Goal: Task Accomplishment & Management: Use online tool/utility

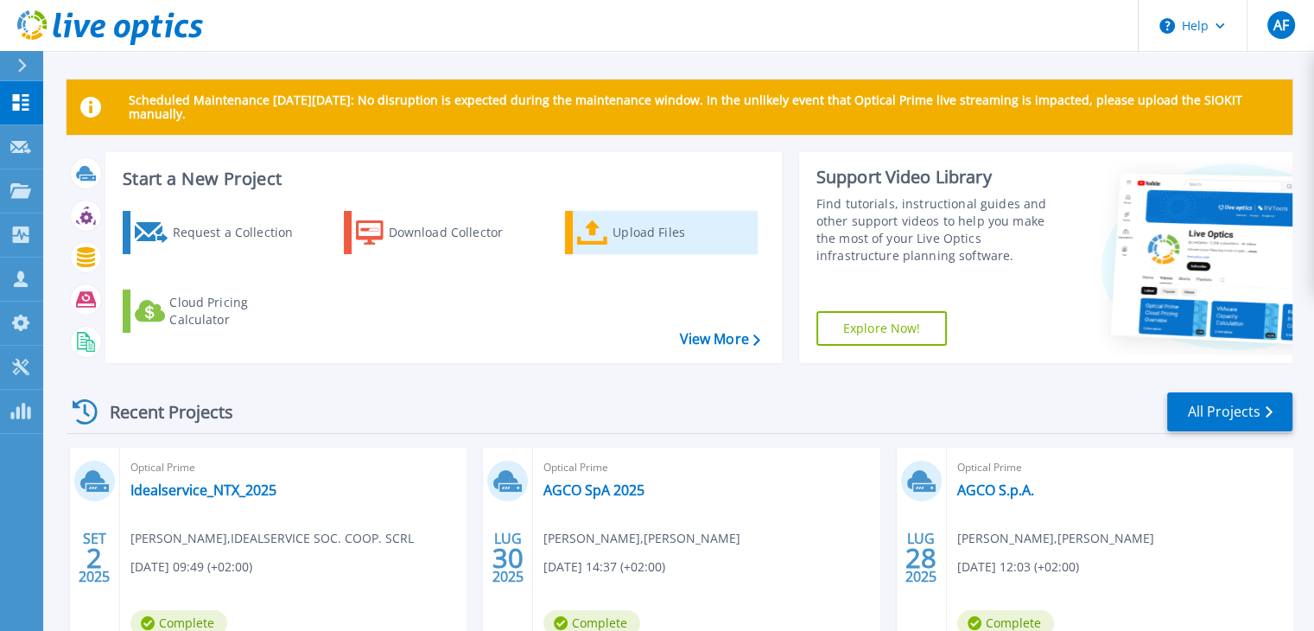
click at [612, 234] on div "Upload Files" at bounding box center [681, 232] width 138 height 35
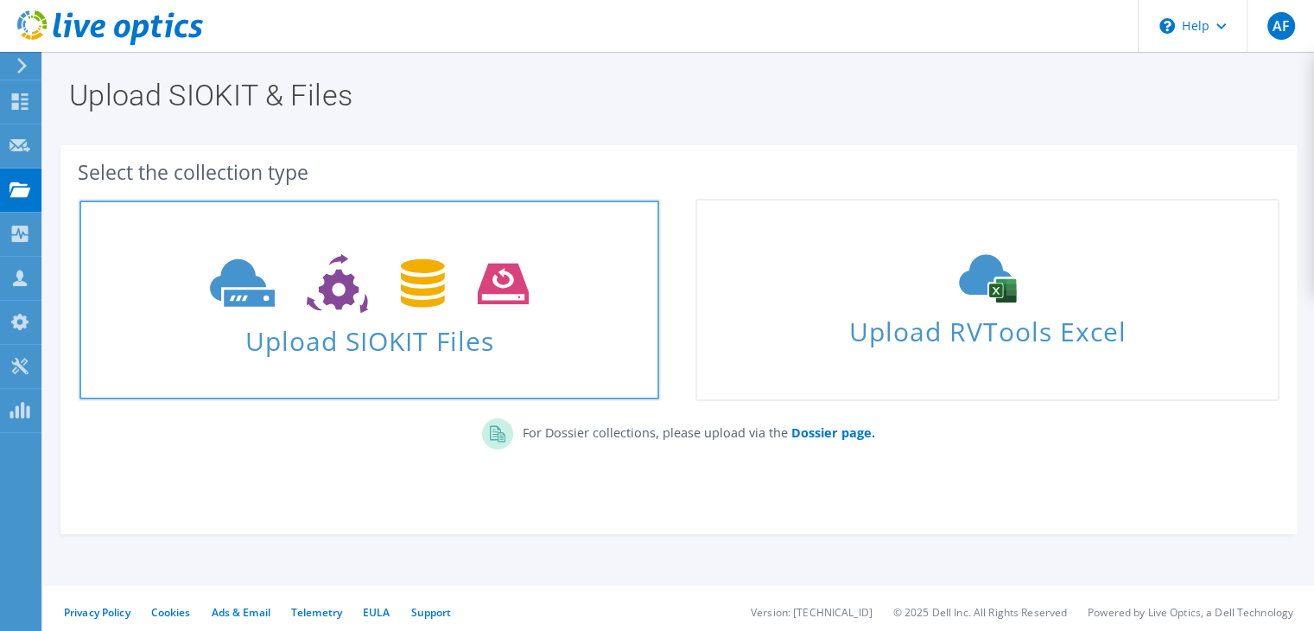
click at [415, 320] on span "Upload SIOKIT Files" at bounding box center [369, 335] width 580 height 37
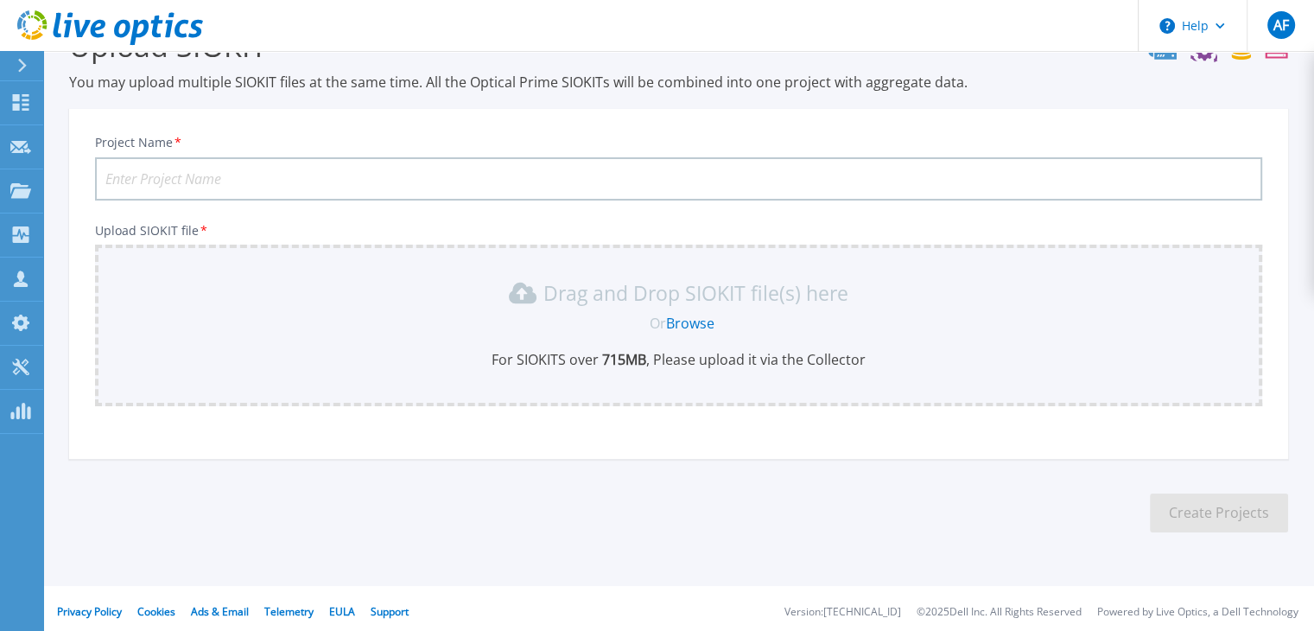
scroll to position [56, 0]
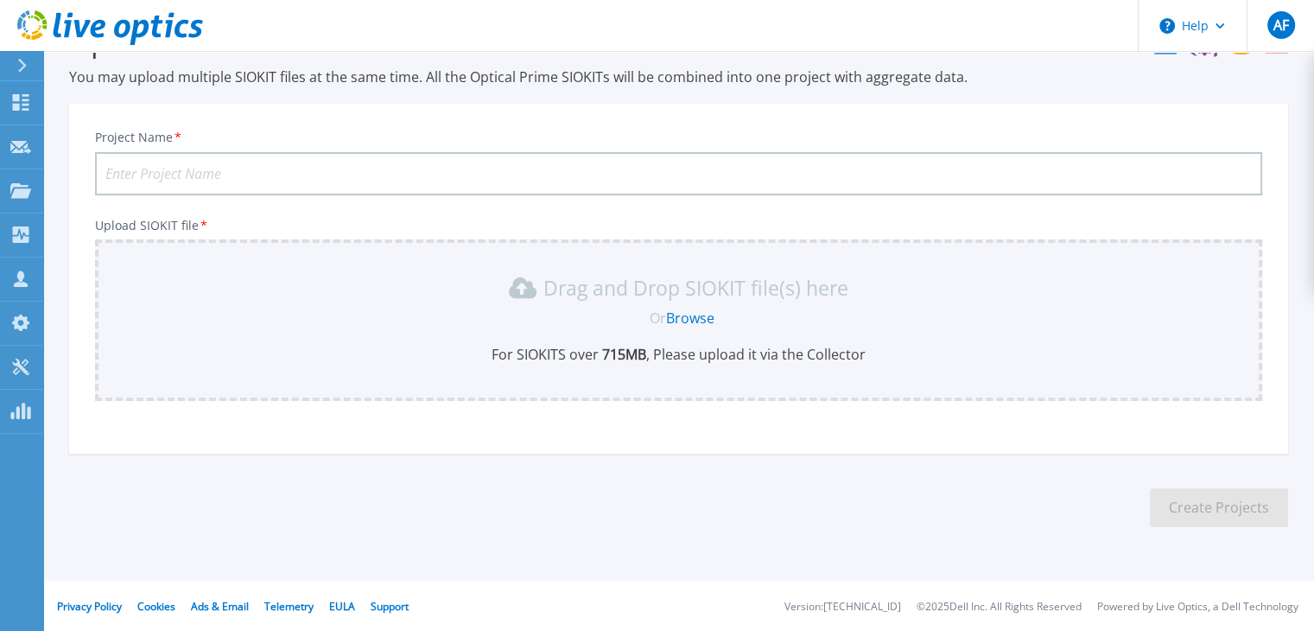
click at [404, 170] on input "Project Name *" at bounding box center [678, 173] width 1167 height 43
type input "Argus Security -24h Capture 1"
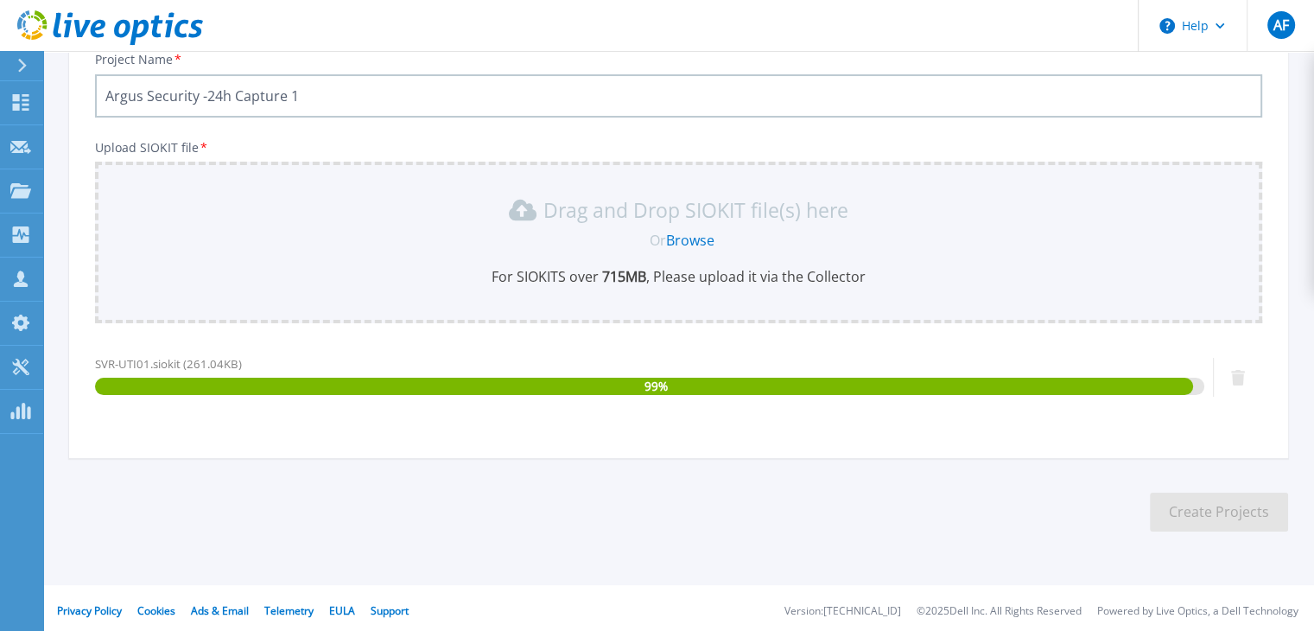
scroll to position [138, 0]
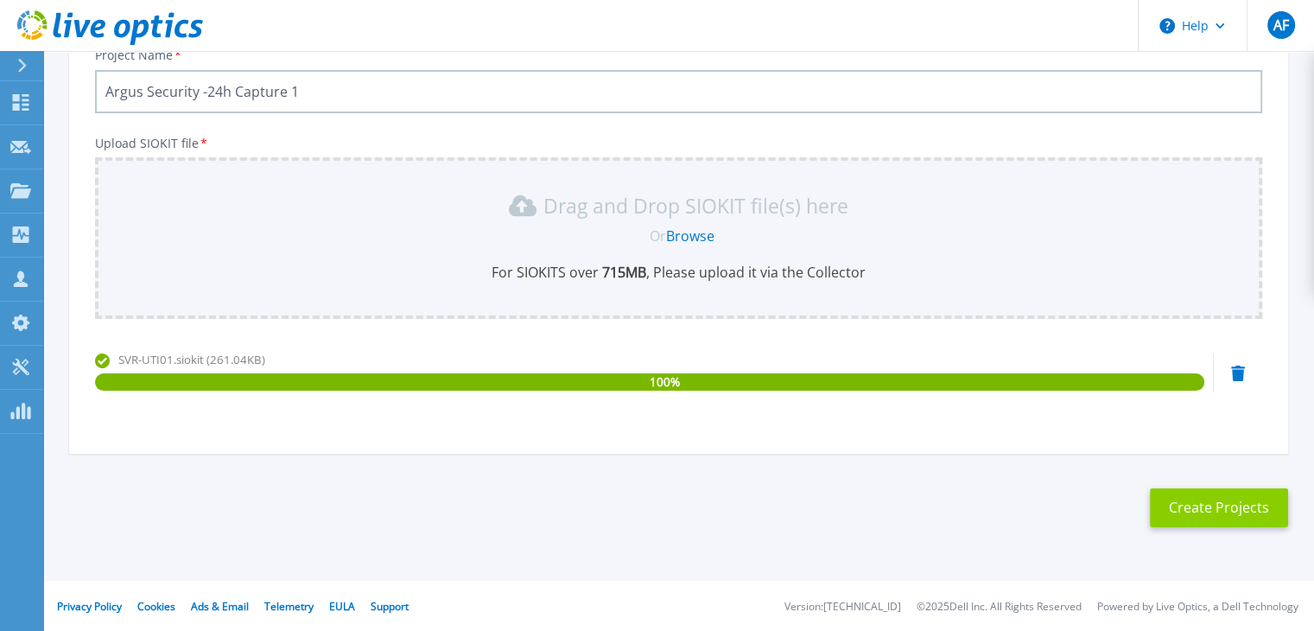
click at [1172, 511] on button "Create Projects" at bounding box center [1219, 507] width 138 height 39
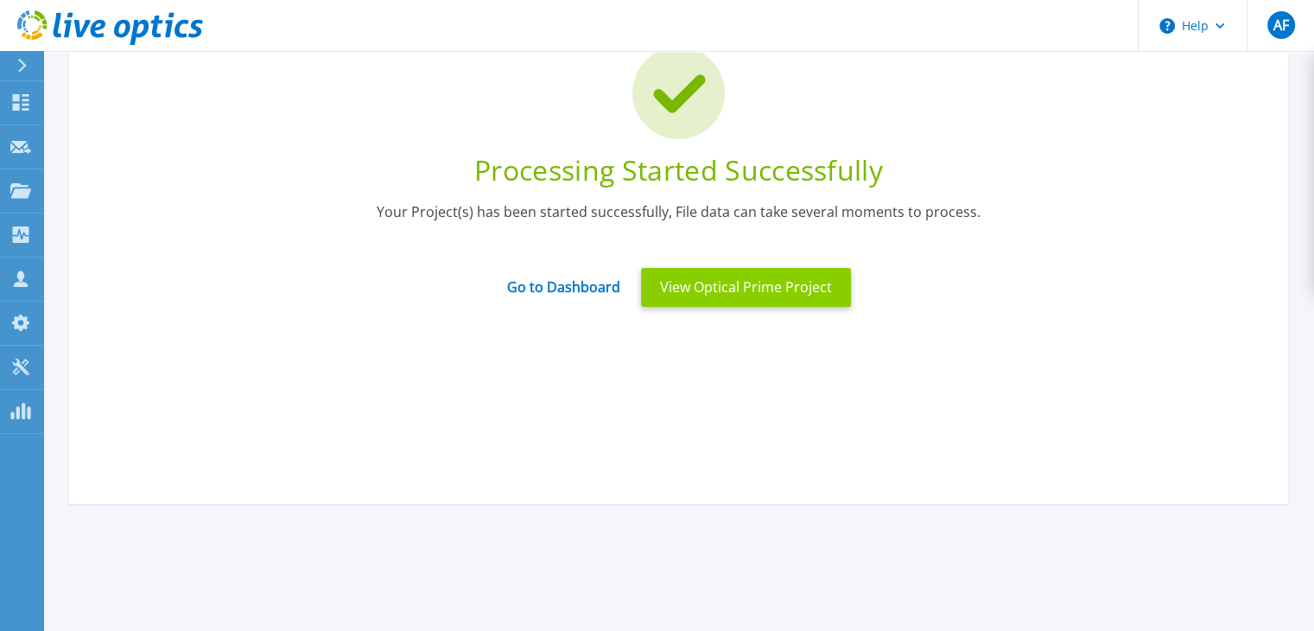
click at [774, 297] on button "View Optical Prime Project" at bounding box center [746, 287] width 210 height 39
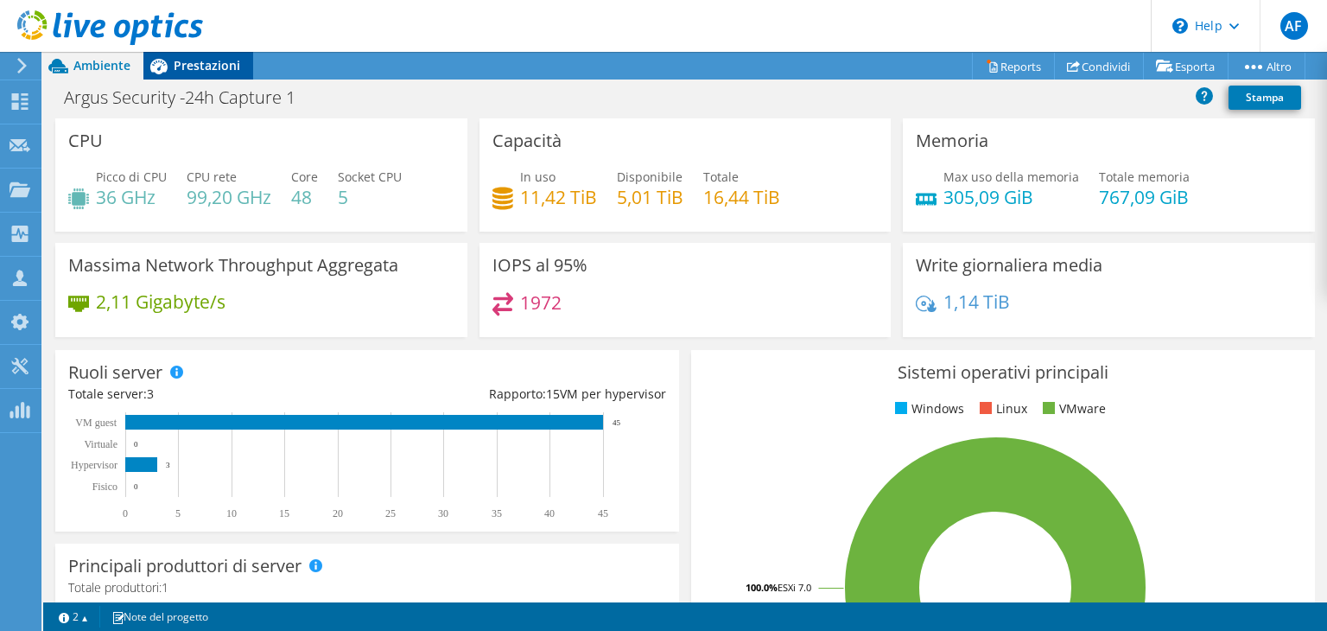
click at [202, 73] on div "Prestazioni" at bounding box center [198, 66] width 110 height 28
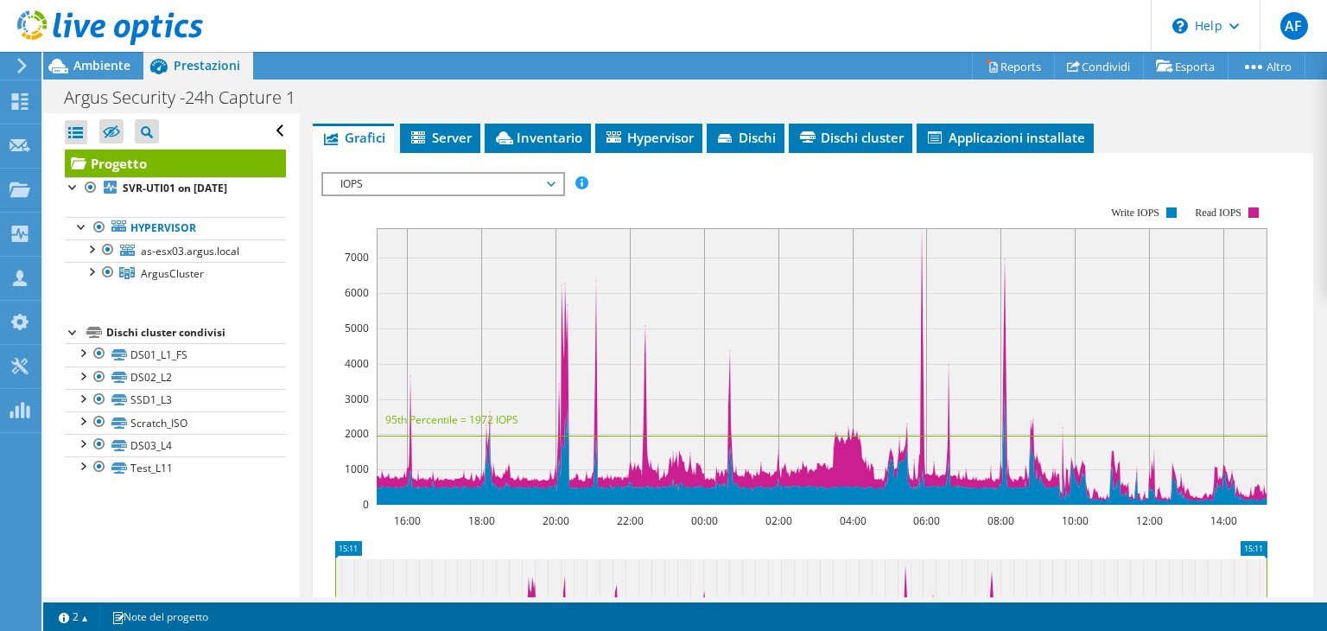
scroll to position [259, 0]
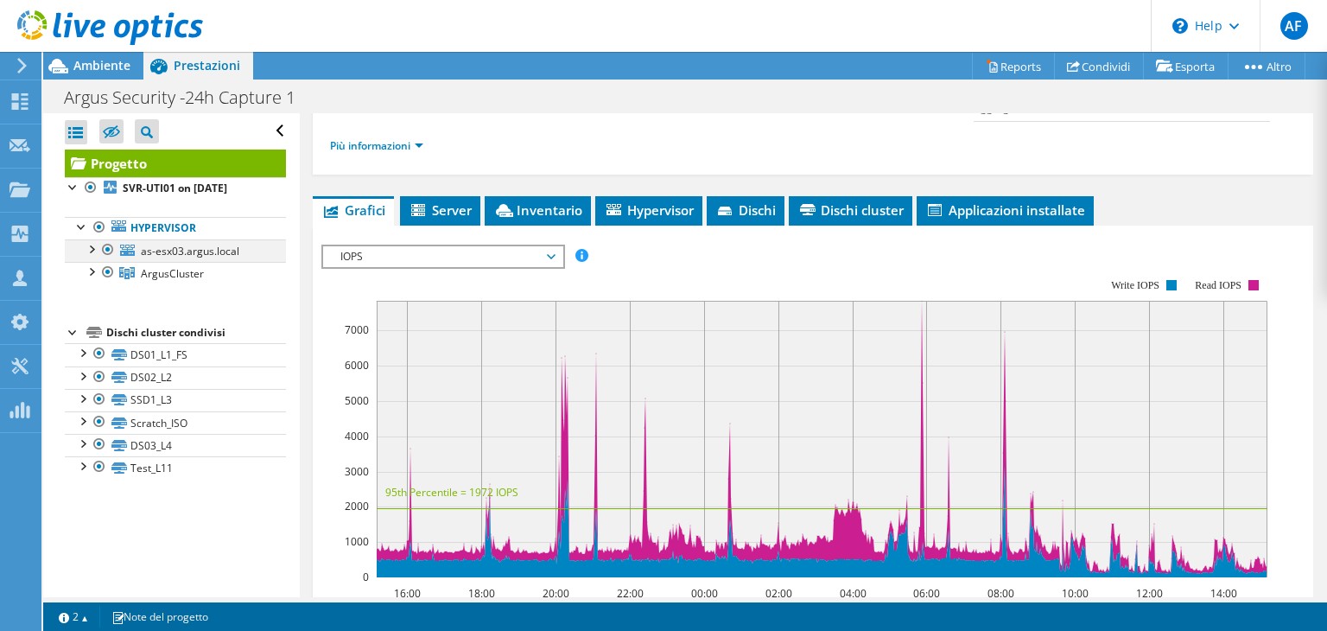
click at [90, 246] on div at bounding box center [90, 247] width 17 height 17
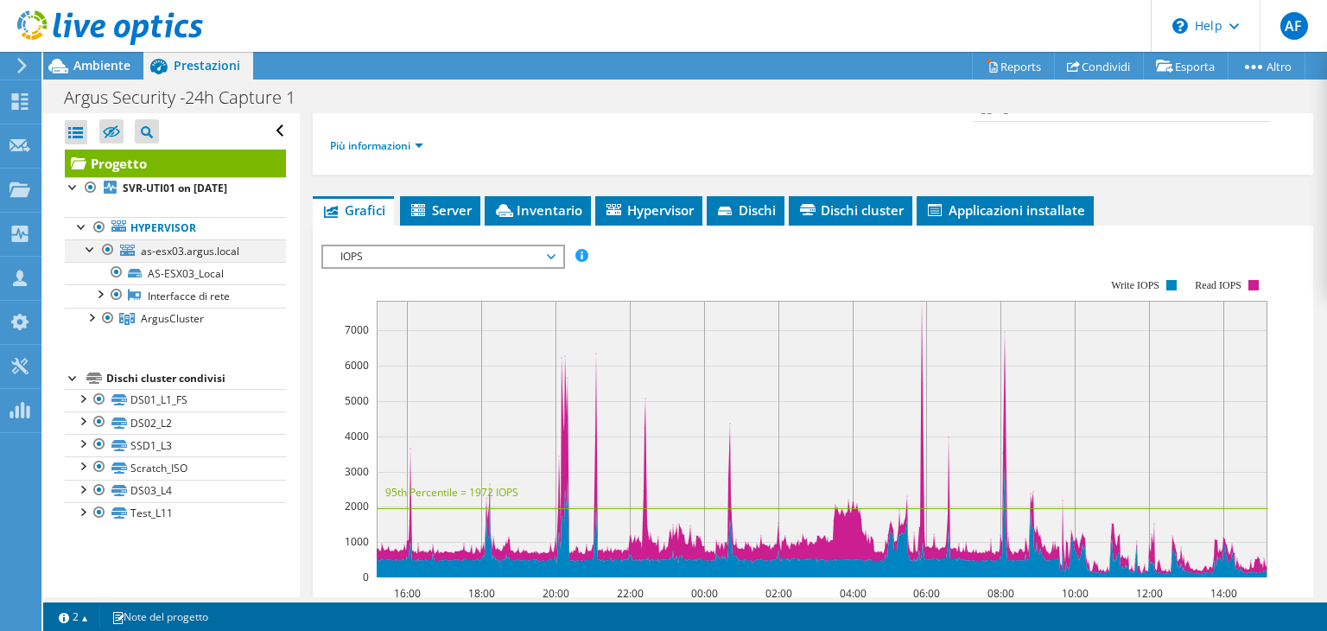
click at [90, 246] on div at bounding box center [90, 247] width 17 height 17
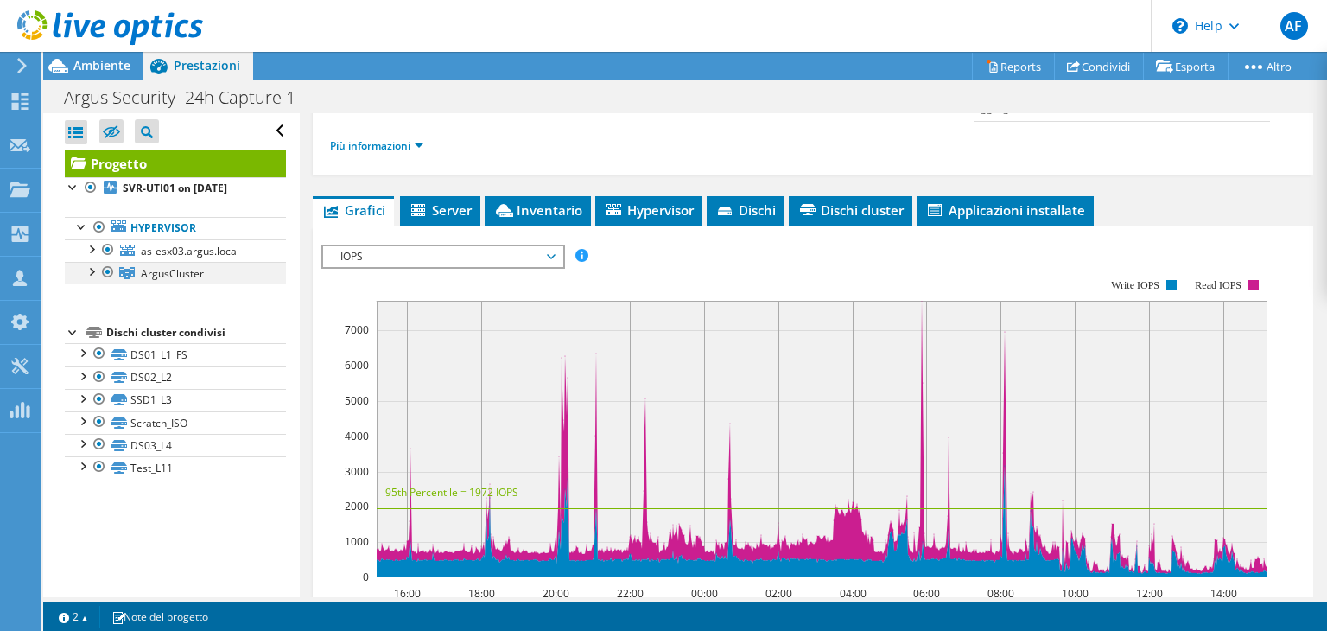
click at [92, 272] on div at bounding box center [90, 270] width 17 height 17
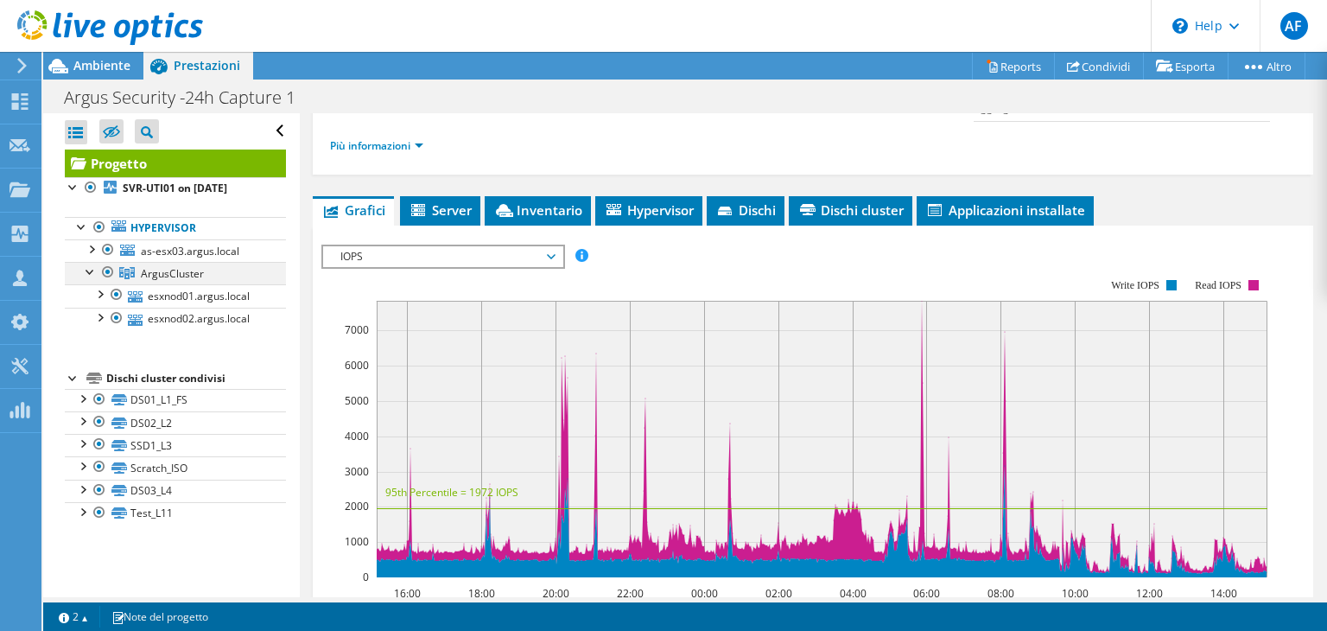
click at [92, 272] on div at bounding box center [90, 270] width 17 height 17
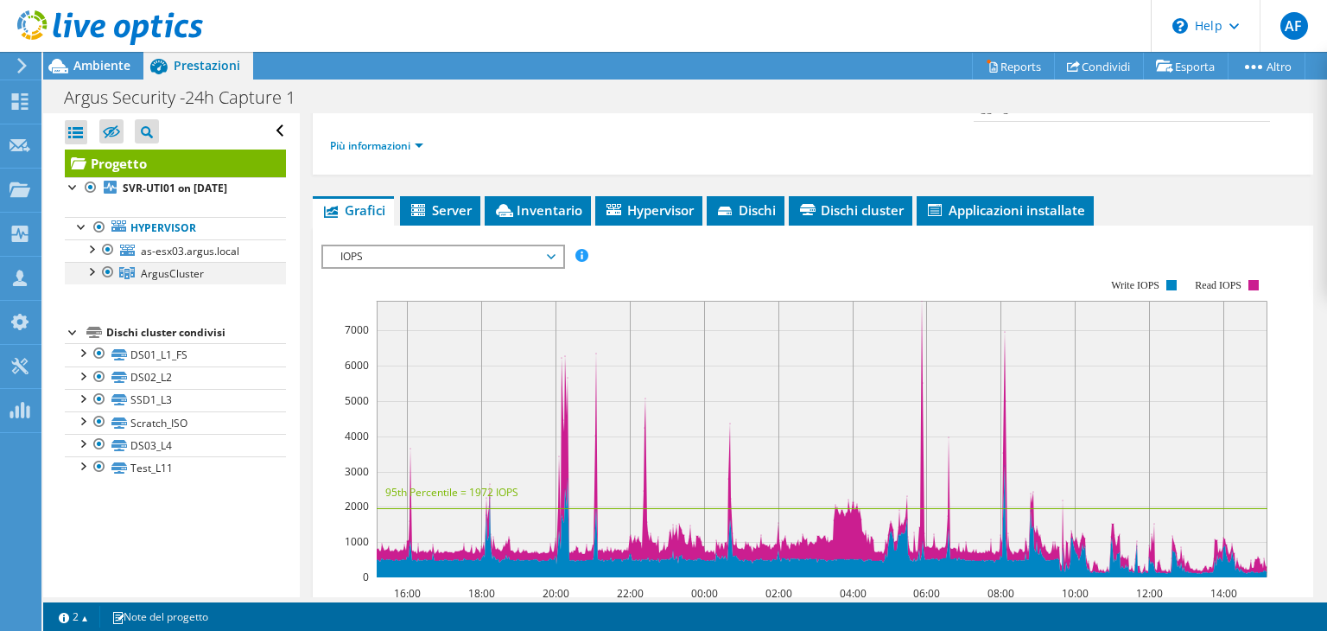
click at [93, 270] on div at bounding box center [90, 270] width 17 height 17
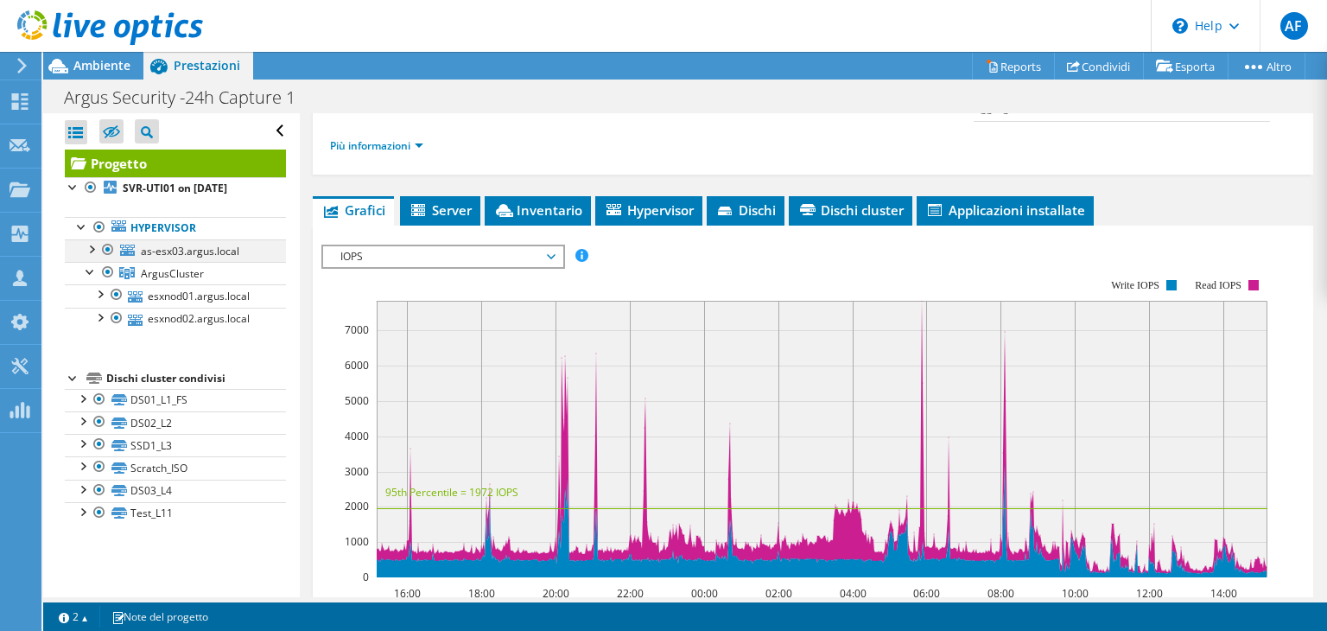
click at [111, 247] on div at bounding box center [107, 249] width 17 height 21
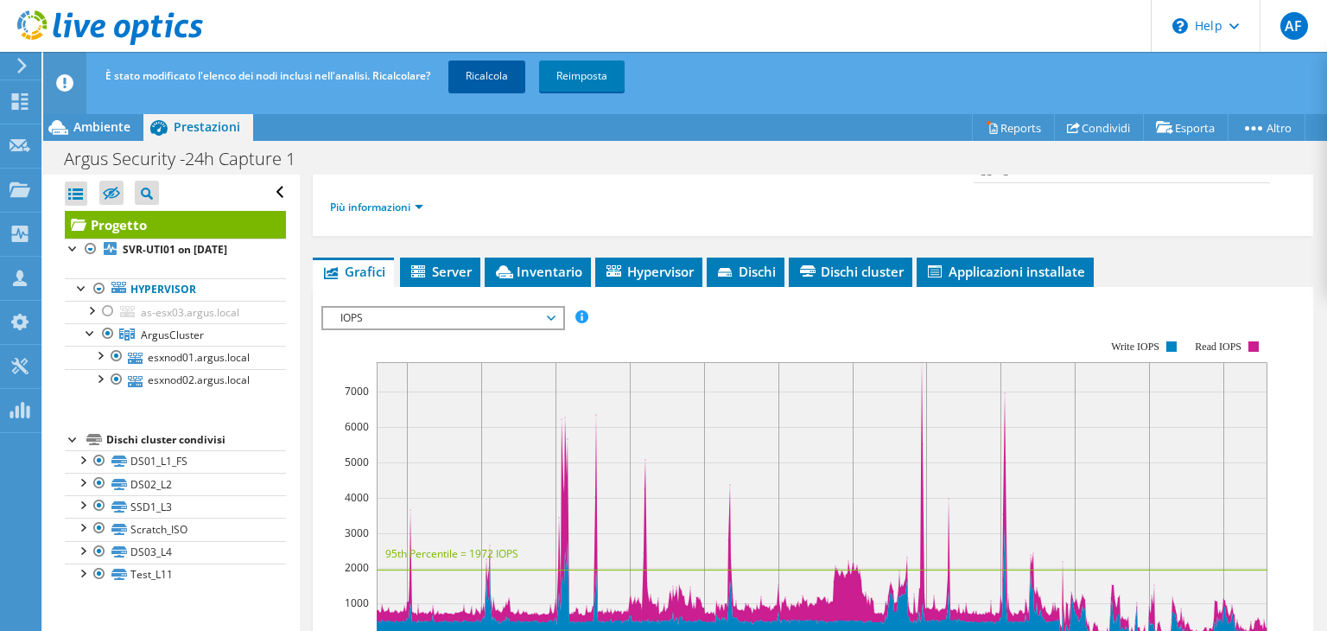
click at [513, 70] on link "Ricalcola" at bounding box center [486, 75] width 77 height 31
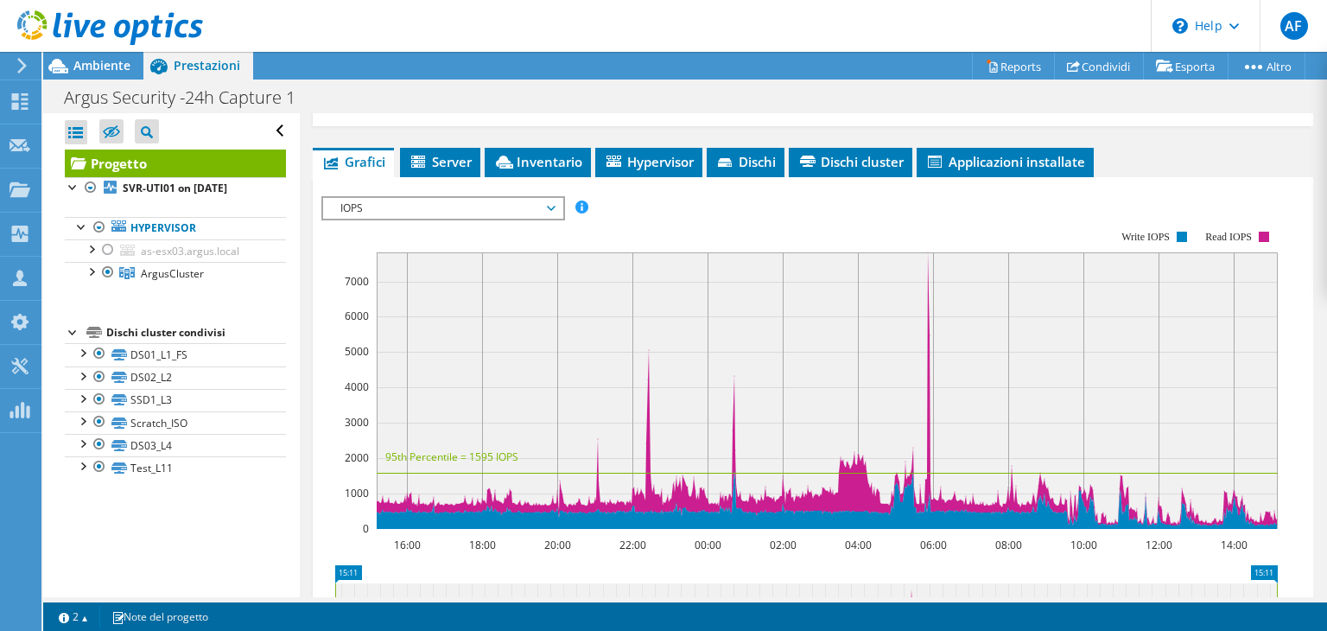
scroll to position [346, 0]
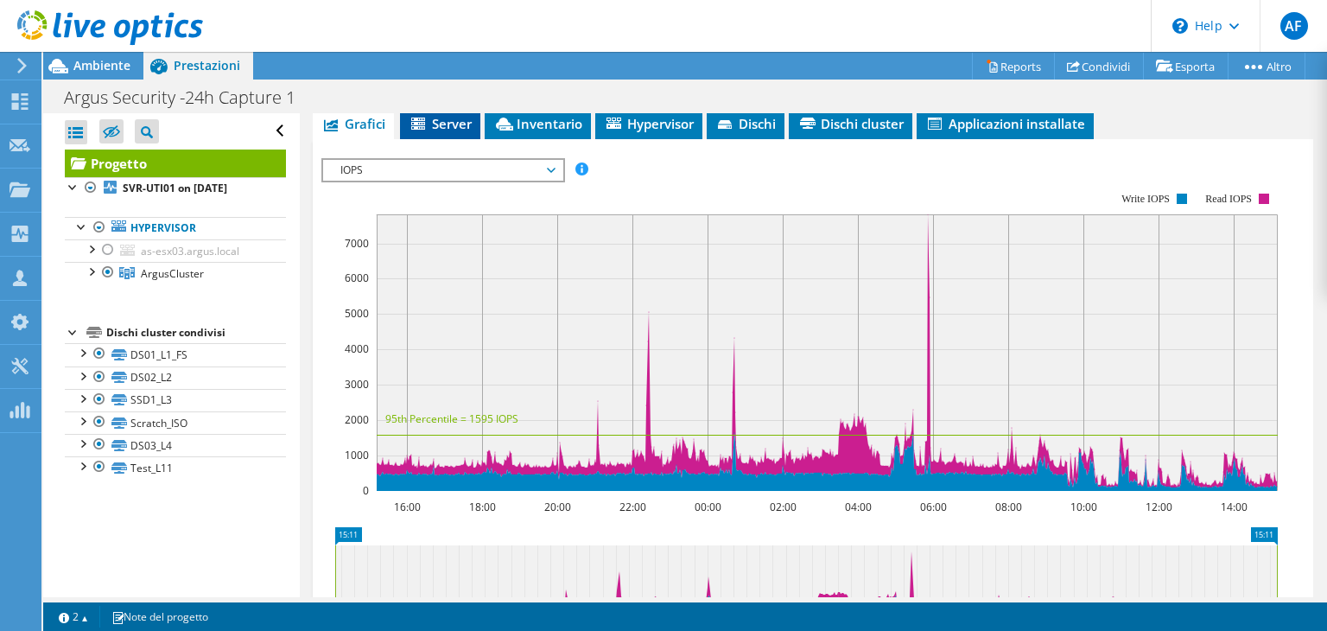
click at [429, 127] on span "Server" at bounding box center [440, 123] width 63 height 17
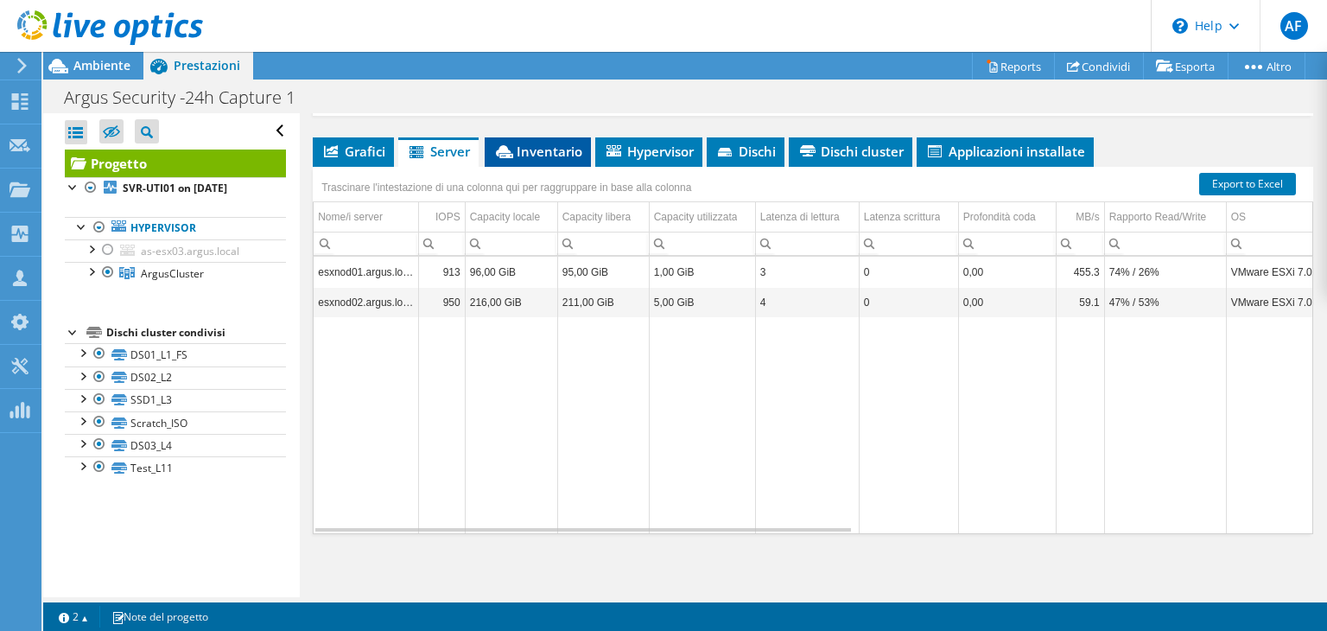
click at [534, 153] on span "Inventario" at bounding box center [537, 151] width 89 height 17
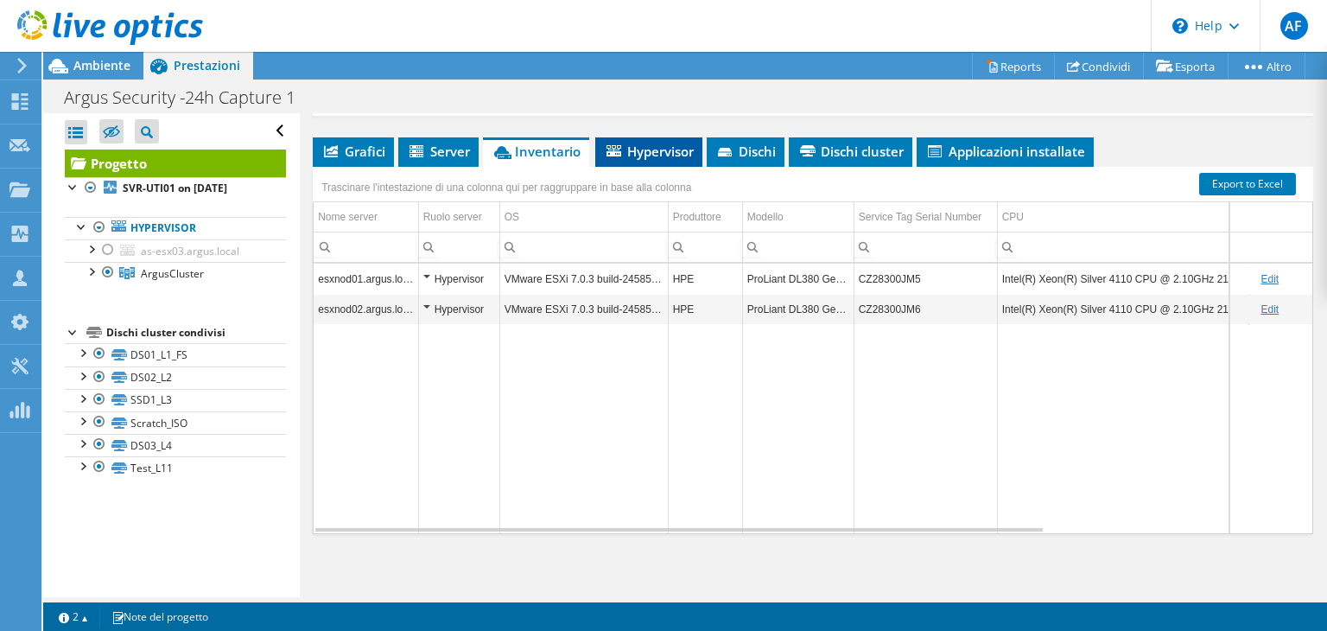
click at [638, 149] on span "Hypervisor" at bounding box center [649, 151] width 90 height 17
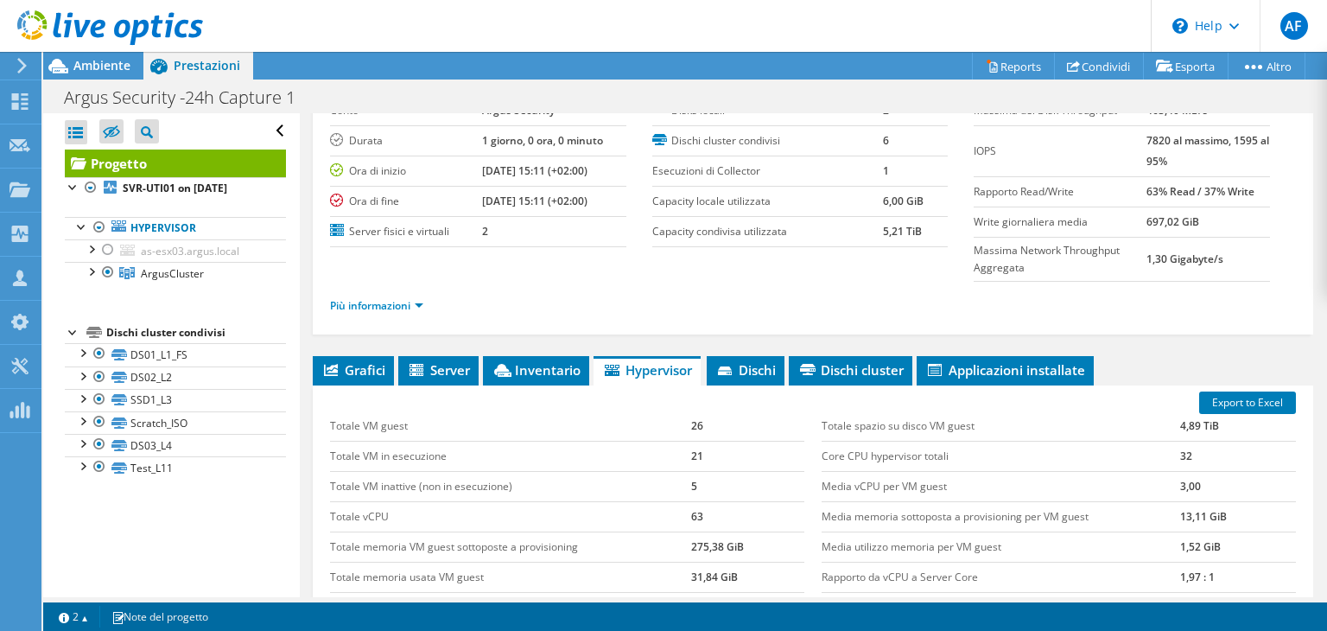
scroll to position [173, 0]
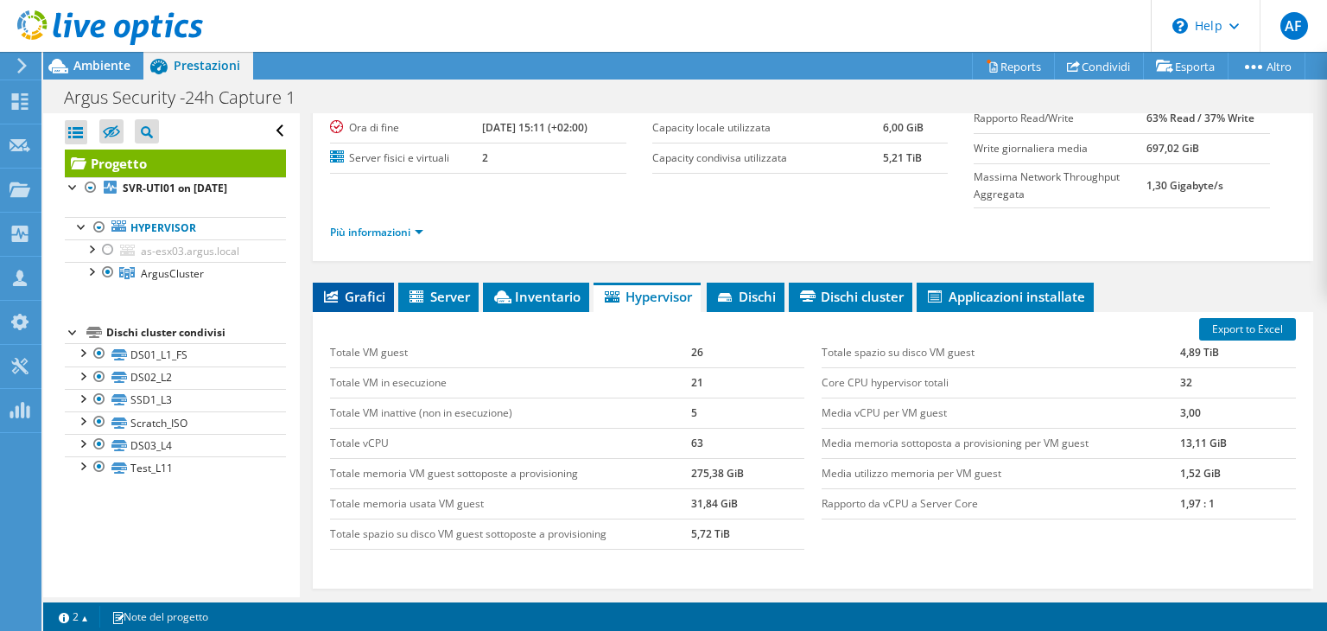
click at [365, 292] on span "Grafici" at bounding box center [353, 296] width 64 height 17
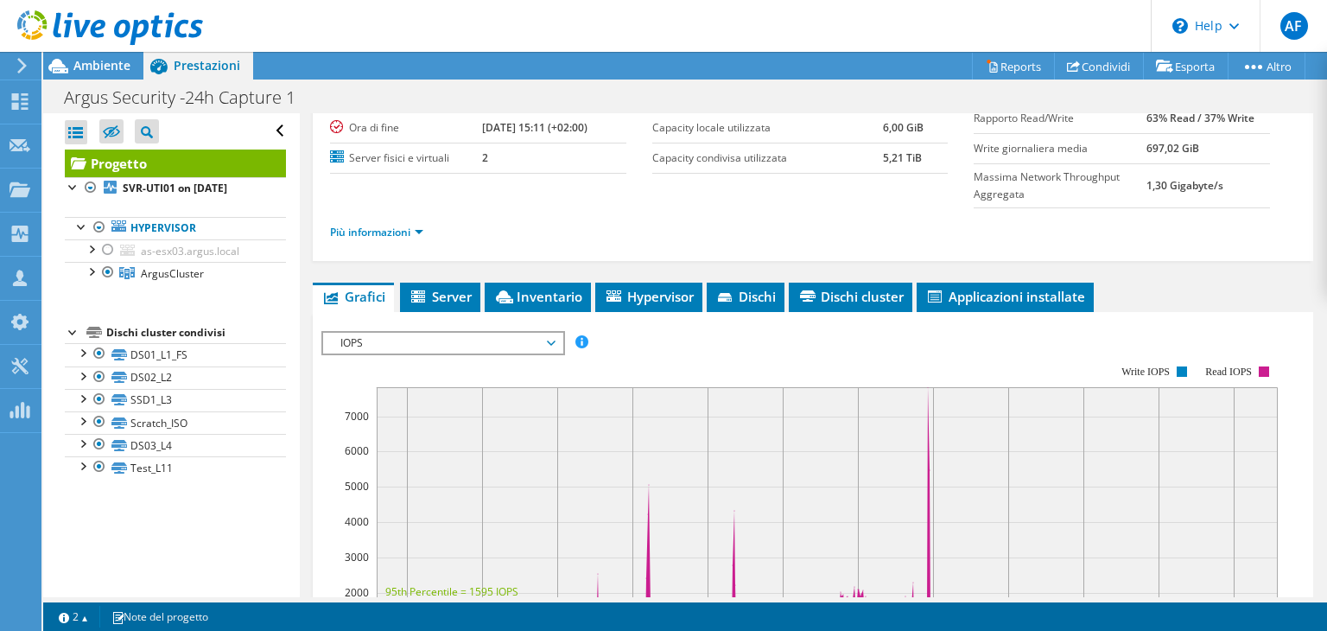
scroll to position [259, 0]
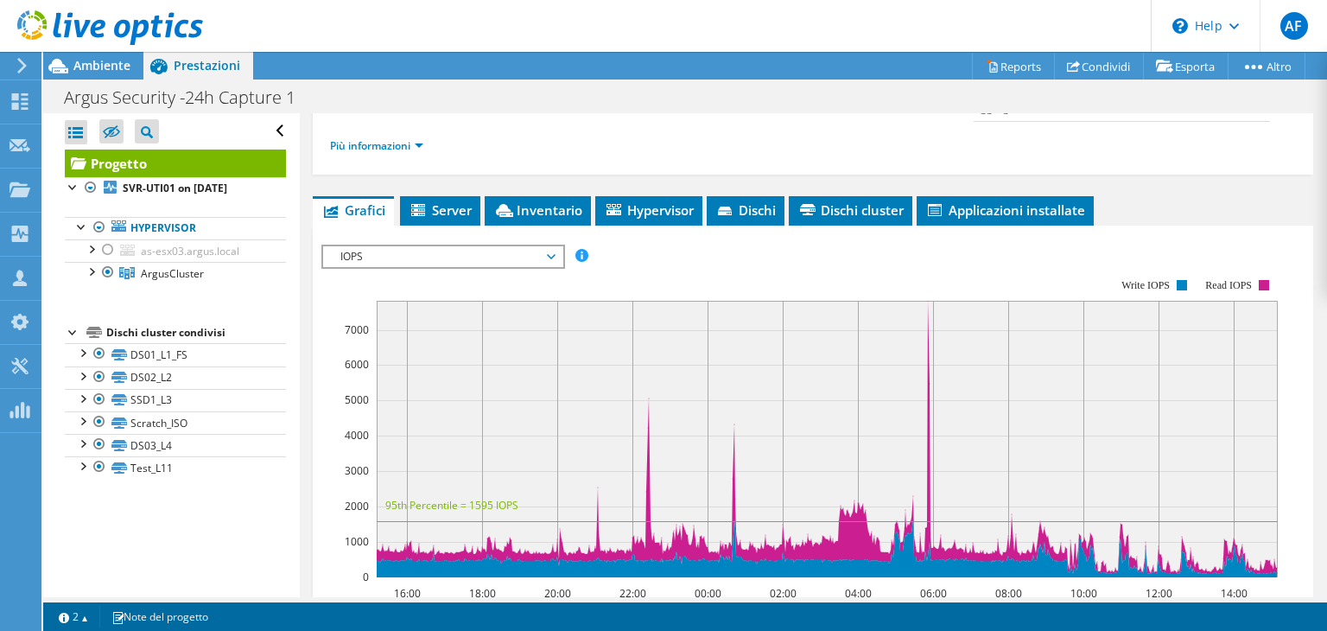
click at [553, 266] on rect at bounding box center [799, 428] width 956 height 346
click at [552, 259] on span "IOPS" at bounding box center [443, 256] width 222 height 21
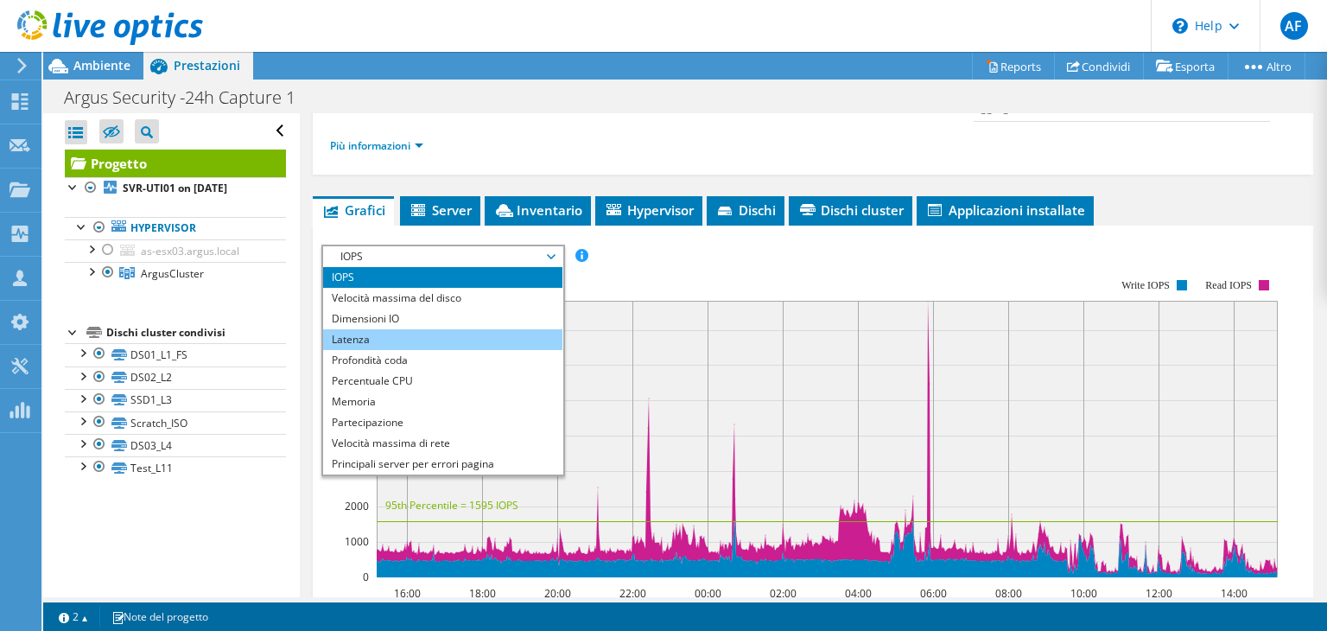
click at [466, 329] on li "Latenza" at bounding box center [442, 339] width 239 height 21
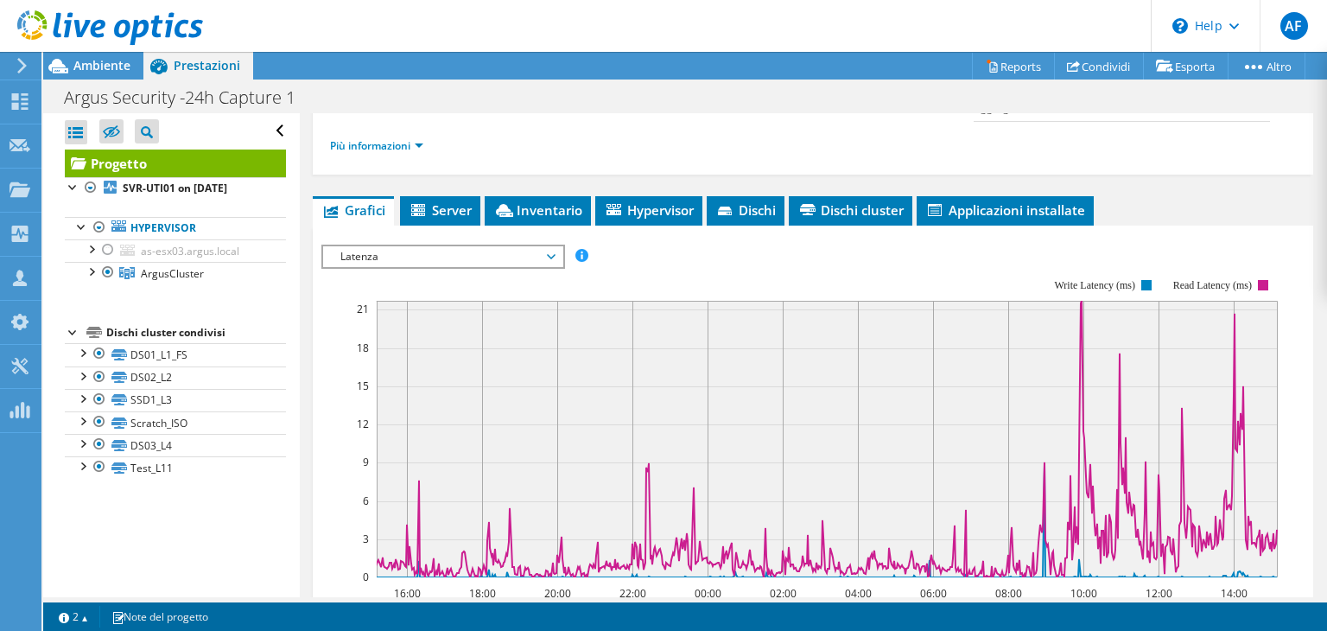
click at [495, 255] on span "Latenza" at bounding box center [443, 256] width 222 height 21
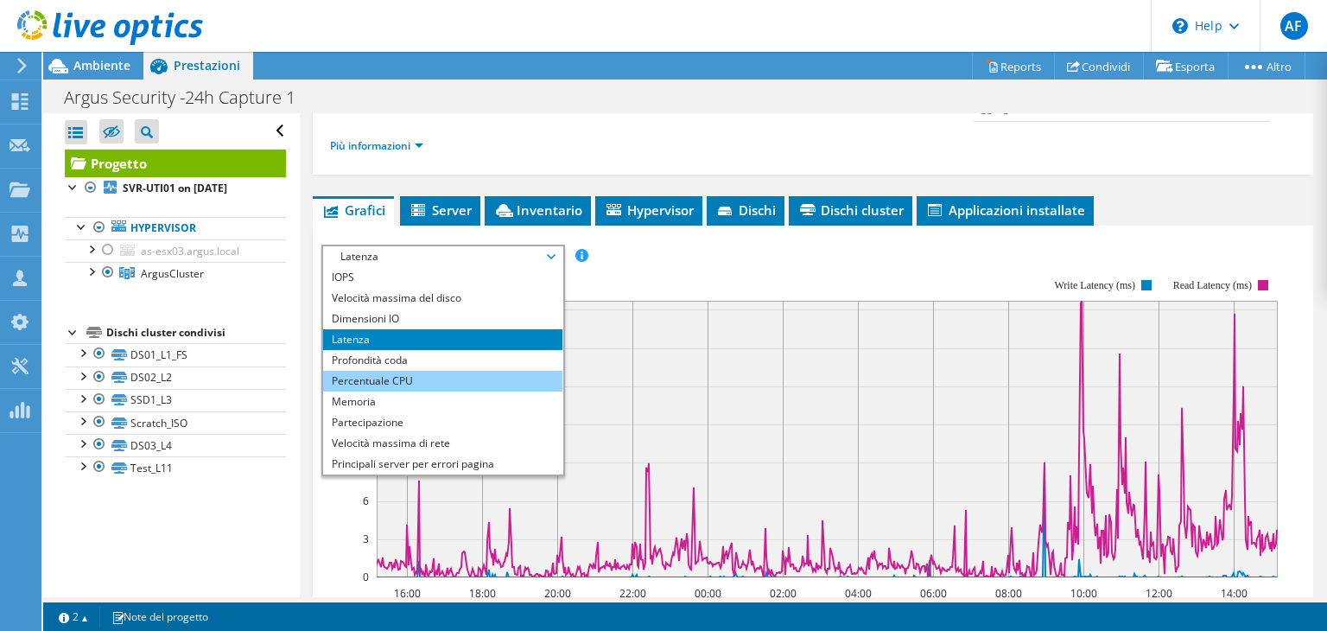
click at [420, 374] on li "Percentuale CPU" at bounding box center [442, 381] width 239 height 21
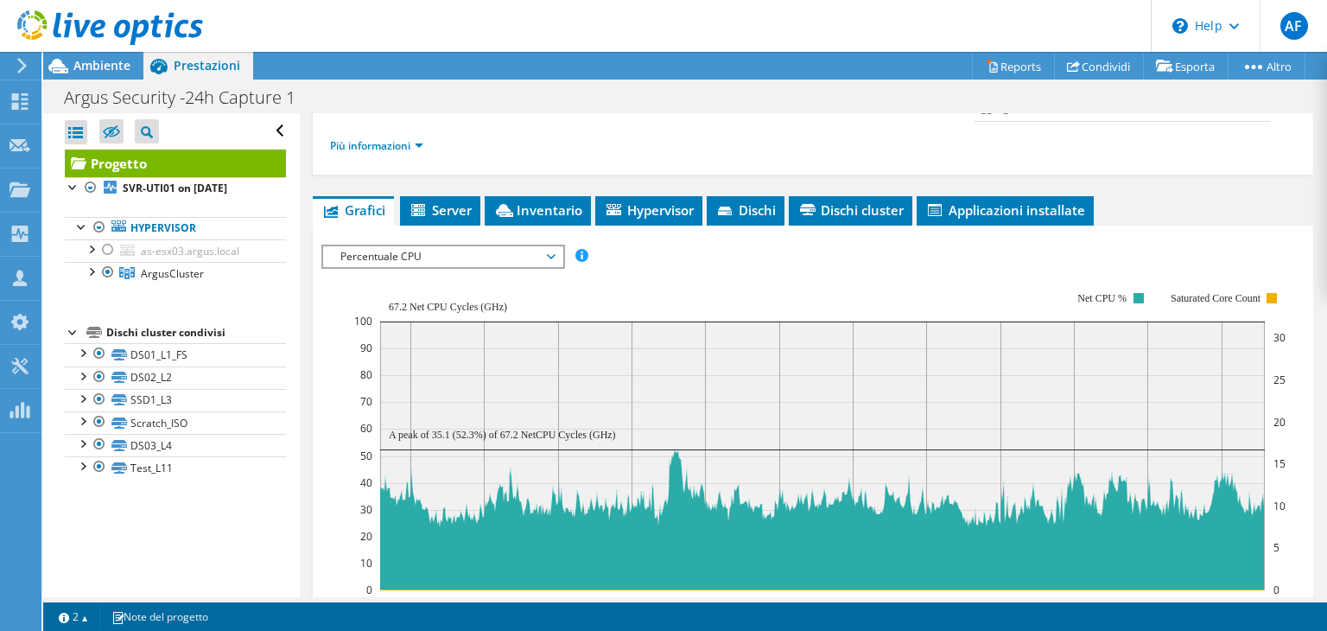
click at [483, 254] on span "Percentuale CPU" at bounding box center [443, 256] width 222 height 21
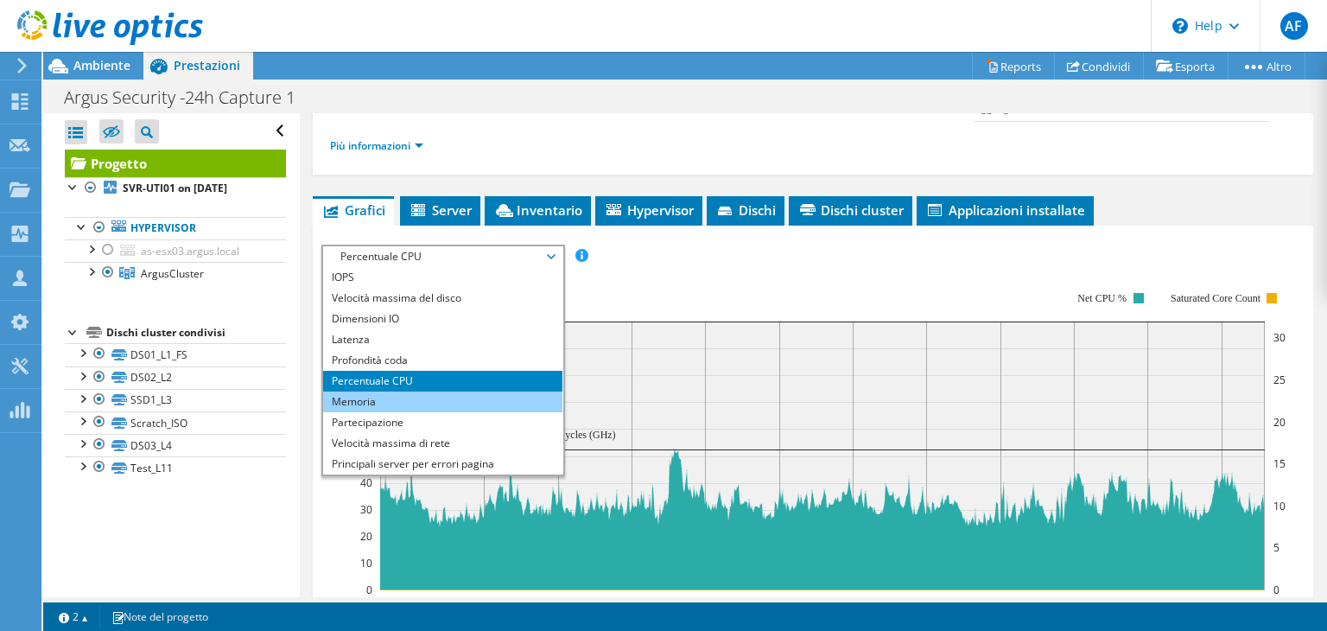
click at [415, 391] on li "Memoria" at bounding box center [442, 401] width 239 height 21
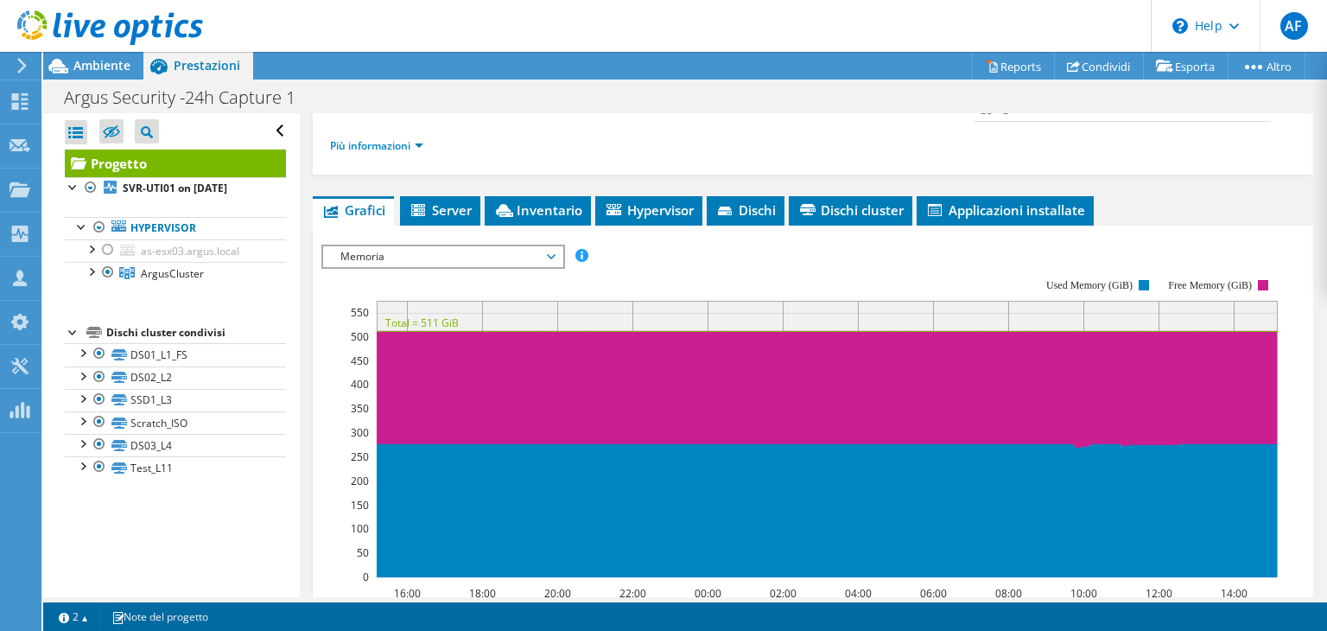
click at [513, 257] on span "Memoria" at bounding box center [443, 256] width 222 height 21
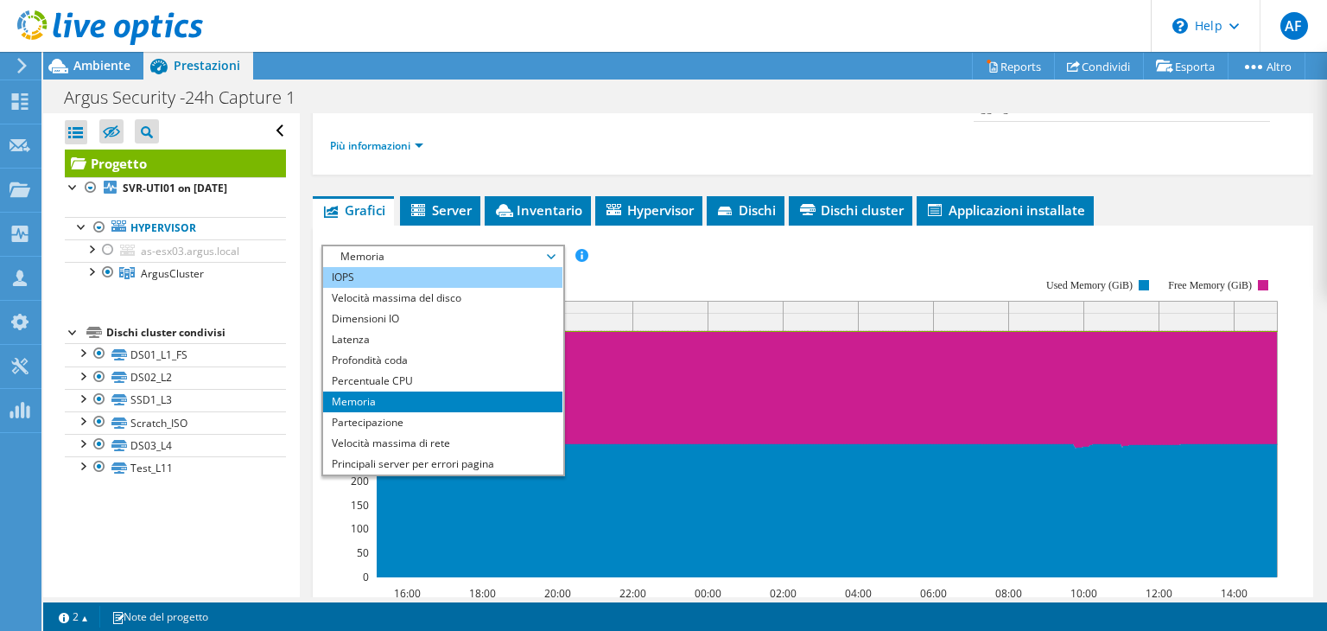
click at [502, 276] on li "IOPS" at bounding box center [442, 277] width 239 height 21
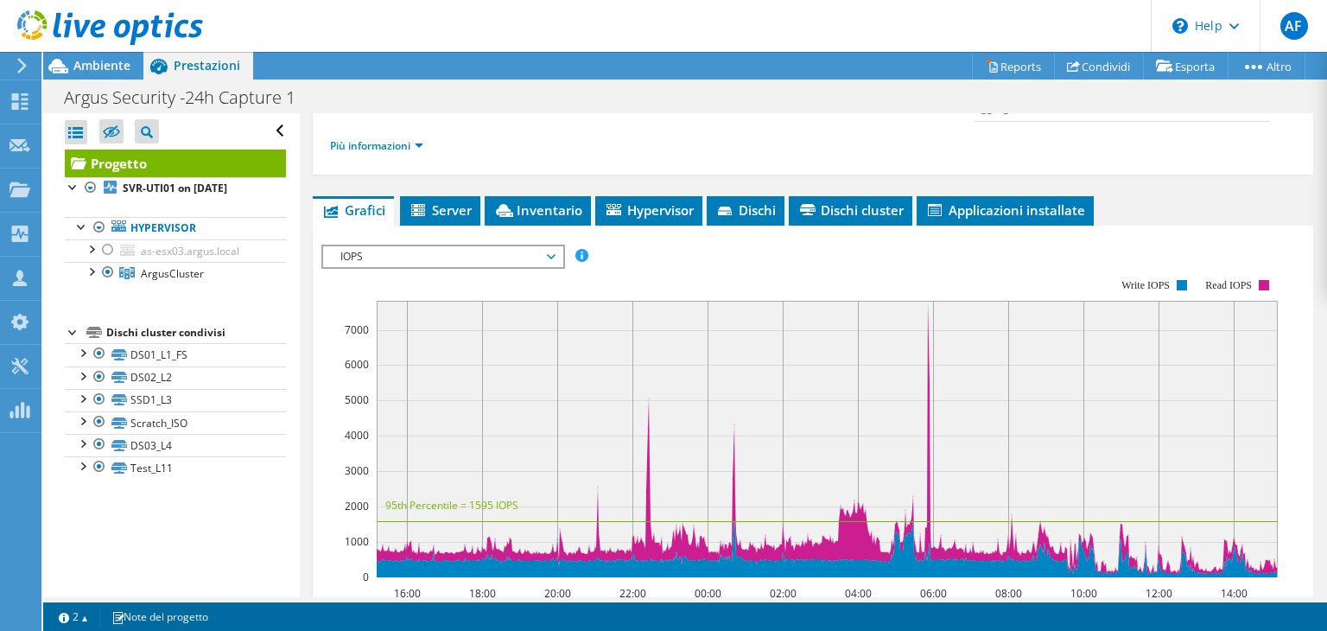
click at [535, 251] on span "IOPS" at bounding box center [443, 256] width 222 height 21
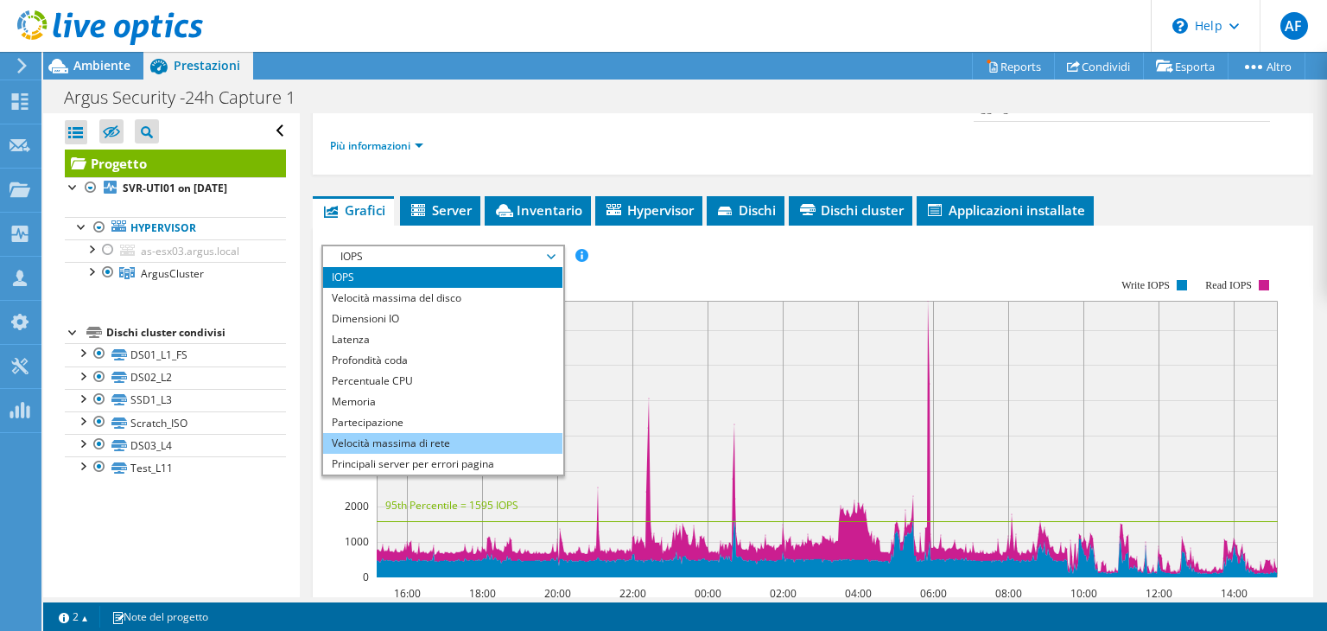
click at [454, 433] on li "Velocità massima di rete" at bounding box center [442, 443] width 239 height 21
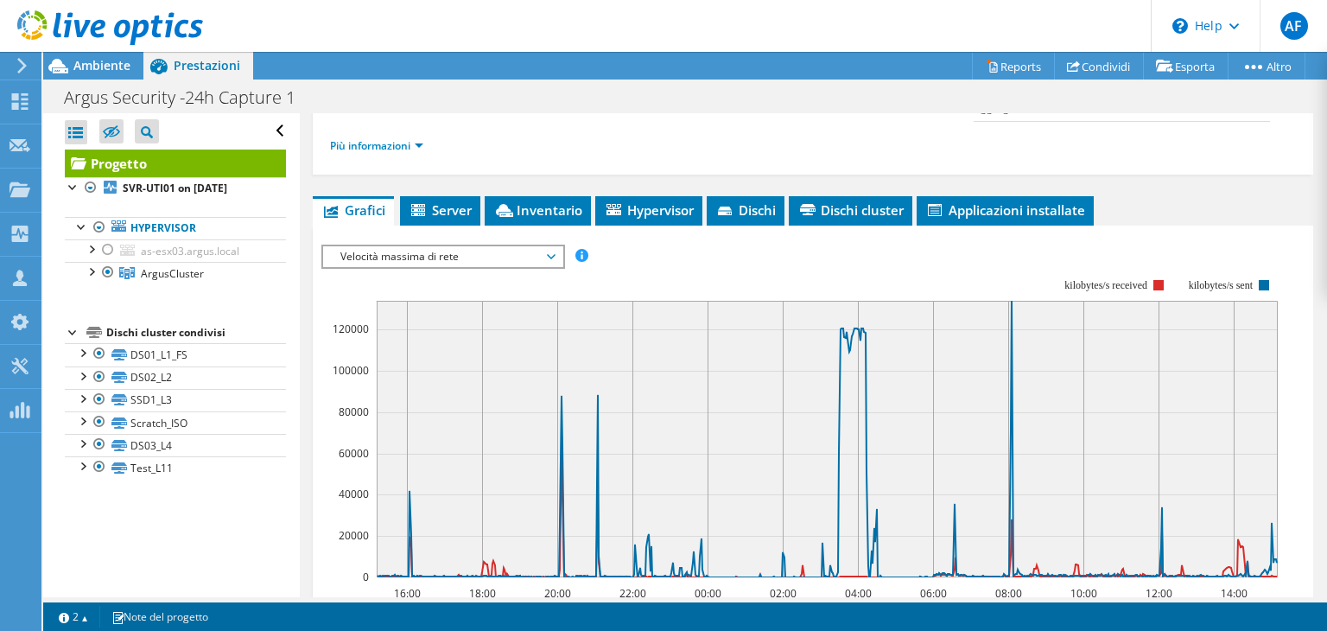
click at [522, 255] on span "Velocità massima di rete" at bounding box center [443, 256] width 222 height 21
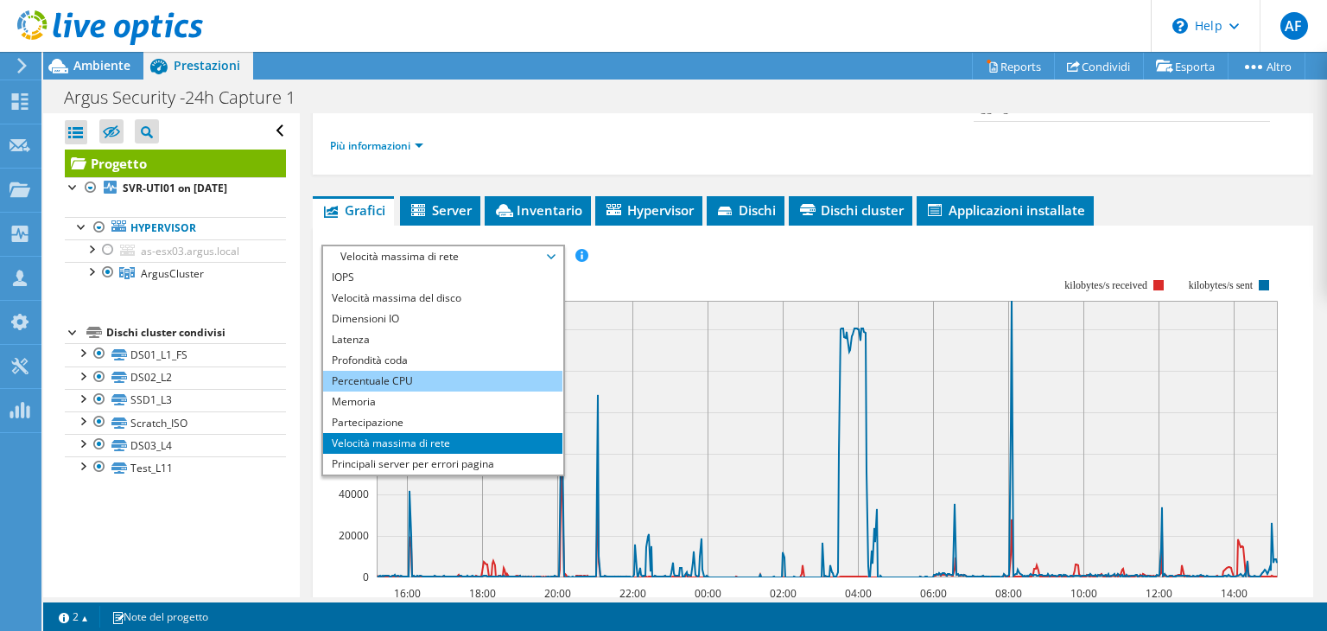
click at [412, 371] on li "Percentuale CPU" at bounding box center [442, 381] width 239 height 21
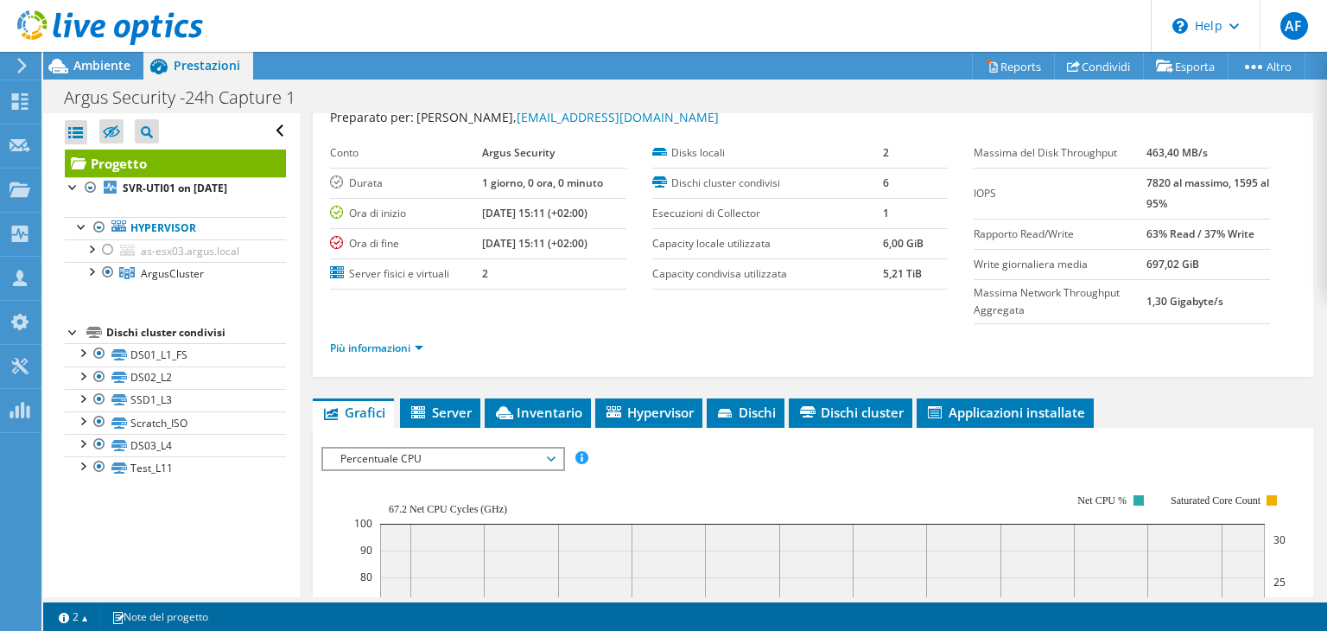
scroll to position [0, 0]
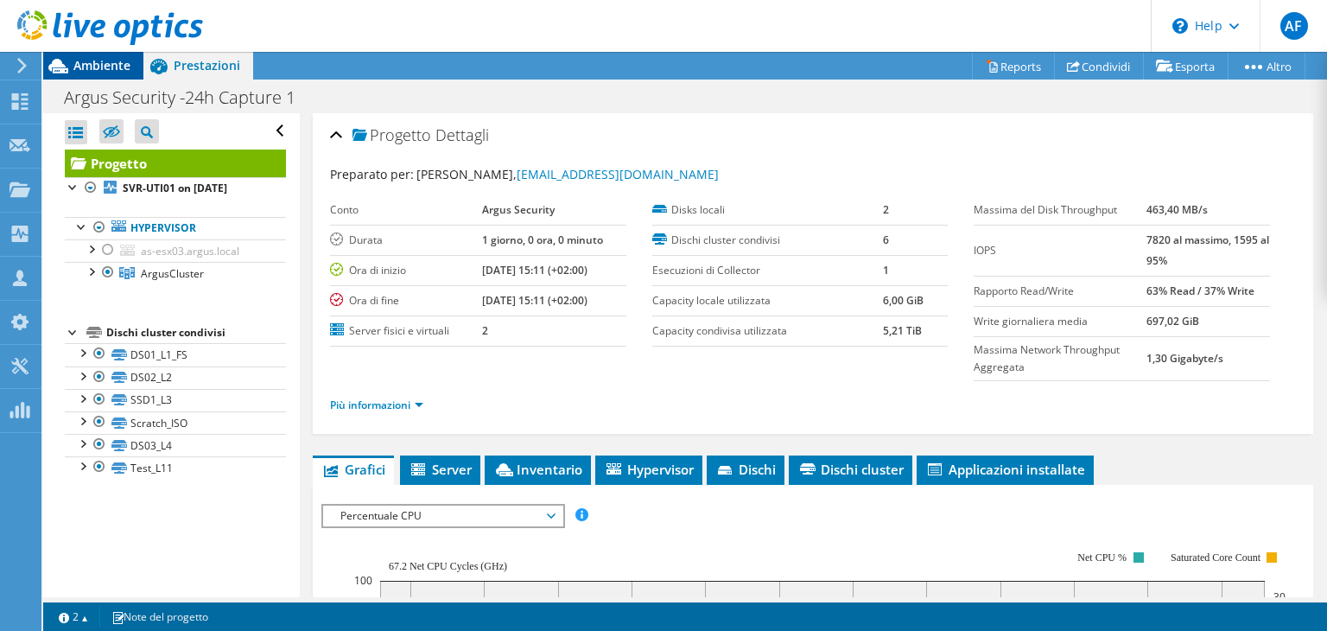
click at [118, 72] on span "Ambiente" at bounding box center [101, 65] width 57 height 16
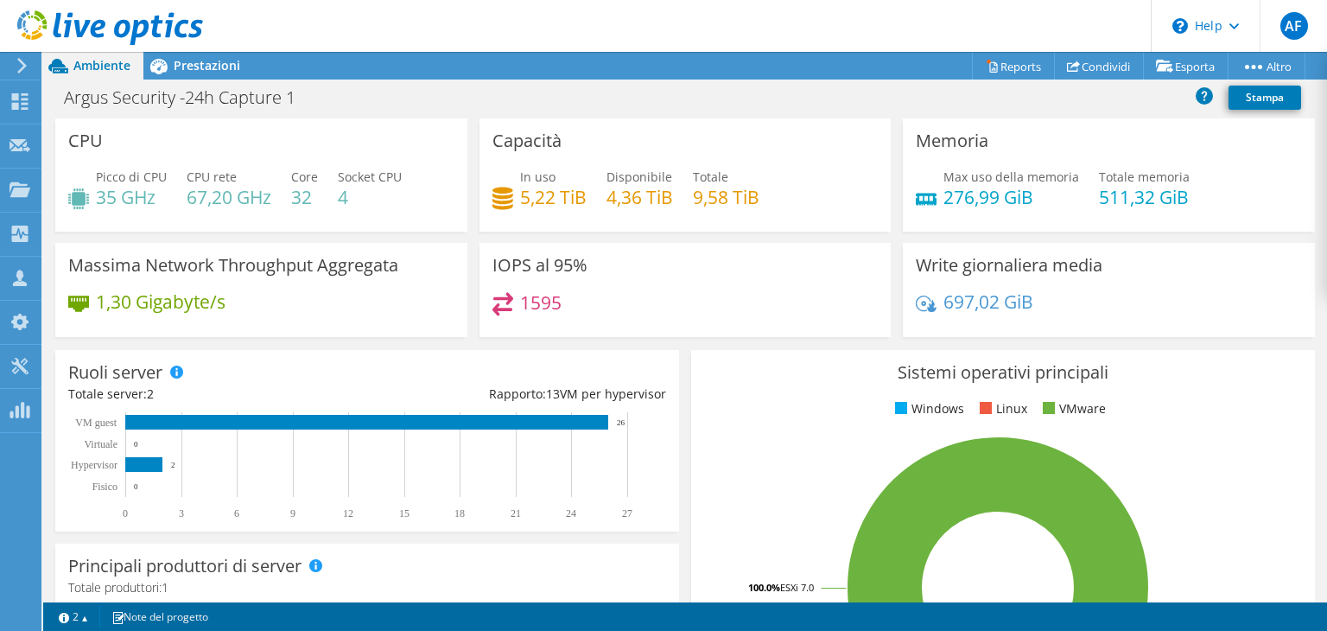
scroll to position [346, 0]
click at [209, 69] on span "Prestazioni" at bounding box center [207, 65] width 67 height 16
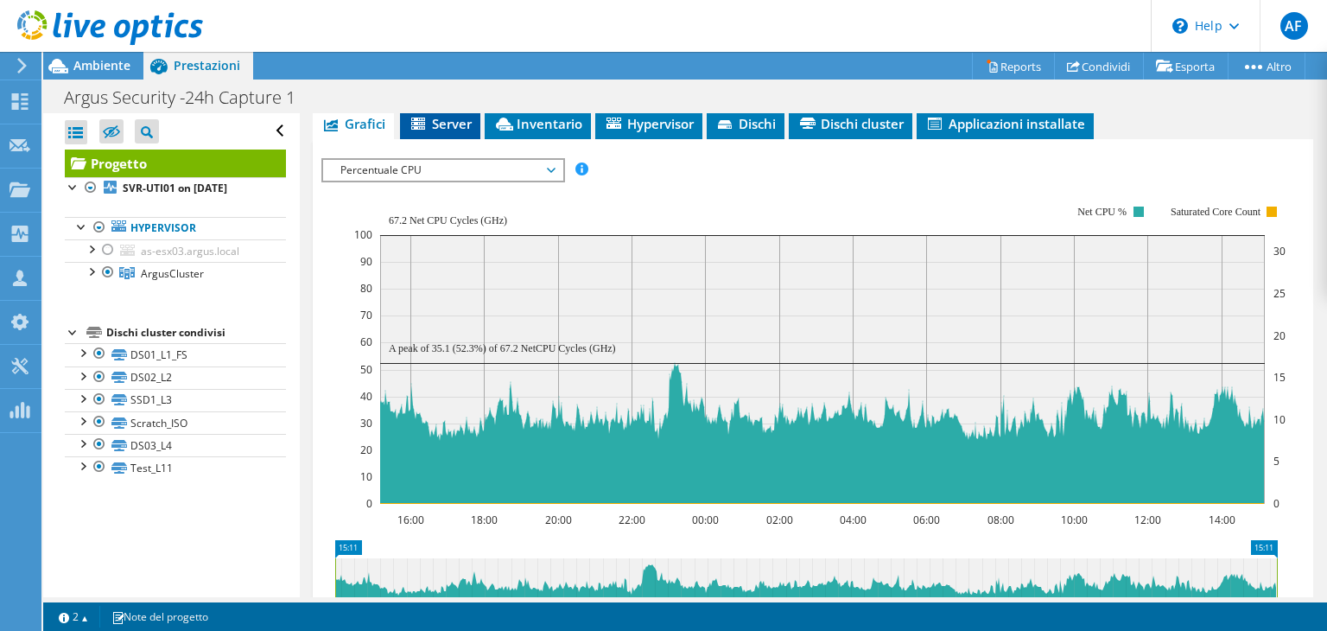
click at [427, 129] on li "Server" at bounding box center [440, 124] width 80 height 29
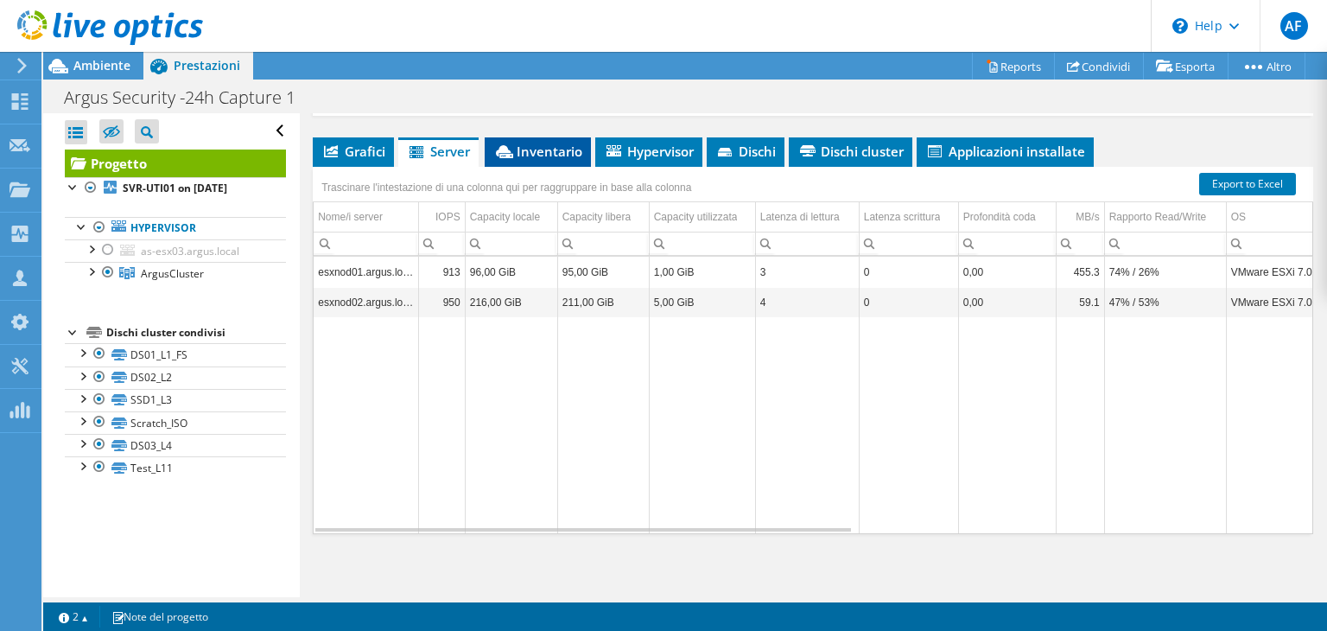
click at [545, 155] on span "Inventario" at bounding box center [537, 151] width 89 height 17
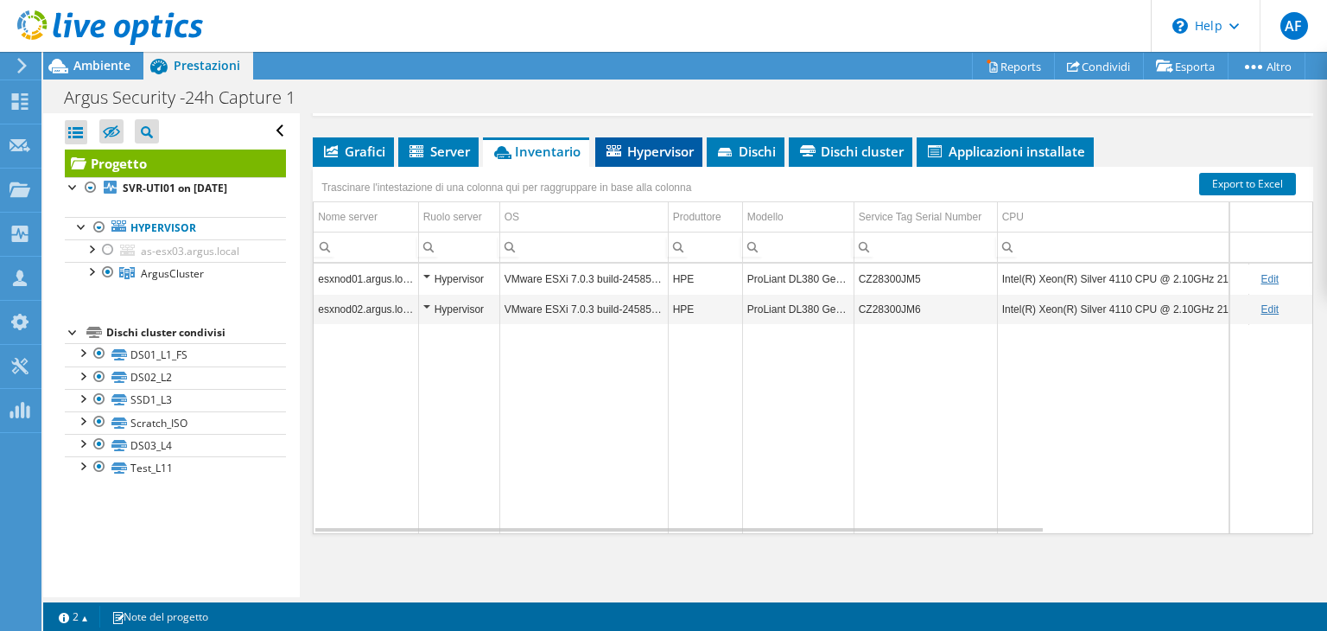
click at [629, 156] on li "Hypervisor" at bounding box center [648, 151] width 107 height 29
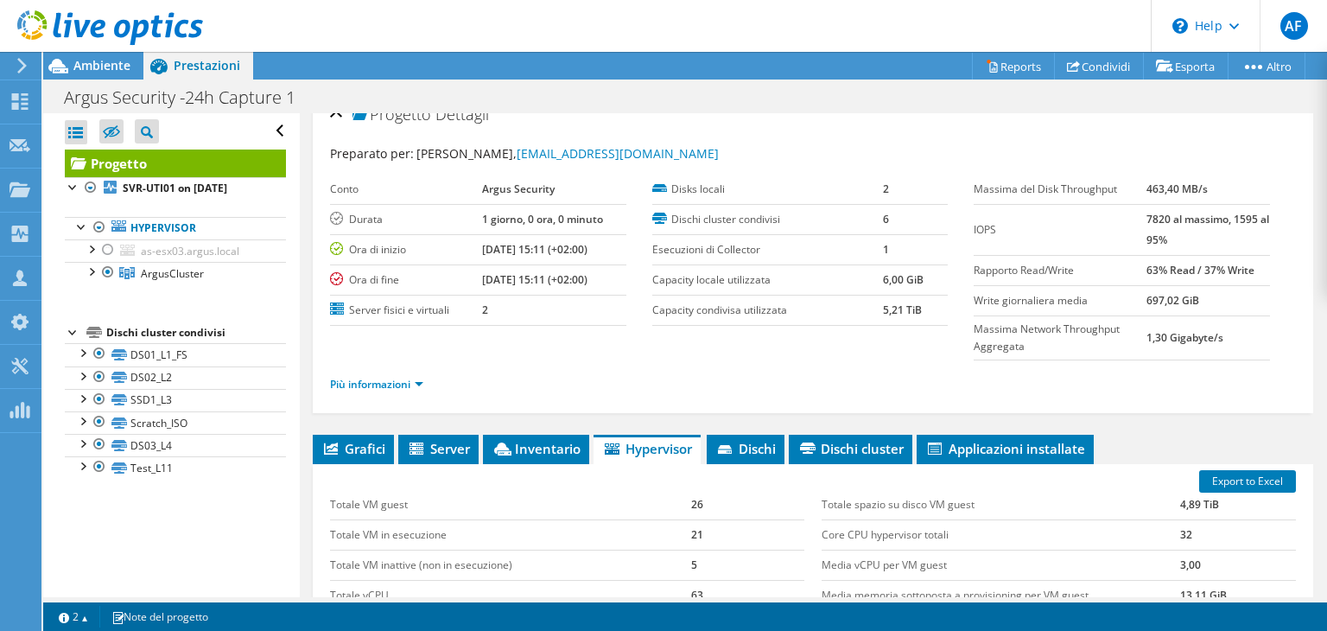
scroll to position [0, 0]
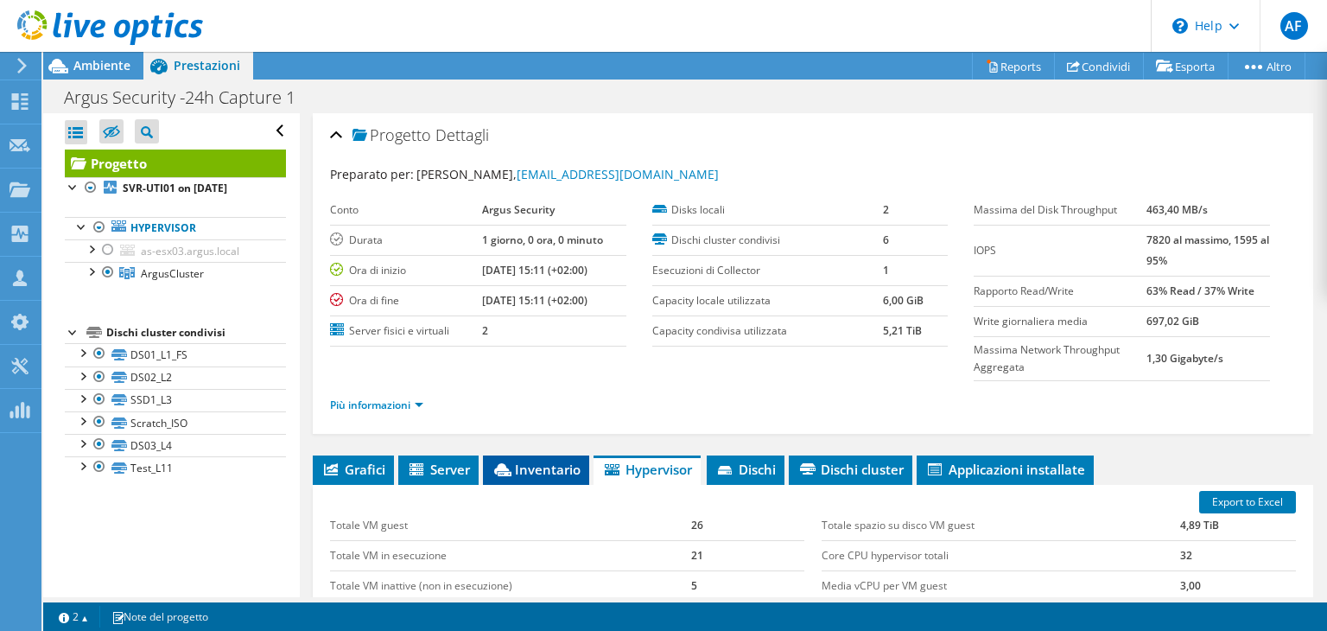
click at [536, 467] on span "Inventario" at bounding box center [536, 468] width 89 height 17
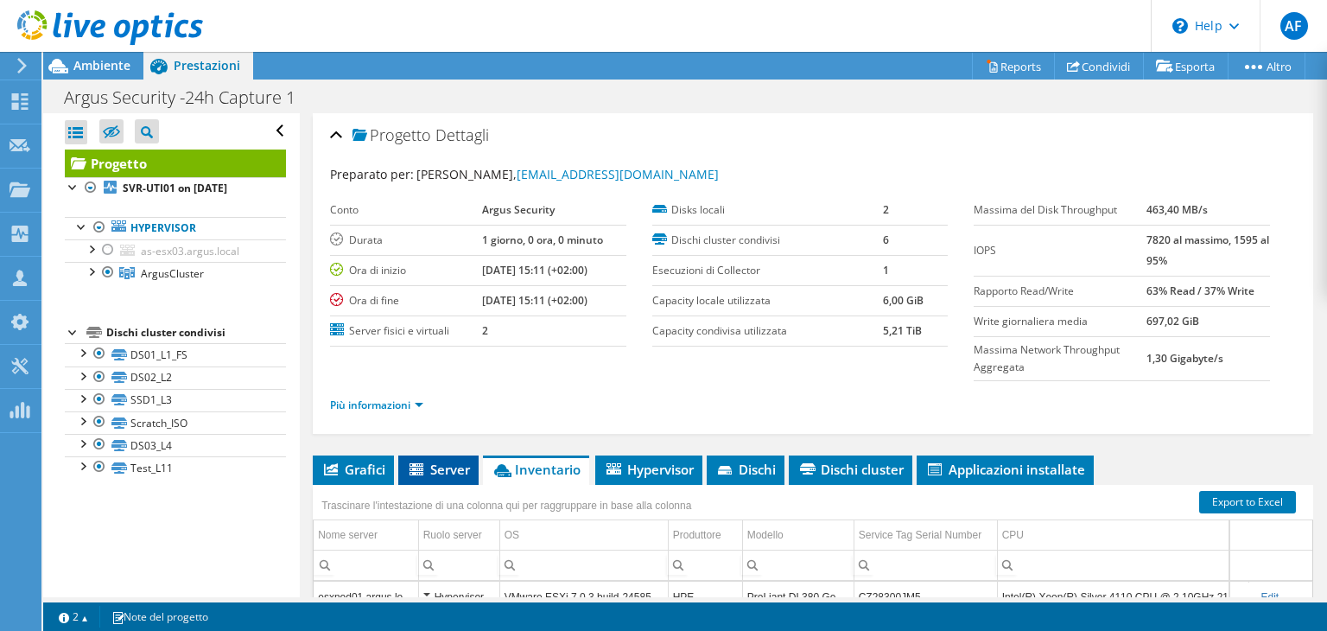
click at [440, 465] on span "Server" at bounding box center [438, 468] width 63 height 17
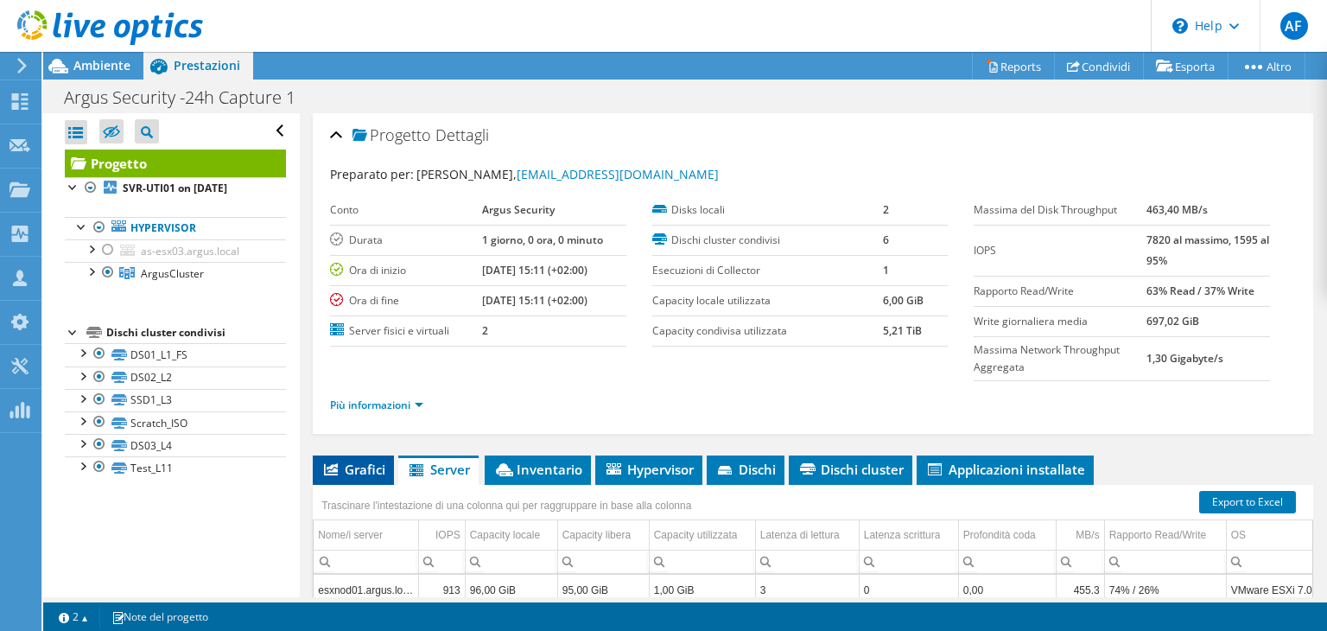
click at [367, 474] on li "Grafici" at bounding box center [353, 469] width 81 height 29
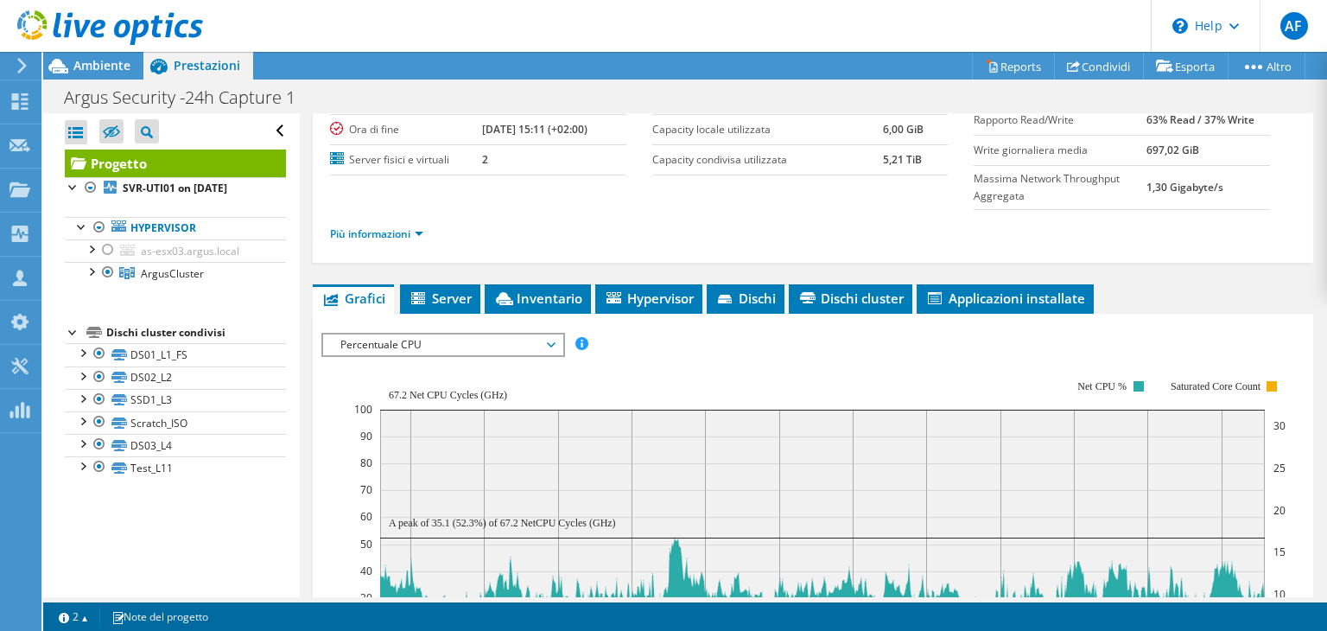
scroll to position [173, 0]
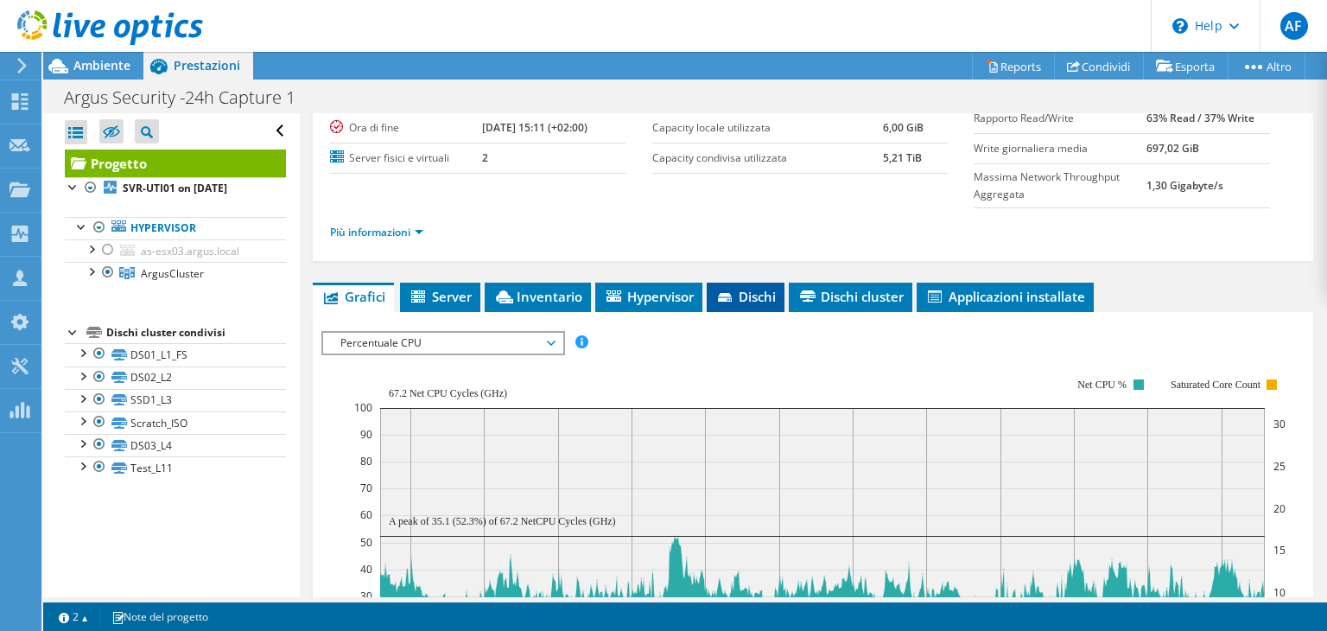
drag, startPoint x: 653, startPoint y: 298, endPoint x: 714, endPoint y: 294, distance: 60.6
click at [654, 298] on span "Hypervisor" at bounding box center [649, 296] width 90 height 17
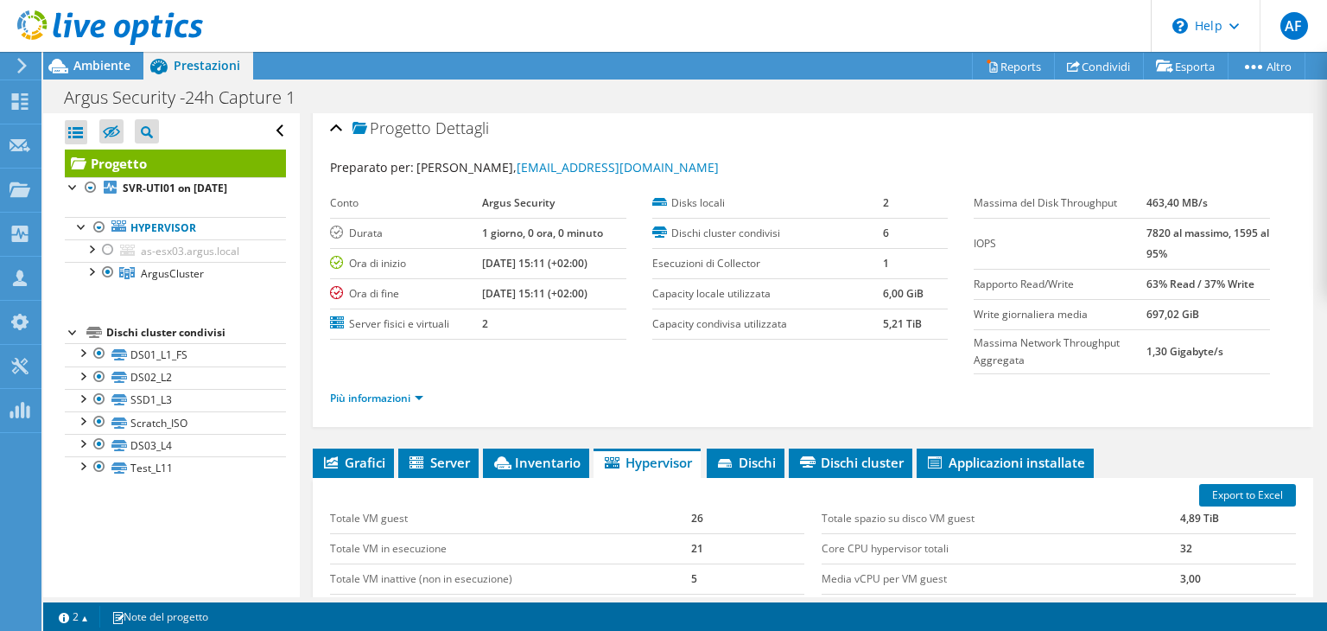
scroll to position [0, 0]
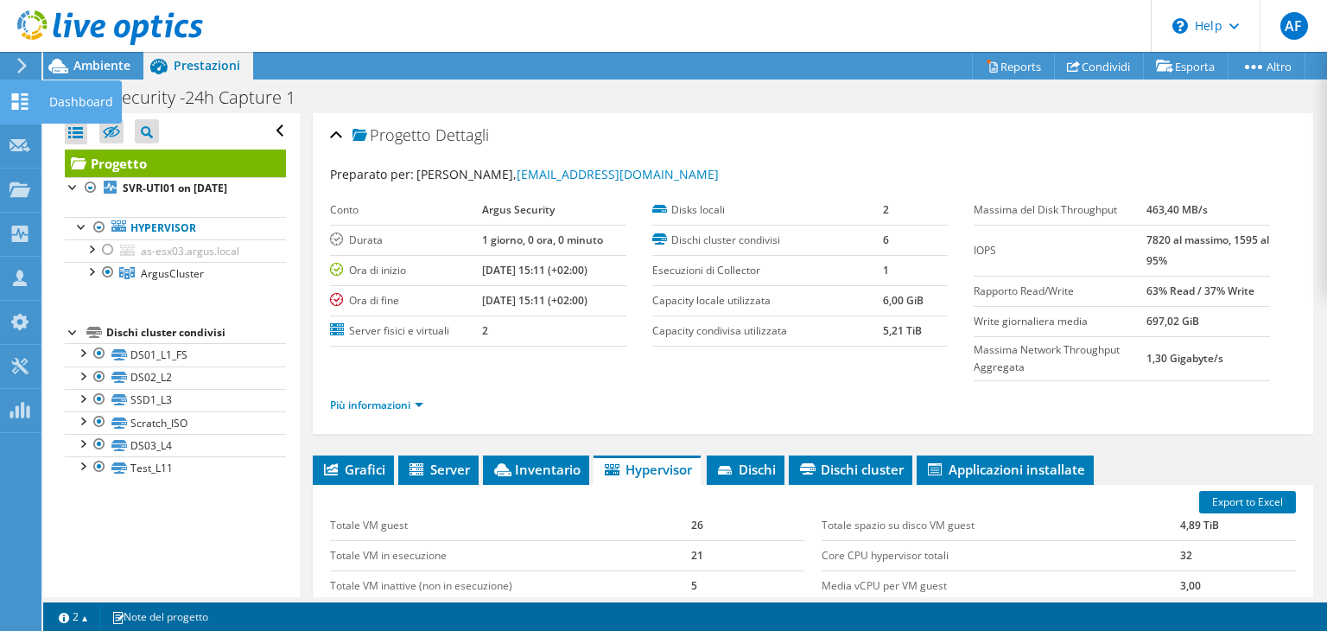
click at [66, 106] on div "Dashboard" at bounding box center [81, 101] width 81 height 43
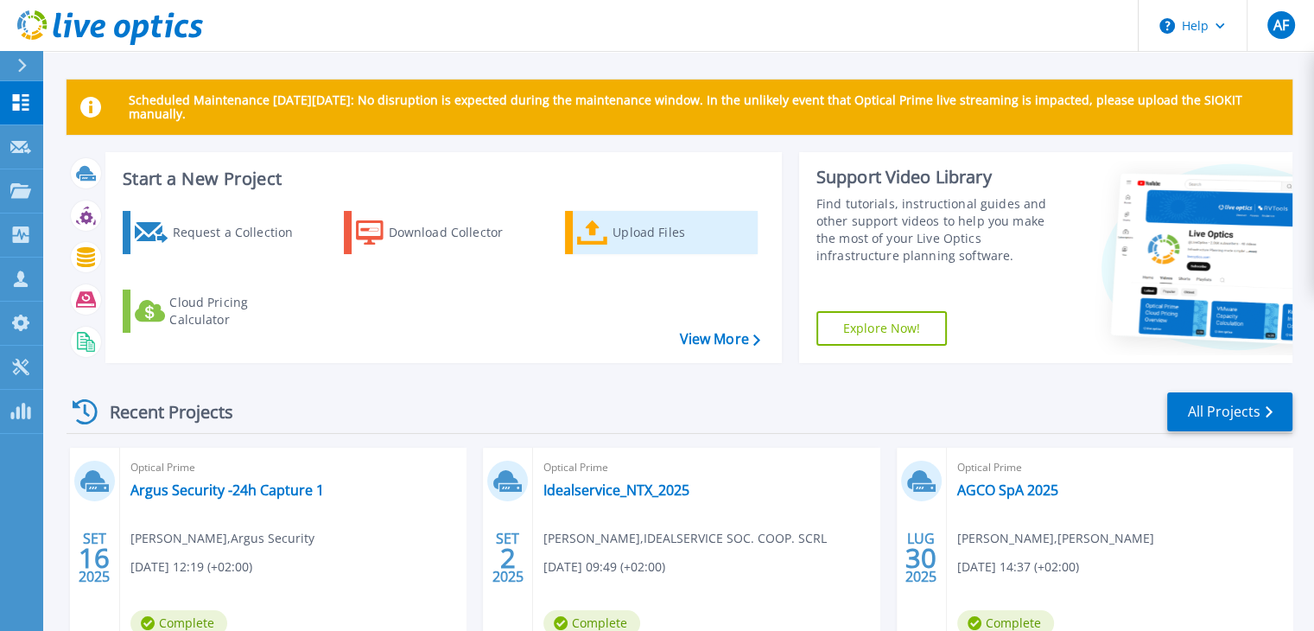
click at [614, 238] on div "Upload Files" at bounding box center [681, 232] width 138 height 35
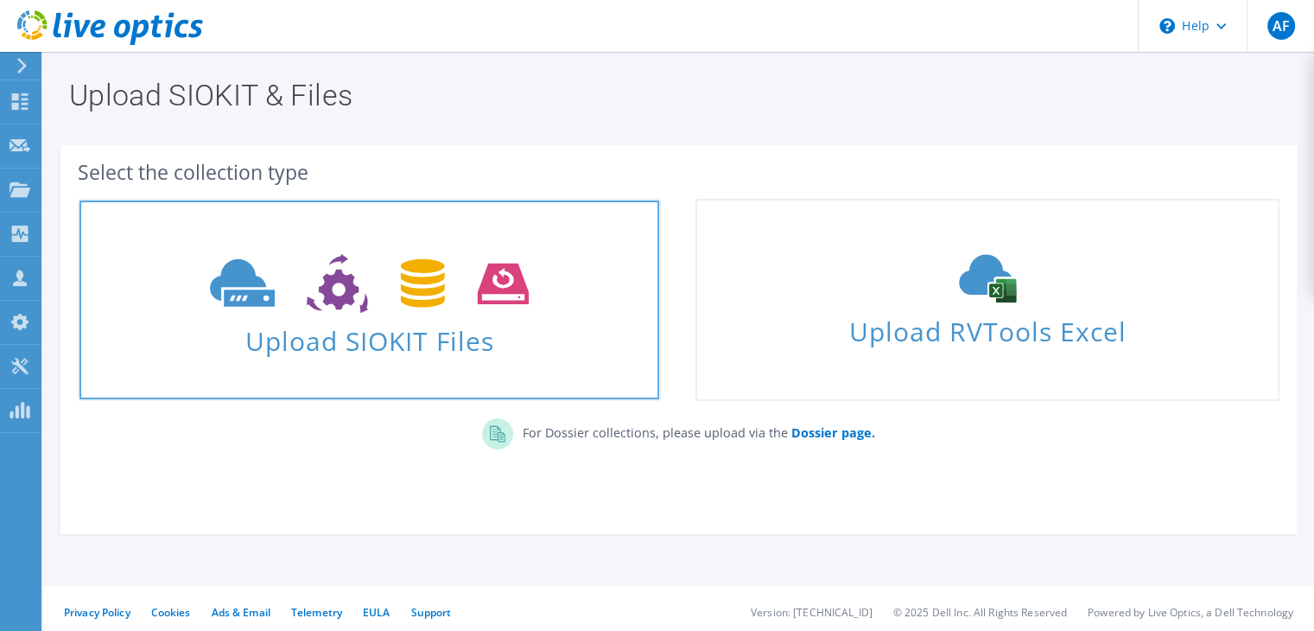
click at [428, 294] on use at bounding box center [369, 284] width 319 height 60
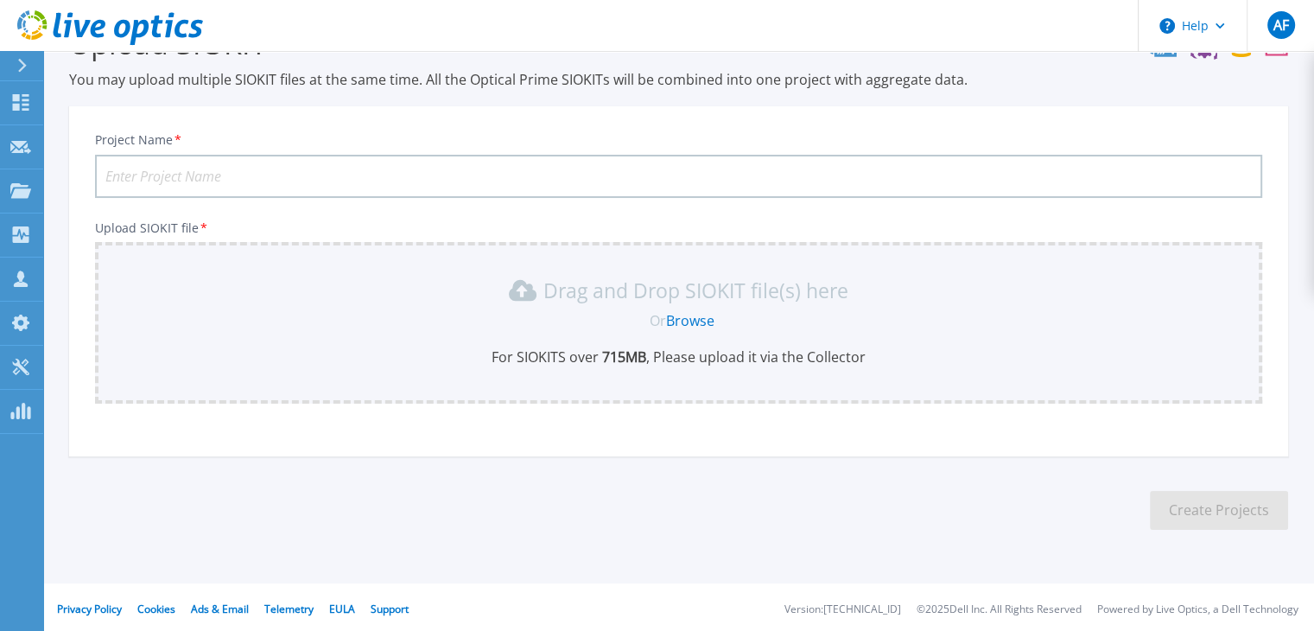
scroll to position [56, 0]
click at [181, 175] on input "Project Name *" at bounding box center [678, 173] width 1167 height 43
type input "Argus Security -24h Capture 2"
click at [809, 433] on div "Project Name * Argus Security -24h Capture 2 Upload SIOKIT file * Drag and Drop…" at bounding box center [678, 284] width 1219 height 339
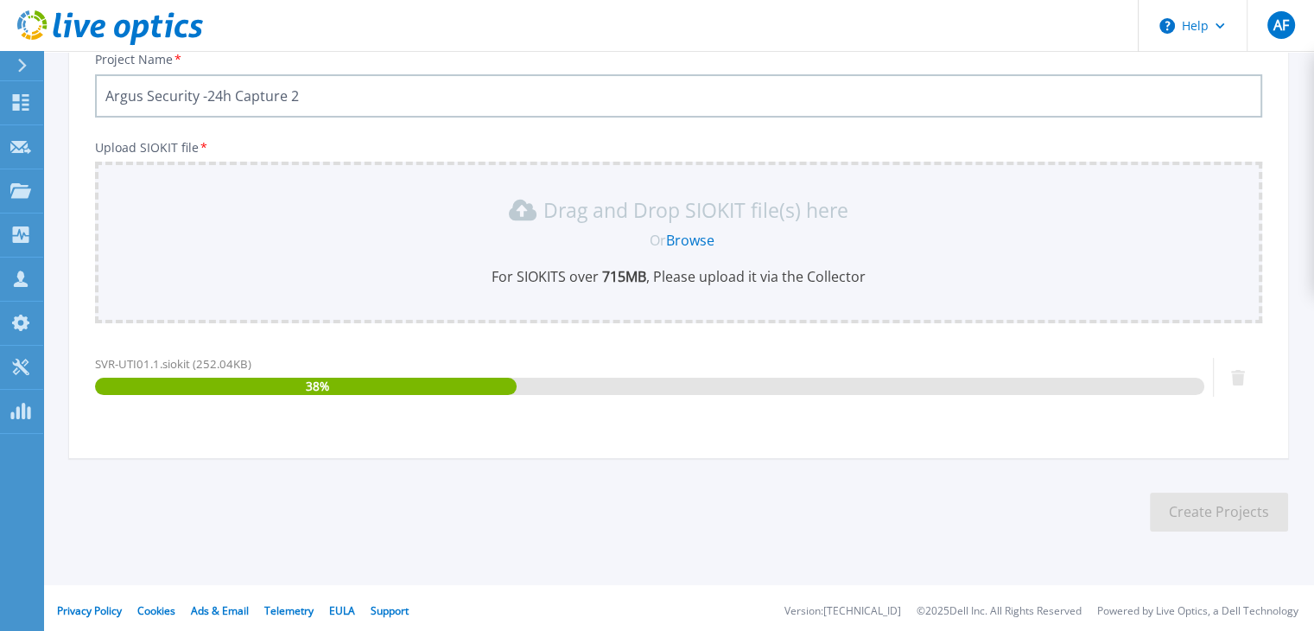
scroll to position [138, 0]
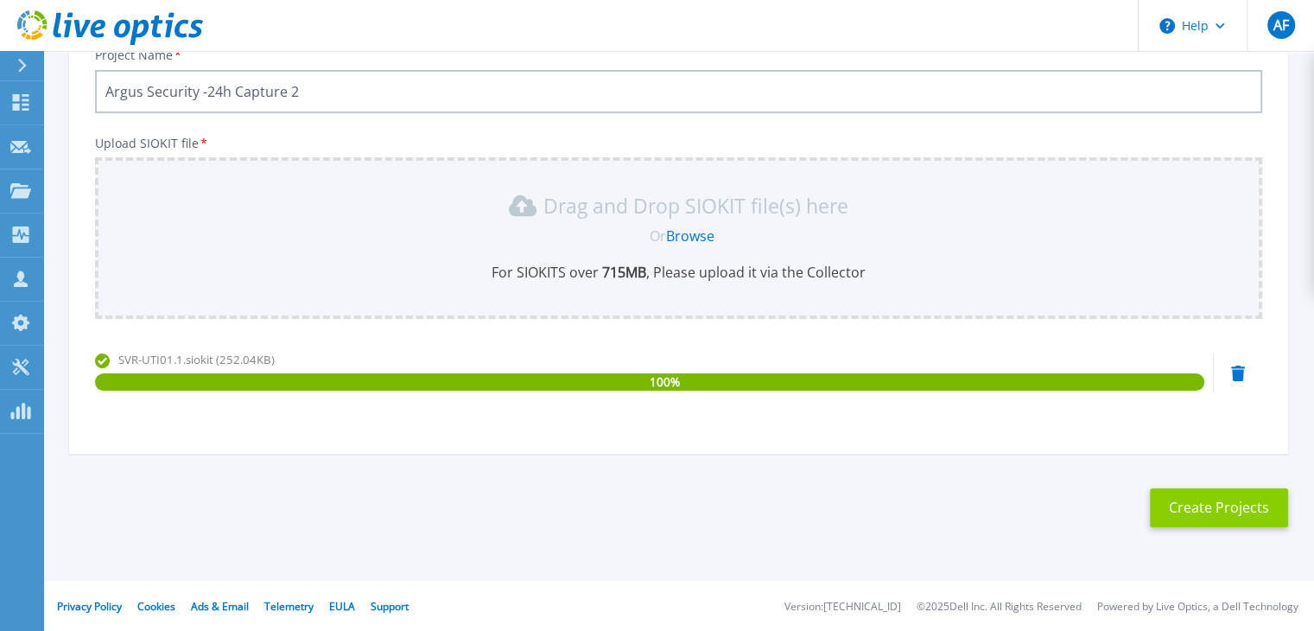
click at [1226, 499] on button "Create Projects" at bounding box center [1219, 507] width 138 height 39
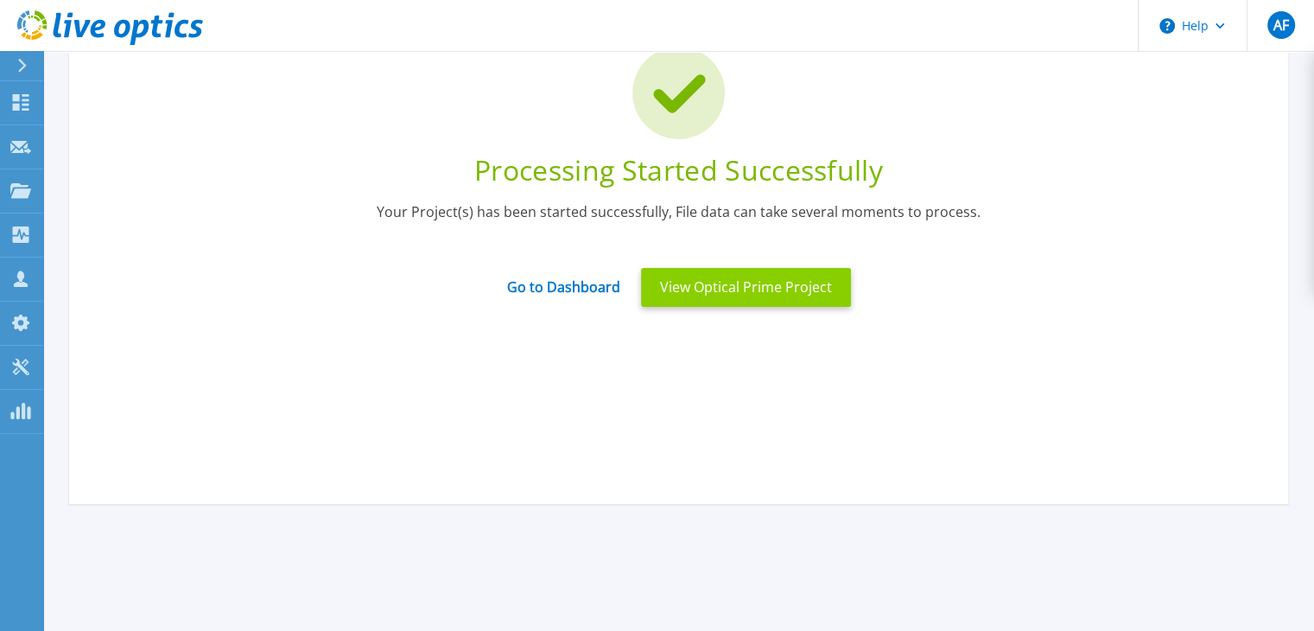
click at [730, 278] on button "View Optical Prime Project" at bounding box center [746, 287] width 210 height 39
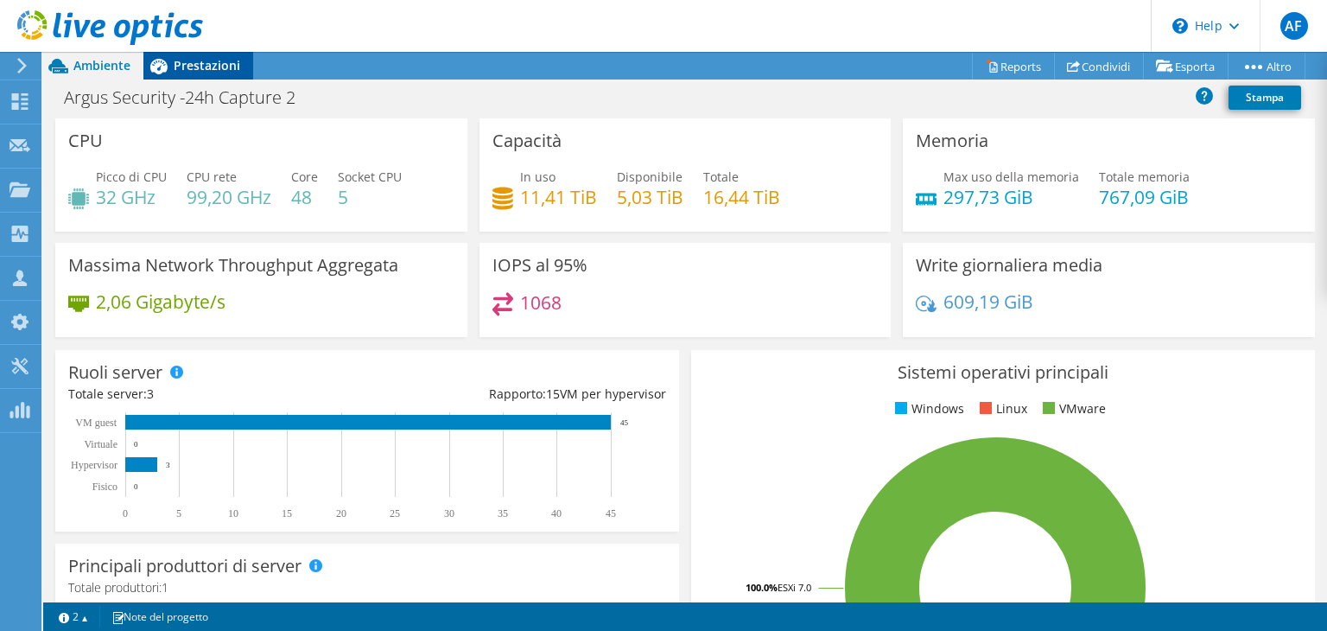
click at [218, 67] on span "Prestazioni" at bounding box center [207, 65] width 67 height 16
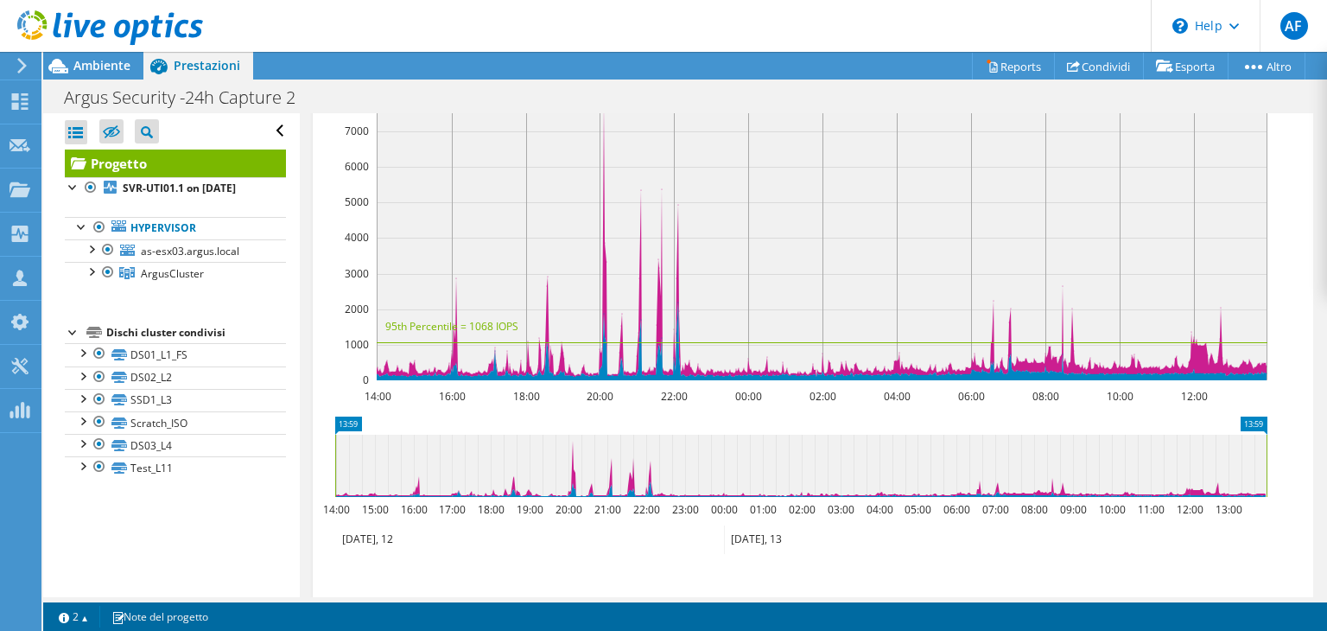
scroll to position [518, 0]
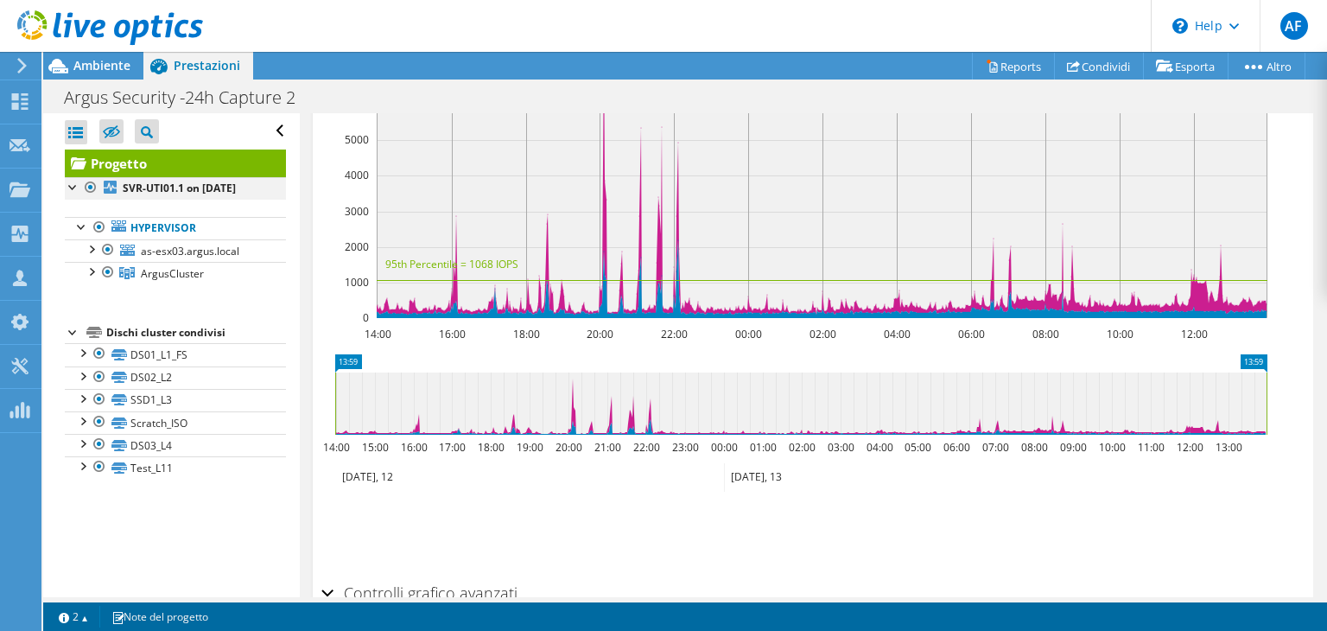
click at [73, 183] on div at bounding box center [73, 185] width 17 height 17
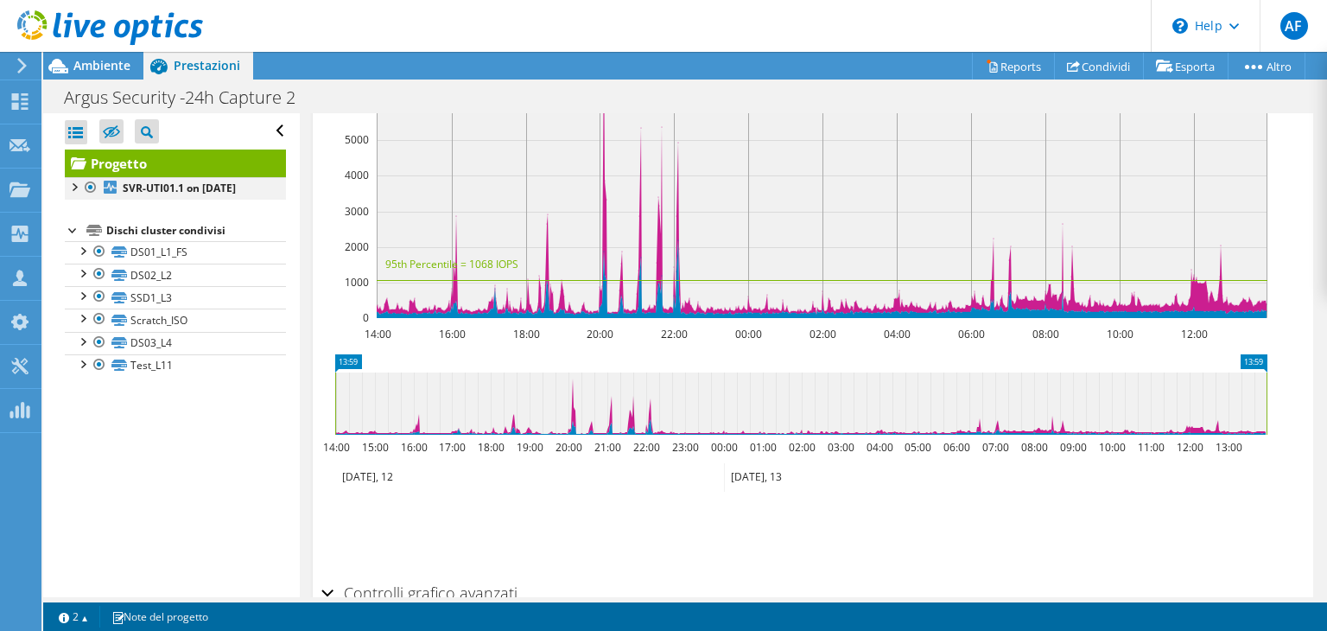
click at [73, 183] on div at bounding box center [73, 185] width 17 height 17
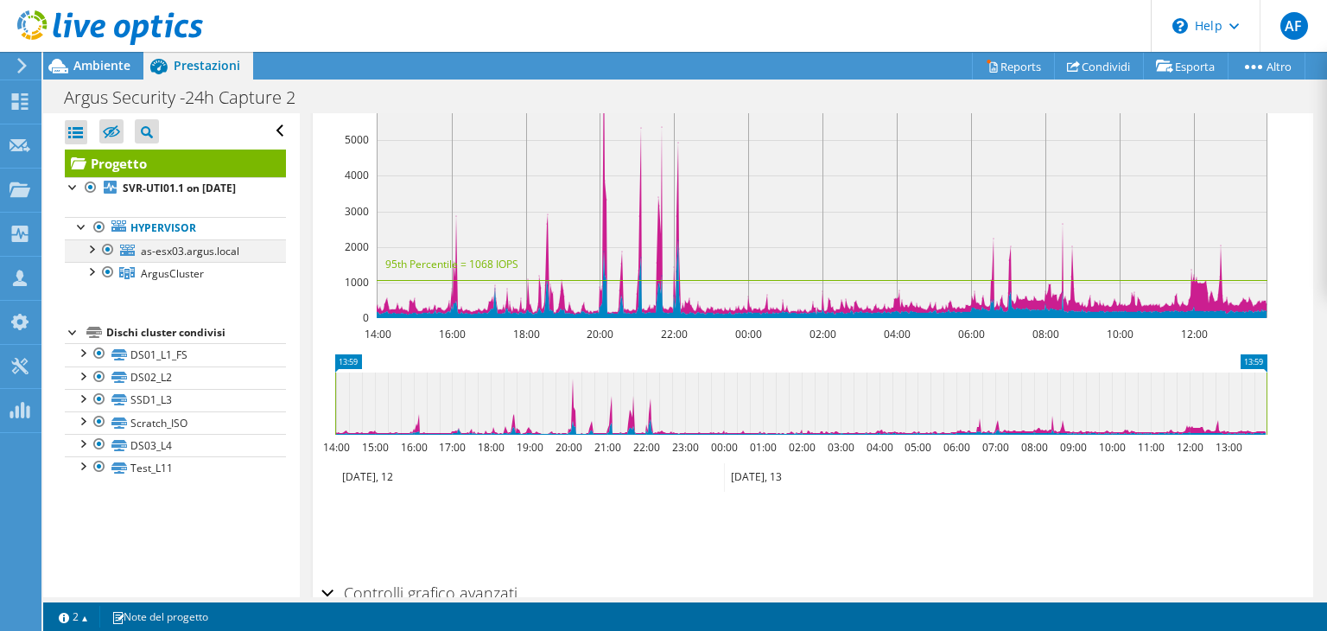
click at [93, 257] on div at bounding box center [90, 247] width 17 height 17
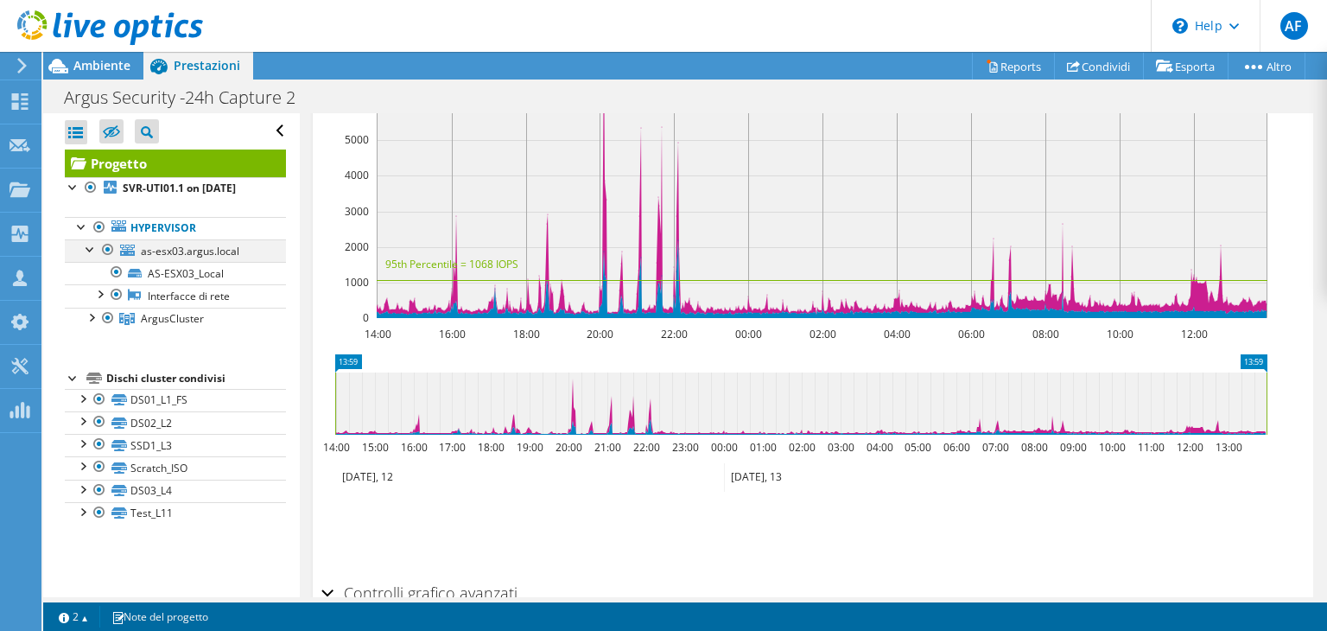
click at [111, 260] on div at bounding box center [107, 249] width 17 height 21
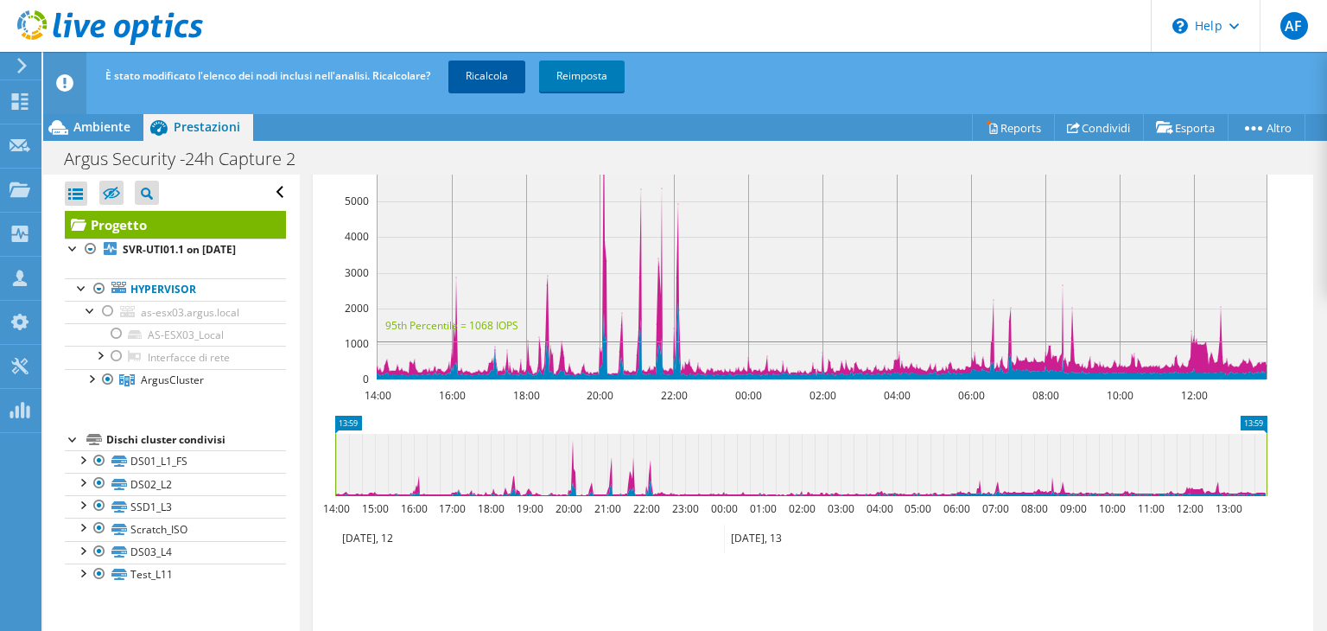
click at [504, 78] on link "Ricalcola" at bounding box center [486, 75] width 77 height 31
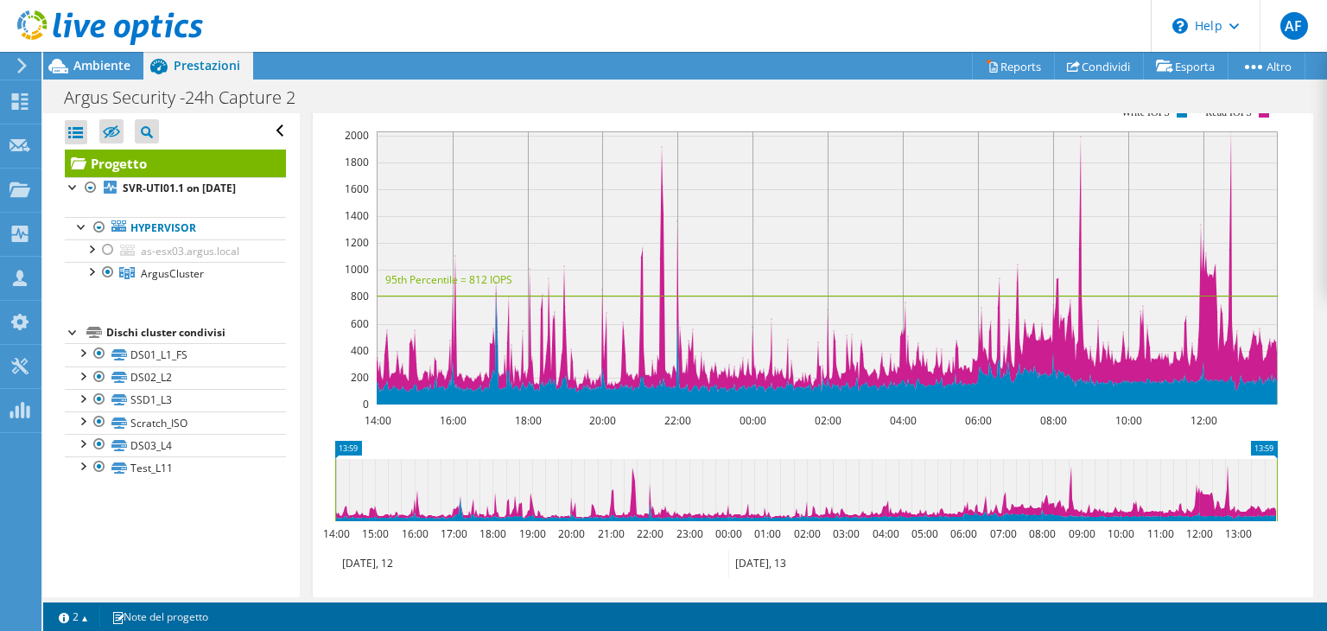
scroll to position [346, 0]
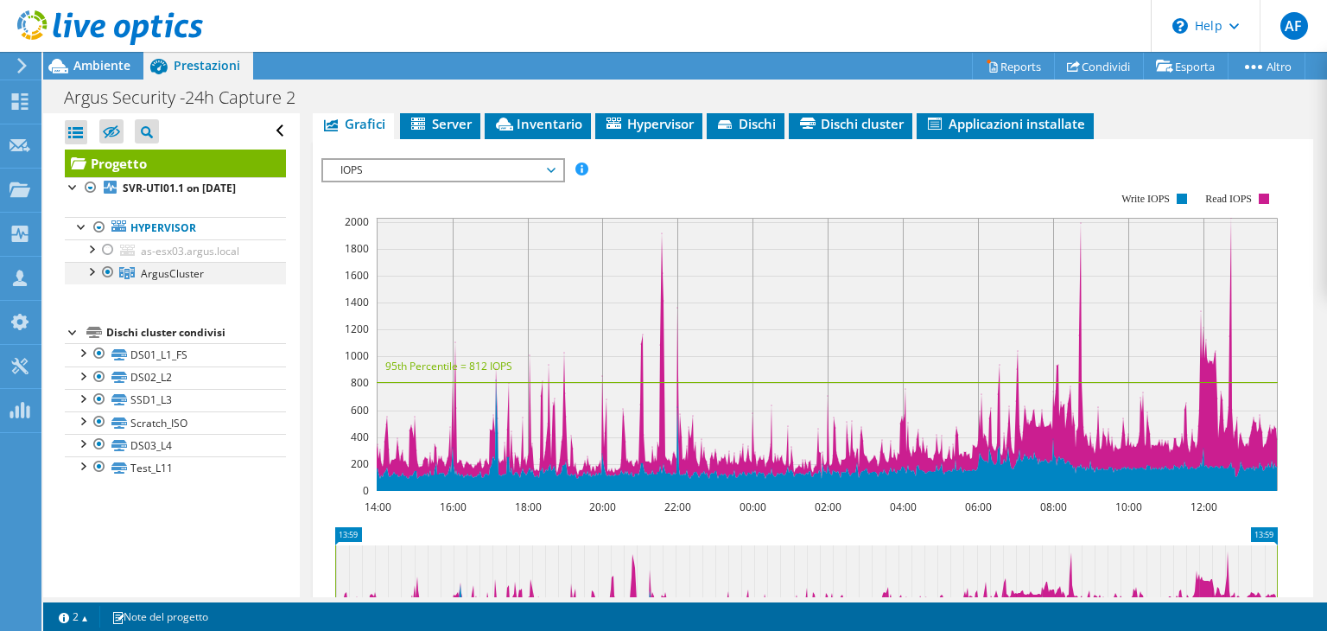
click at [97, 279] on div at bounding box center [90, 270] width 17 height 17
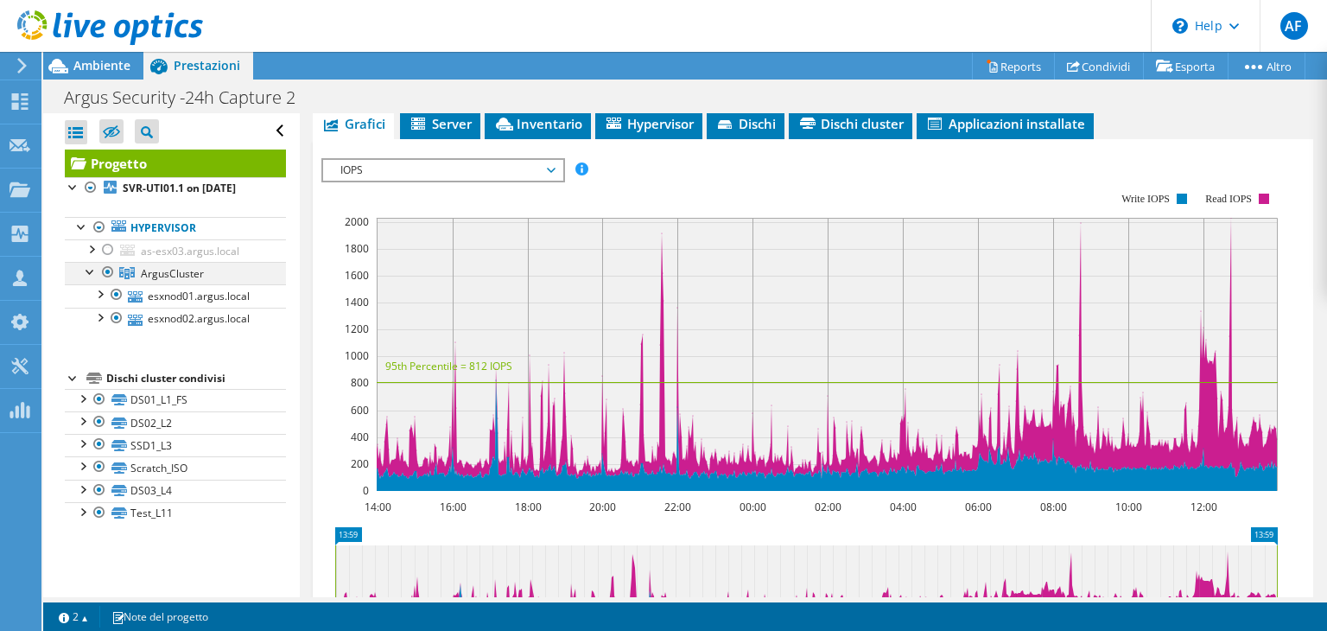
click at [97, 279] on div at bounding box center [90, 270] width 17 height 17
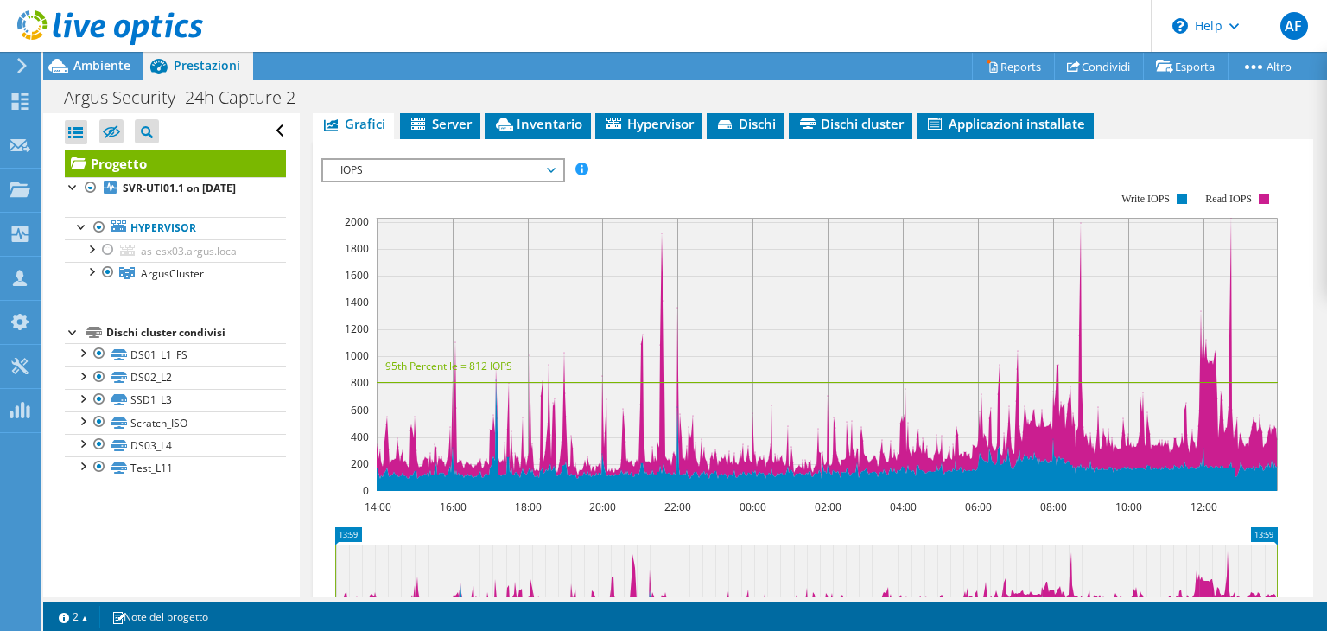
click at [543, 162] on span "IOPS" at bounding box center [443, 170] width 222 height 21
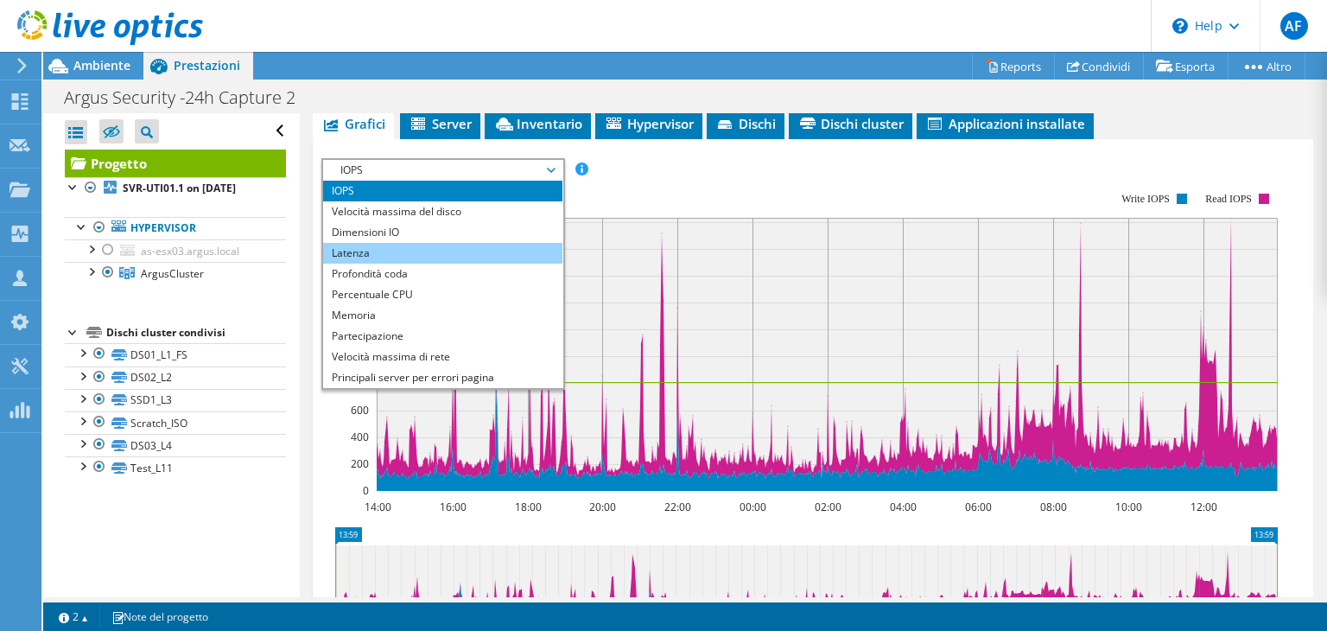
click at [453, 243] on li "Latenza" at bounding box center [442, 253] width 239 height 21
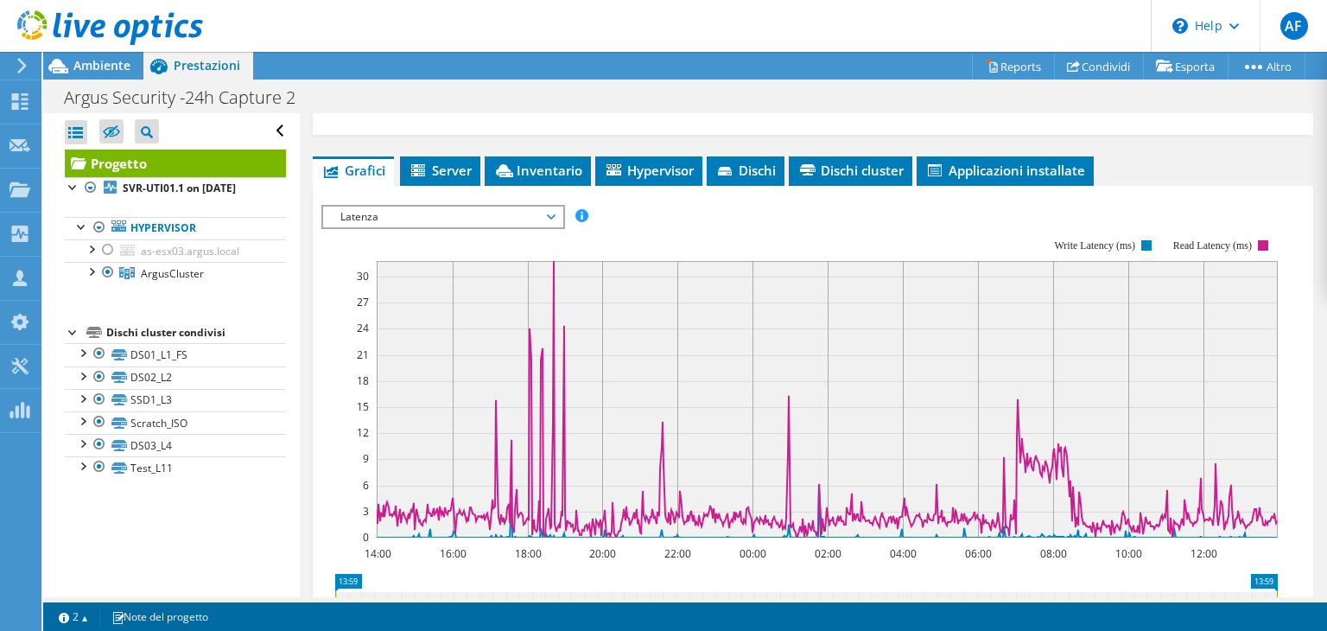
scroll to position [259, 0]
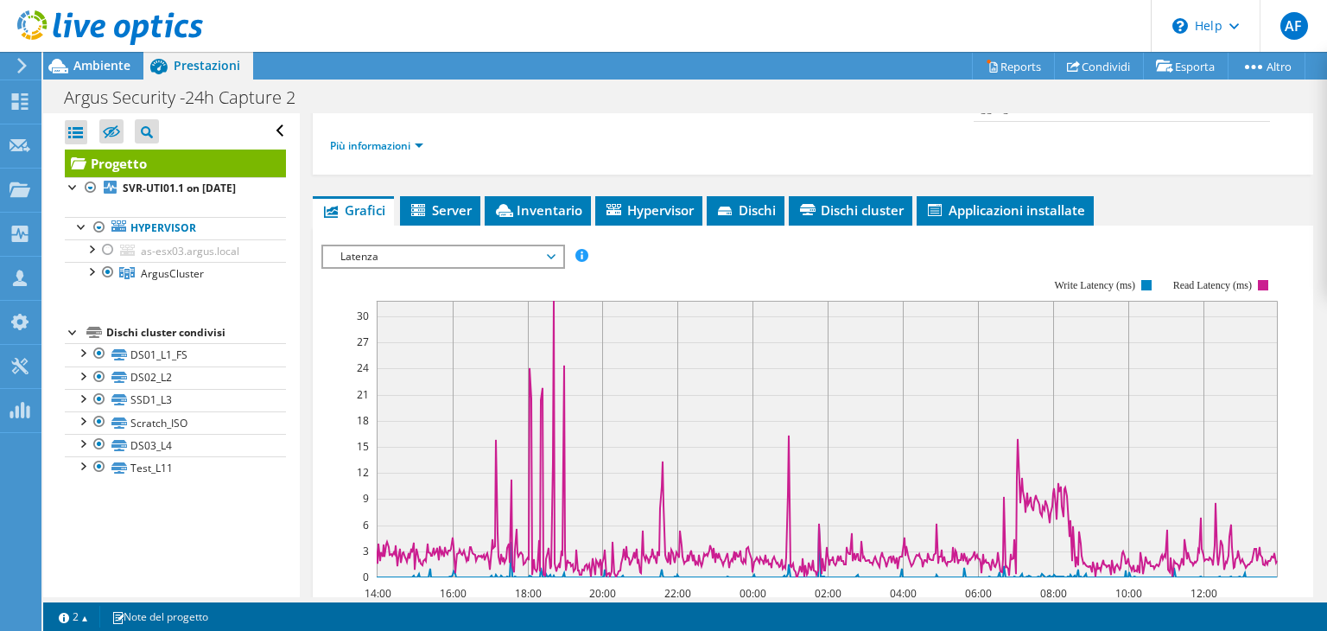
click at [553, 255] on span "Latenza" at bounding box center [443, 256] width 222 height 21
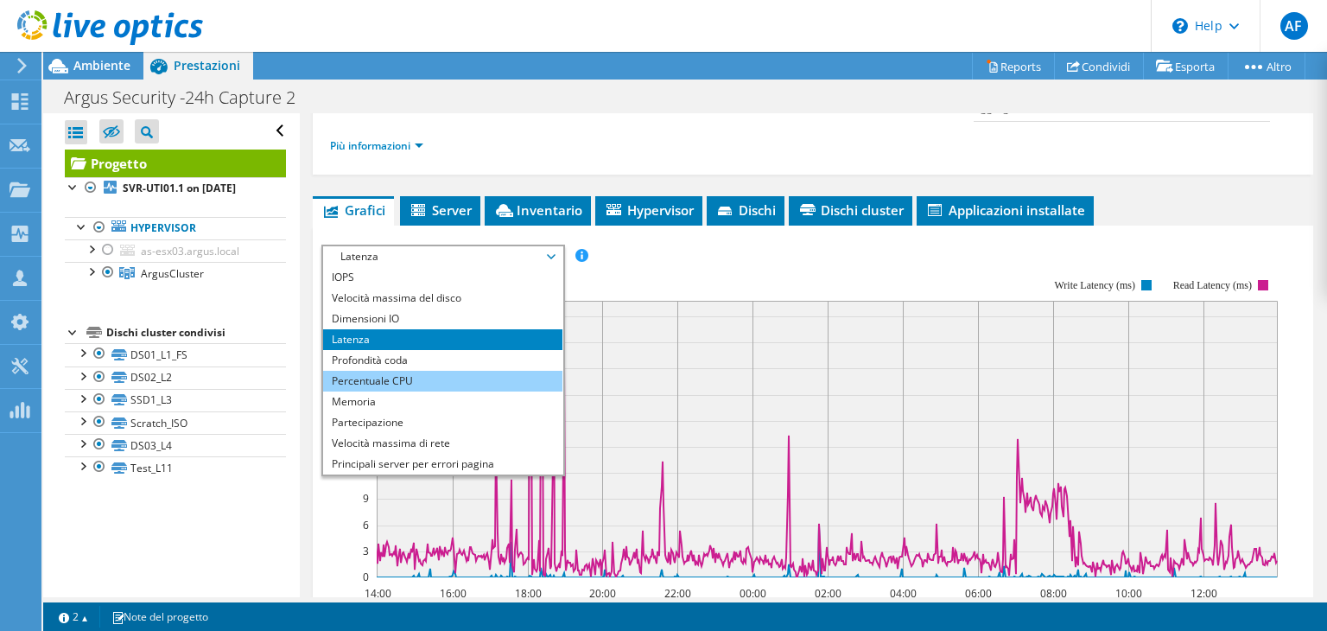
click at [460, 371] on li "Percentuale CPU" at bounding box center [442, 381] width 239 height 21
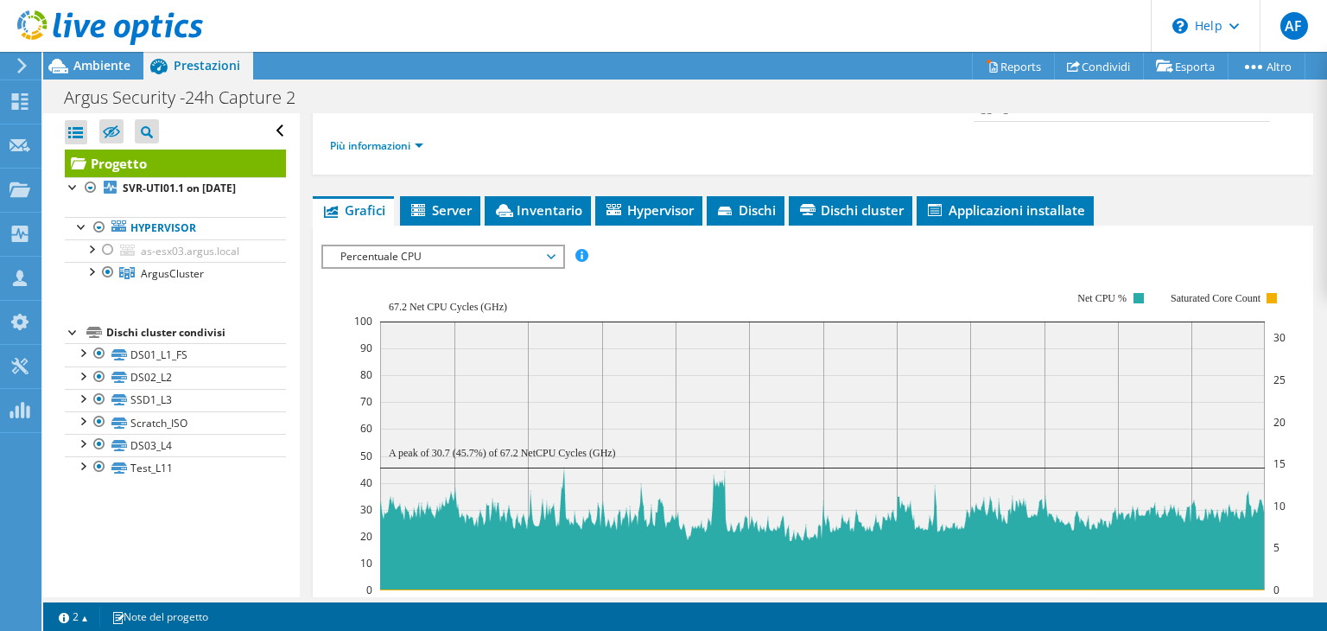
click at [504, 260] on span "Percentuale CPU" at bounding box center [443, 256] width 222 height 21
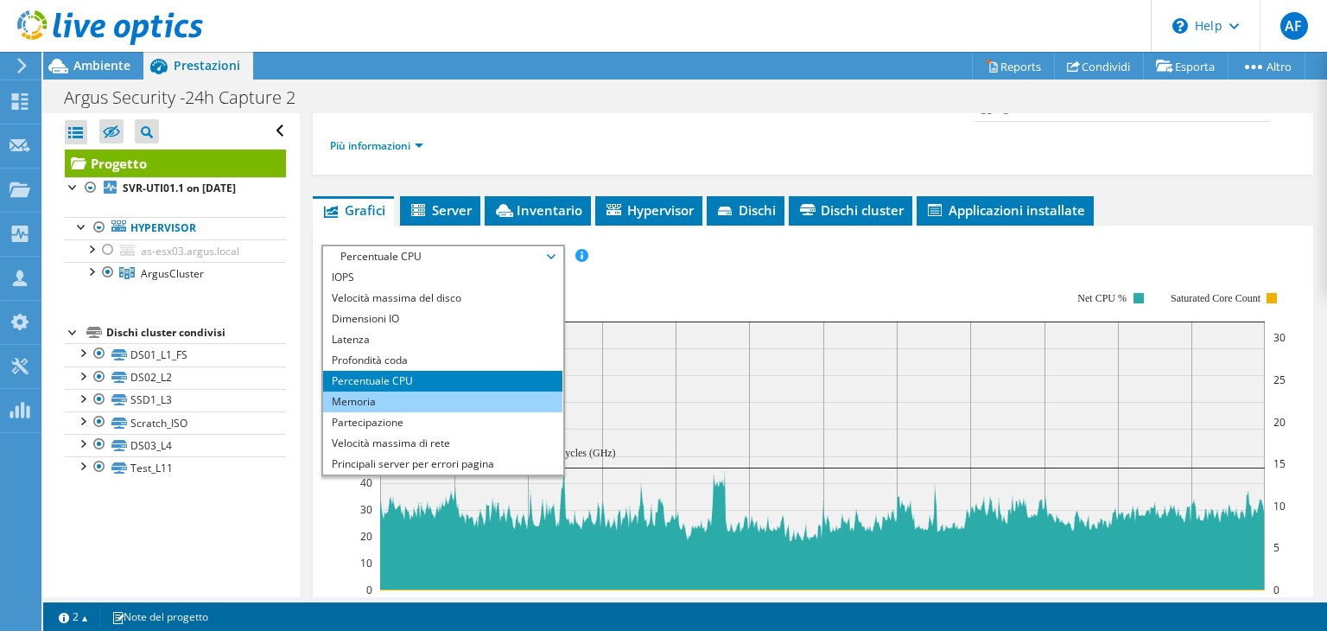
click at [455, 393] on li "Memoria" at bounding box center [442, 401] width 239 height 21
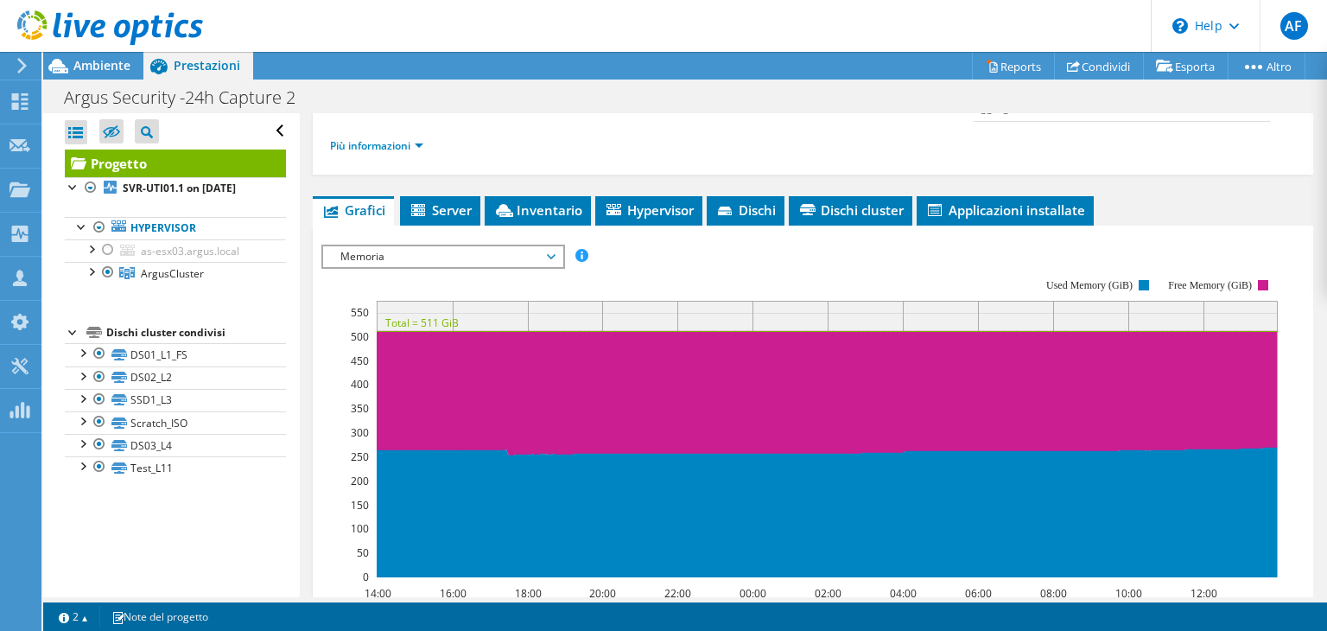
click at [542, 246] on span "Memoria" at bounding box center [443, 256] width 222 height 21
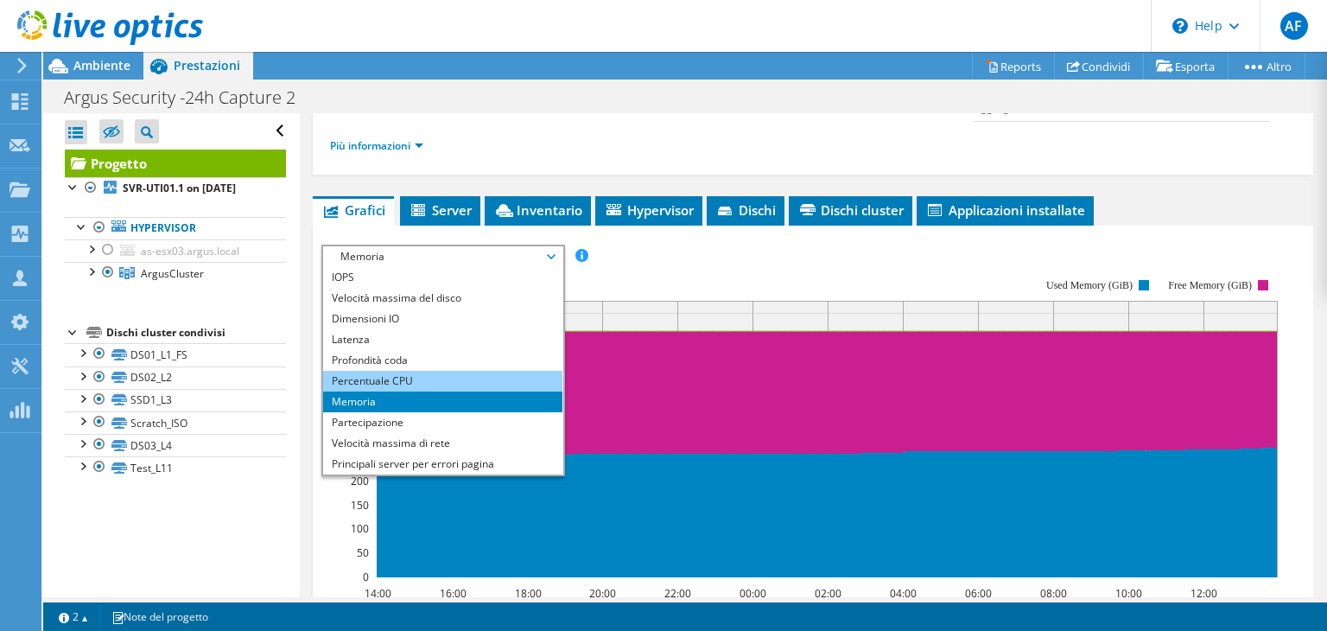
click at [468, 371] on li "Percentuale CPU" at bounding box center [442, 381] width 239 height 21
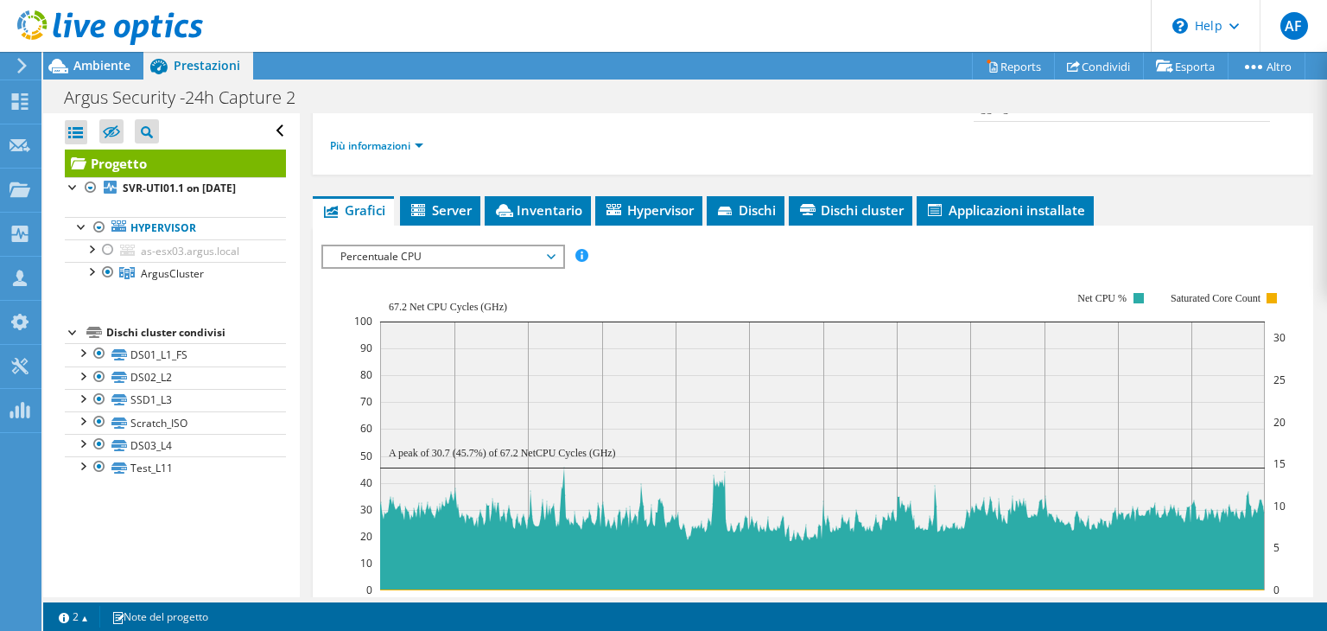
click at [521, 257] on span "Percentuale CPU" at bounding box center [443, 256] width 222 height 21
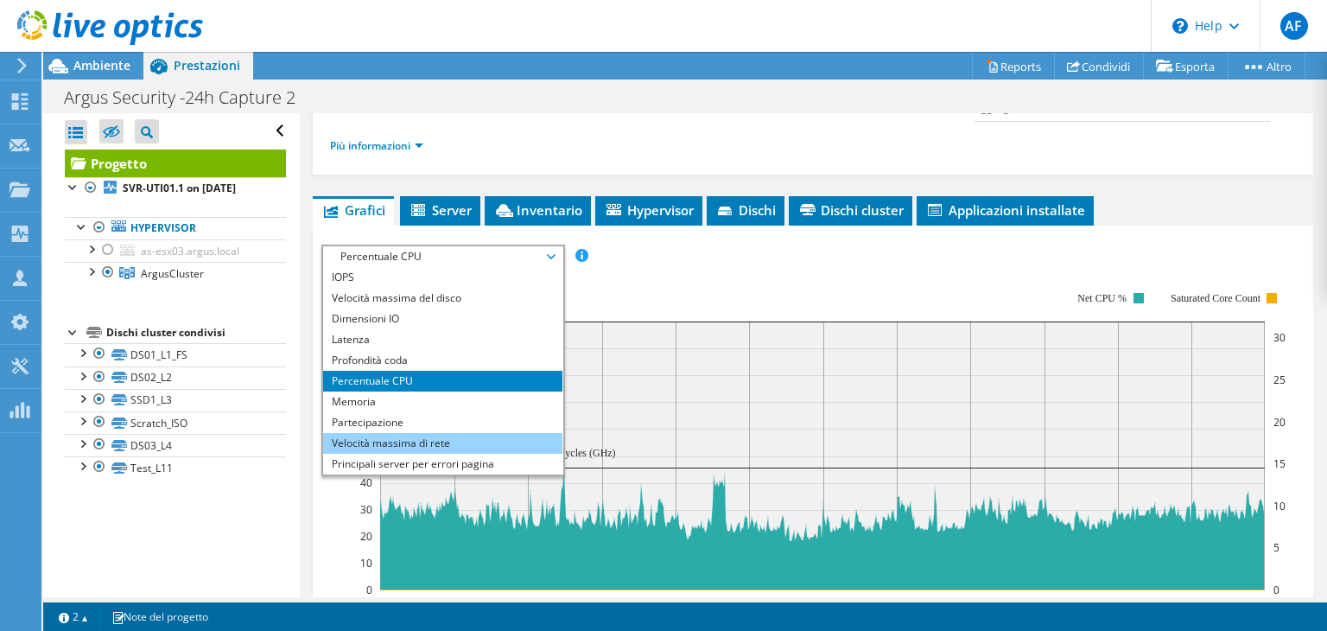
click at [467, 433] on li "Velocità massima di rete" at bounding box center [442, 443] width 239 height 21
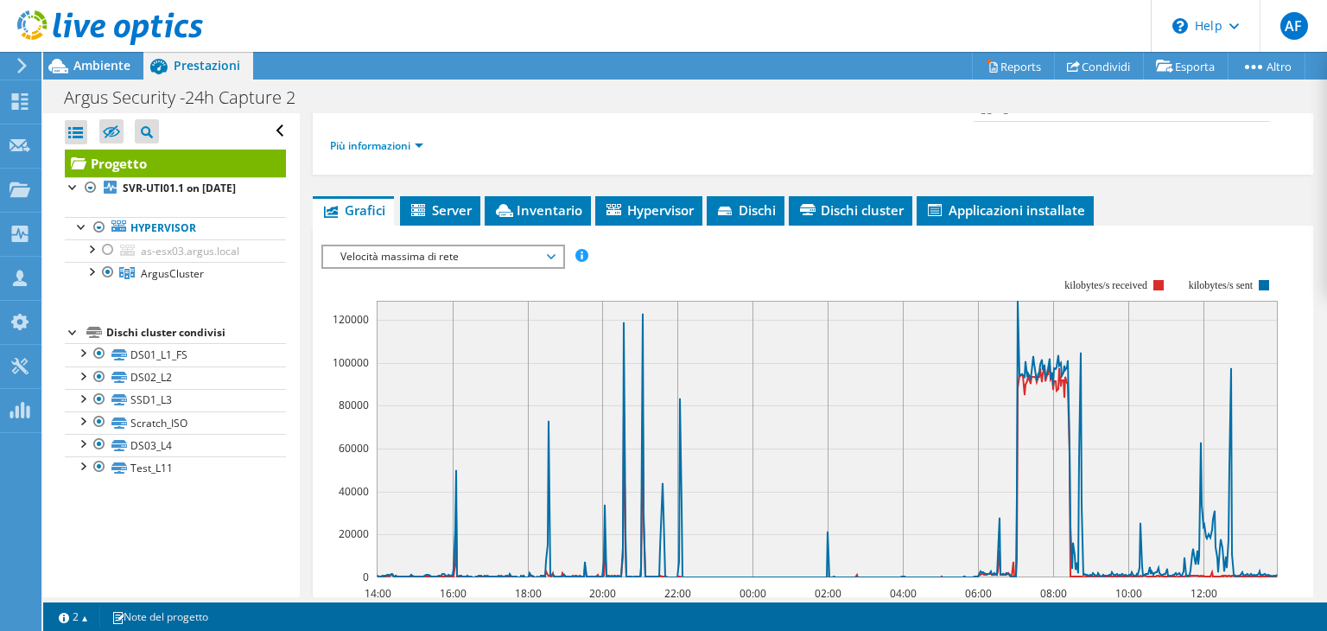
click at [469, 253] on span "Velocità massima di rete" at bounding box center [443, 256] width 222 height 21
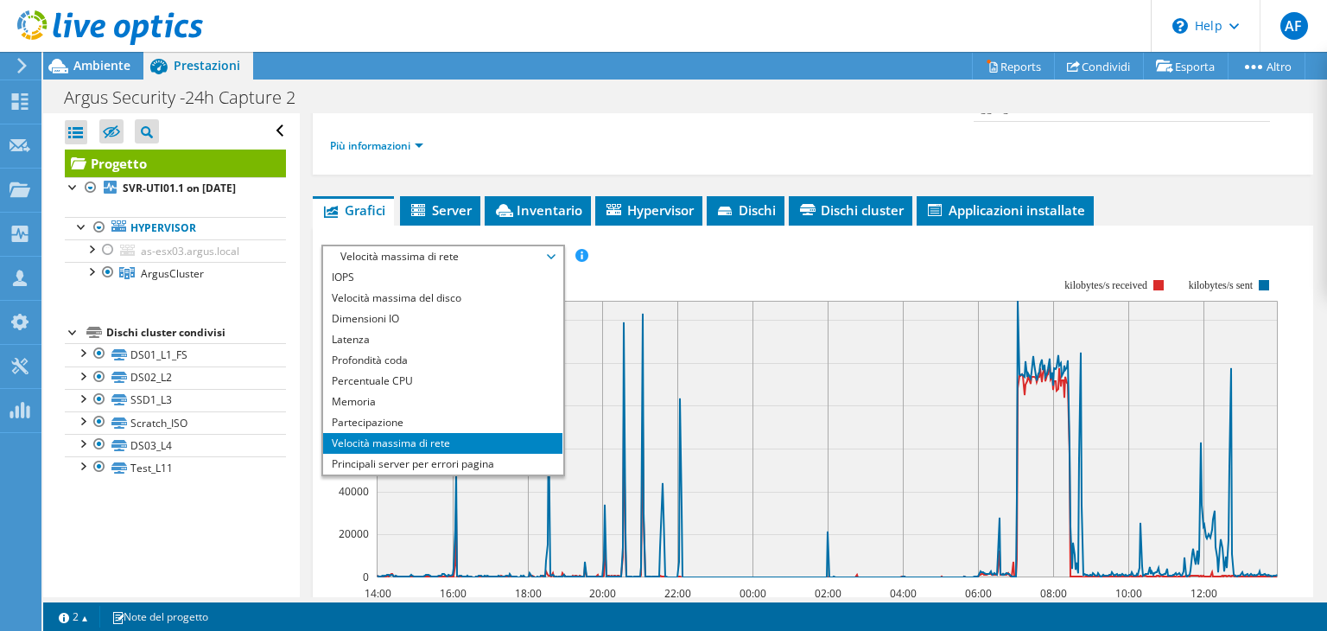
click at [469, 253] on span "Velocità massima di rete" at bounding box center [443, 256] width 222 height 21
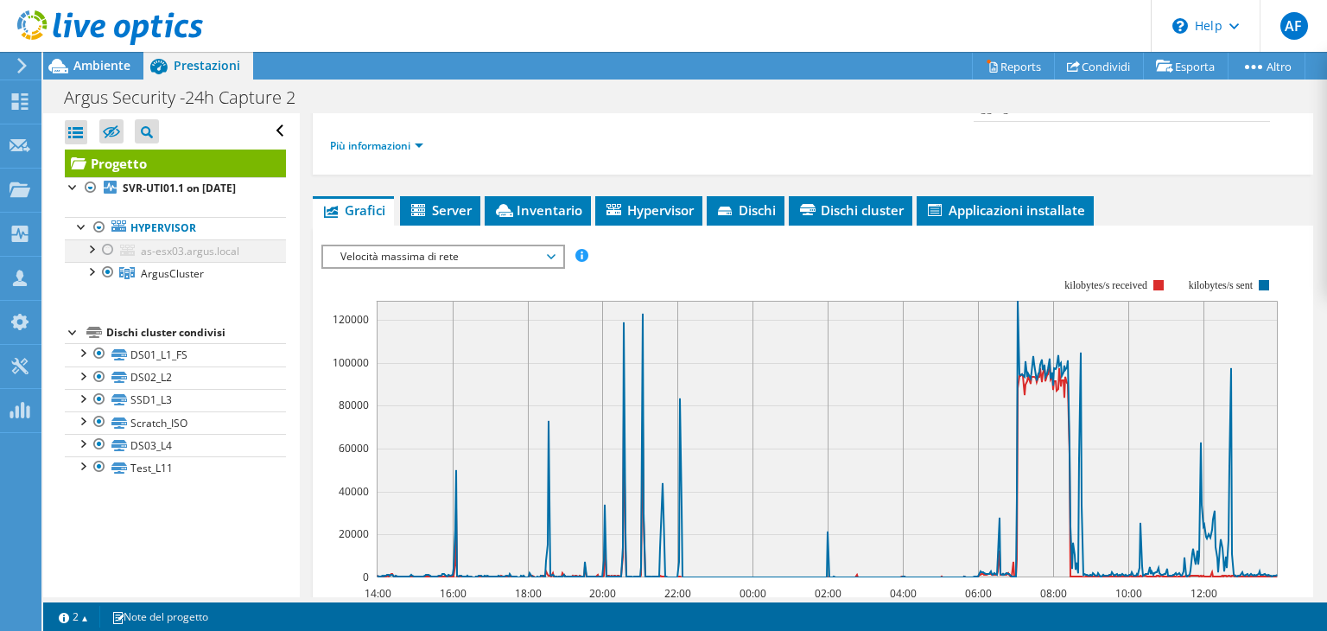
click at [109, 260] on div at bounding box center [107, 249] width 17 height 21
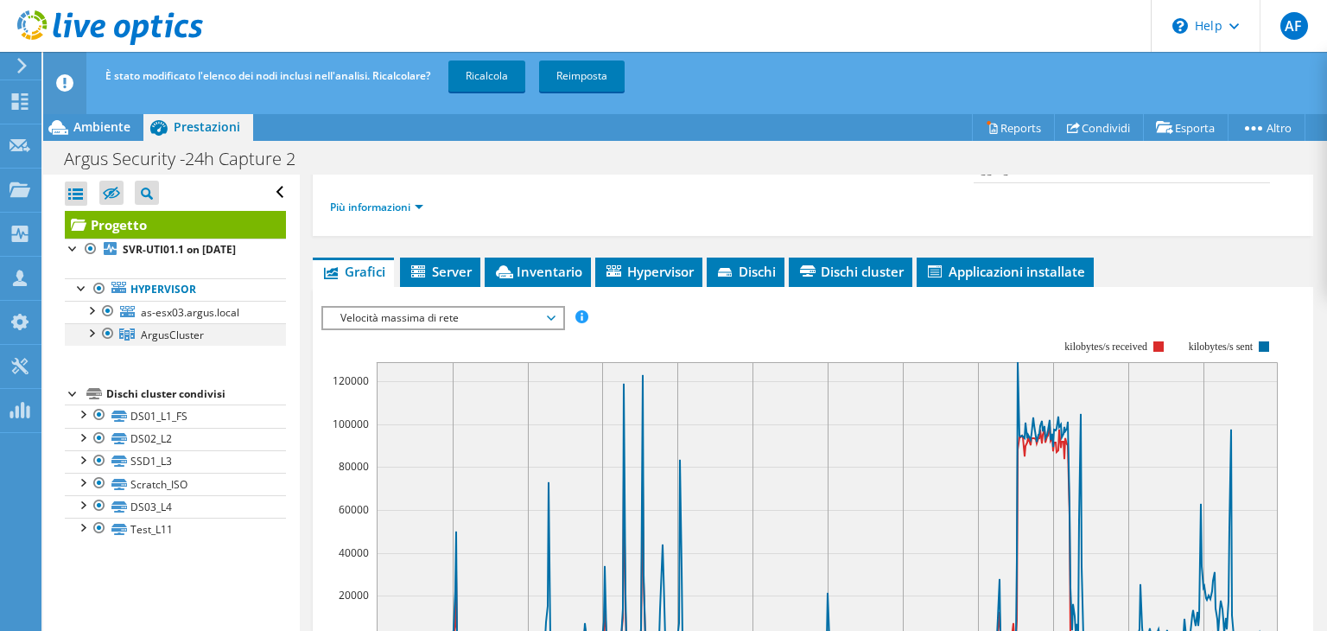
click at [105, 344] on div at bounding box center [107, 333] width 17 height 21
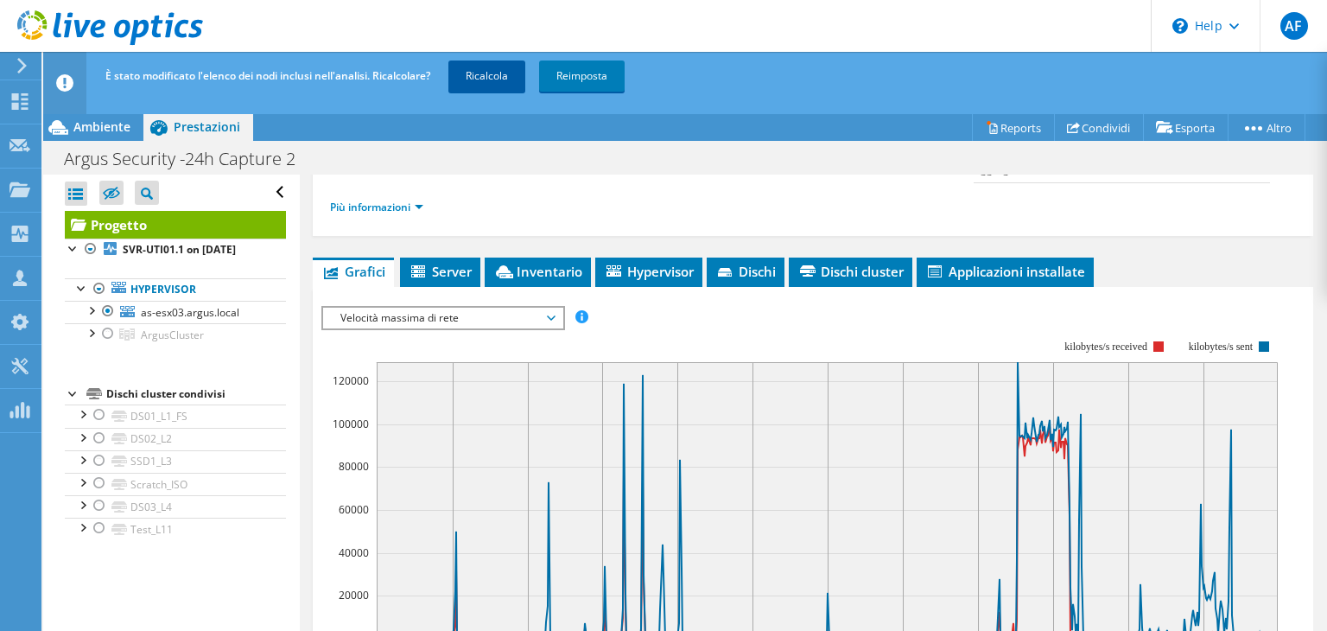
click at [475, 77] on link "Ricalcola" at bounding box center [486, 75] width 77 height 31
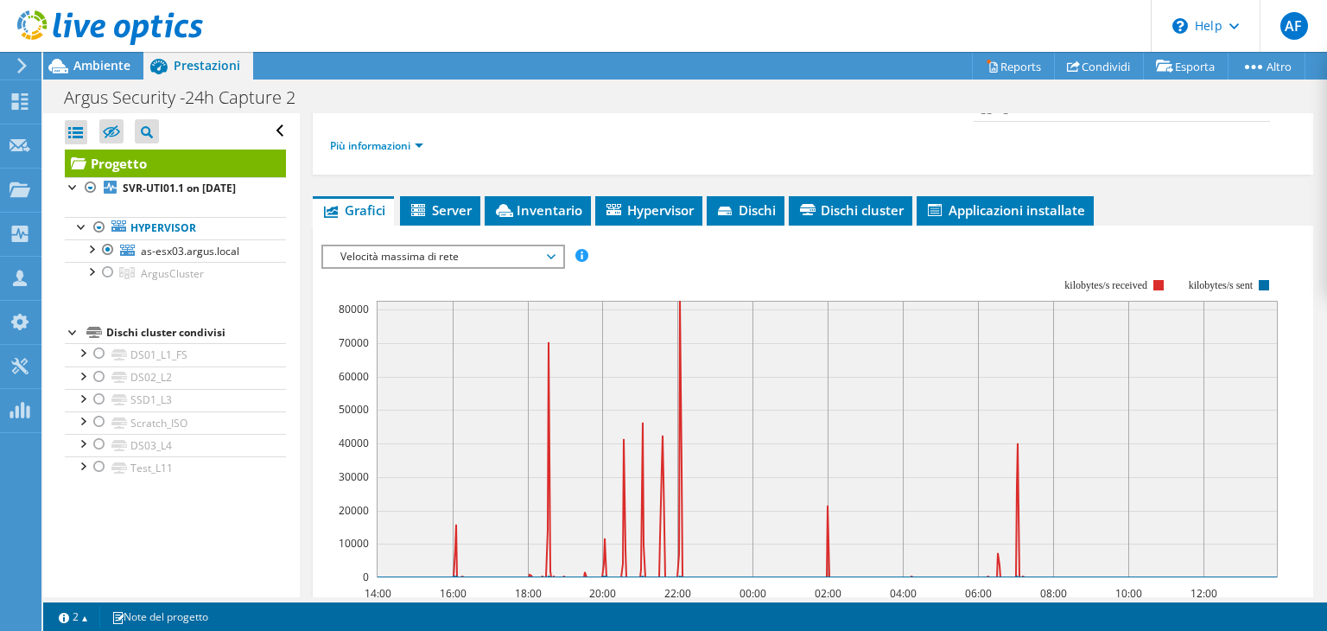
click at [554, 256] on span "Velocità massima di rete" at bounding box center [442, 256] width 239 height 21
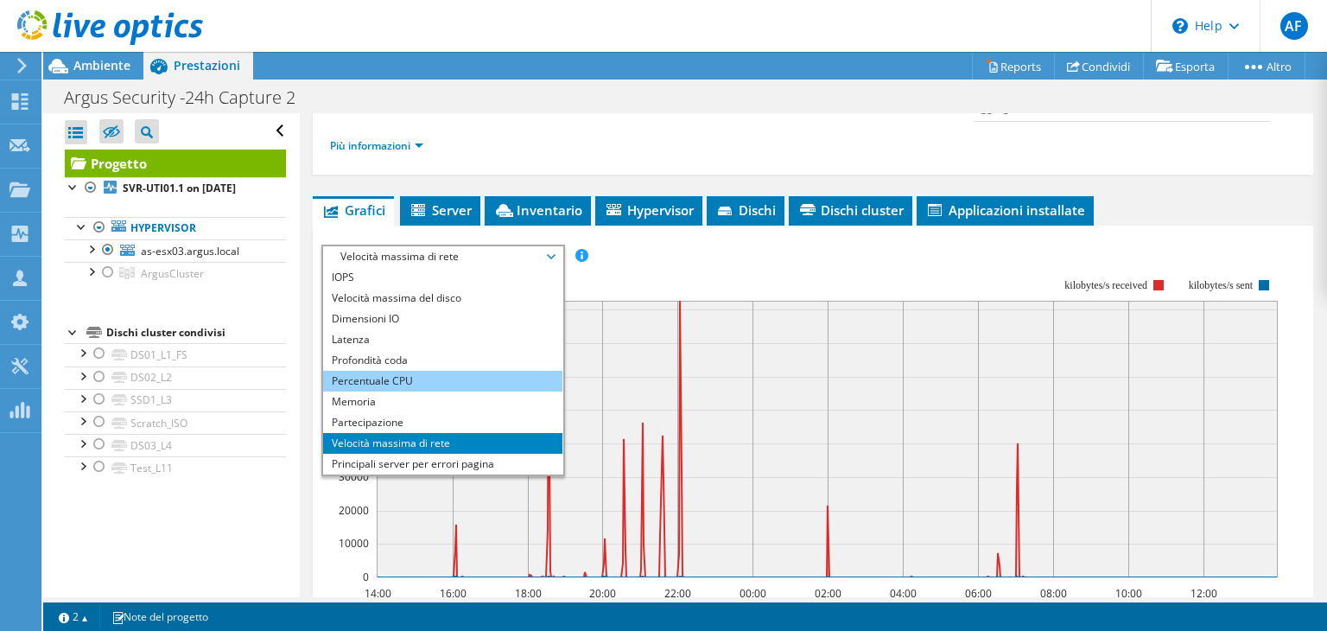
click at [448, 374] on li "Percentuale CPU" at bounding box center [442, 381] width 239 height 21
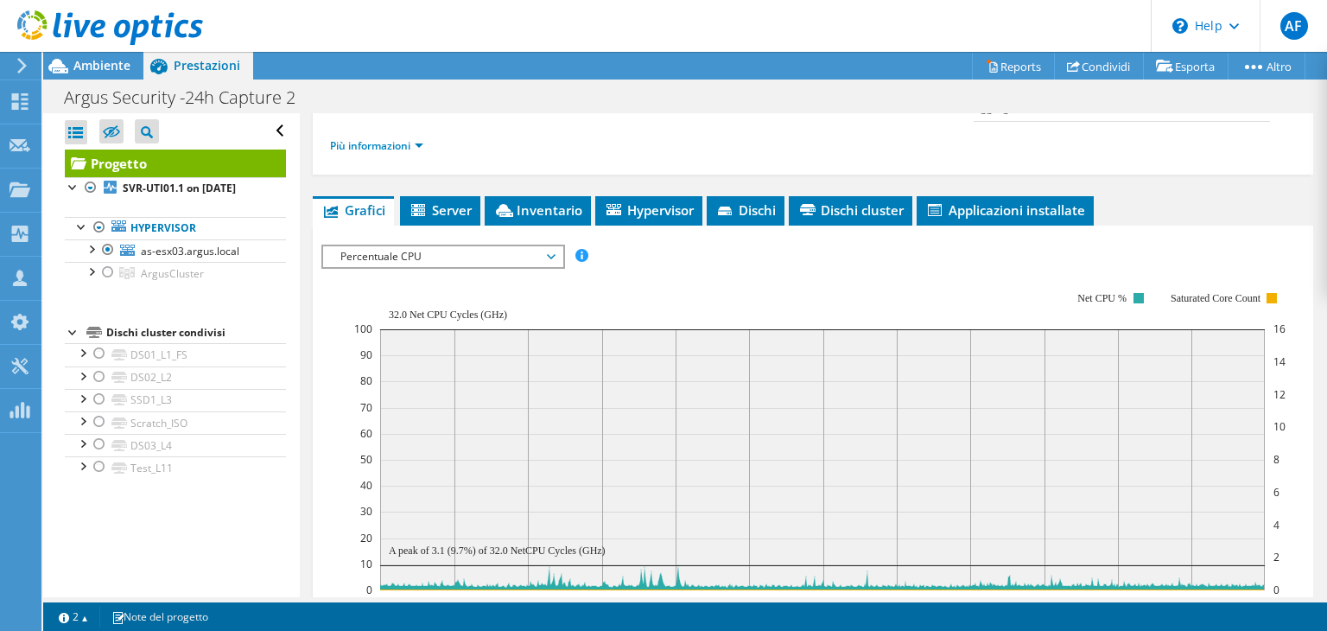
click at [555, 254] on icon at bounding box center [551, 256] width 9 height 5
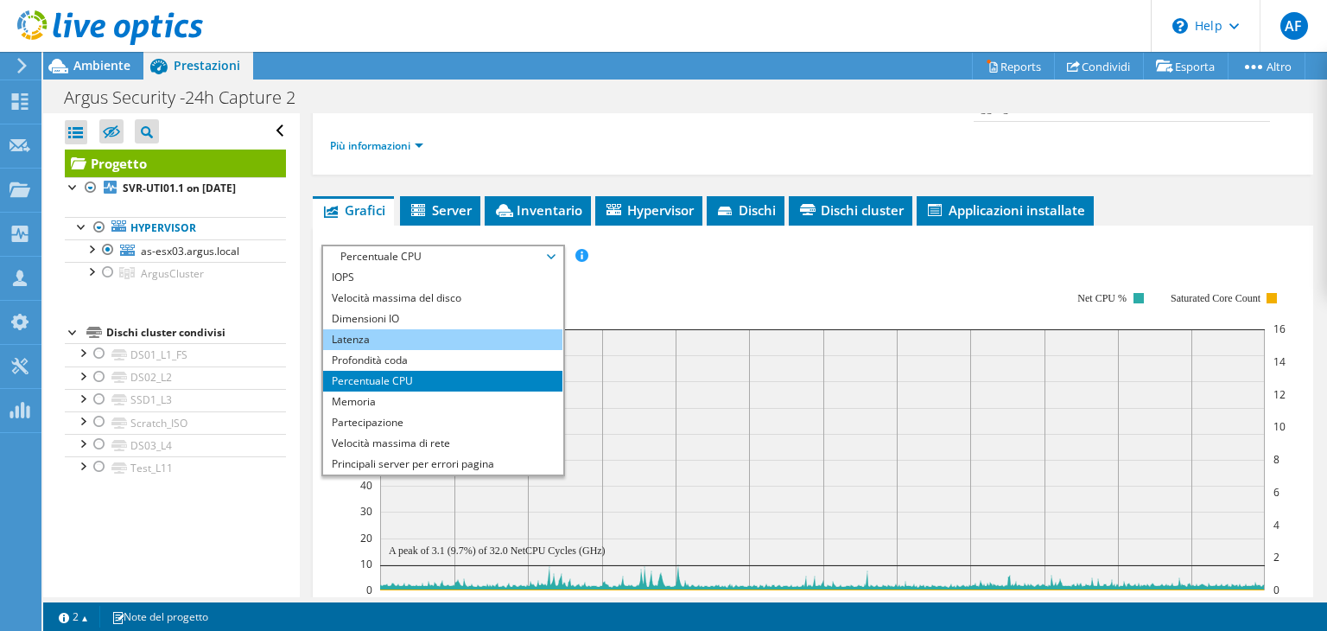
drag, startPoint x: 442, startPoint y: 333, endPoint x: 462, endPoint y: 329, distance: 20.2
click at [442, 333] on li "Latenza" at bounding box center [442, 339] width 239 height 21
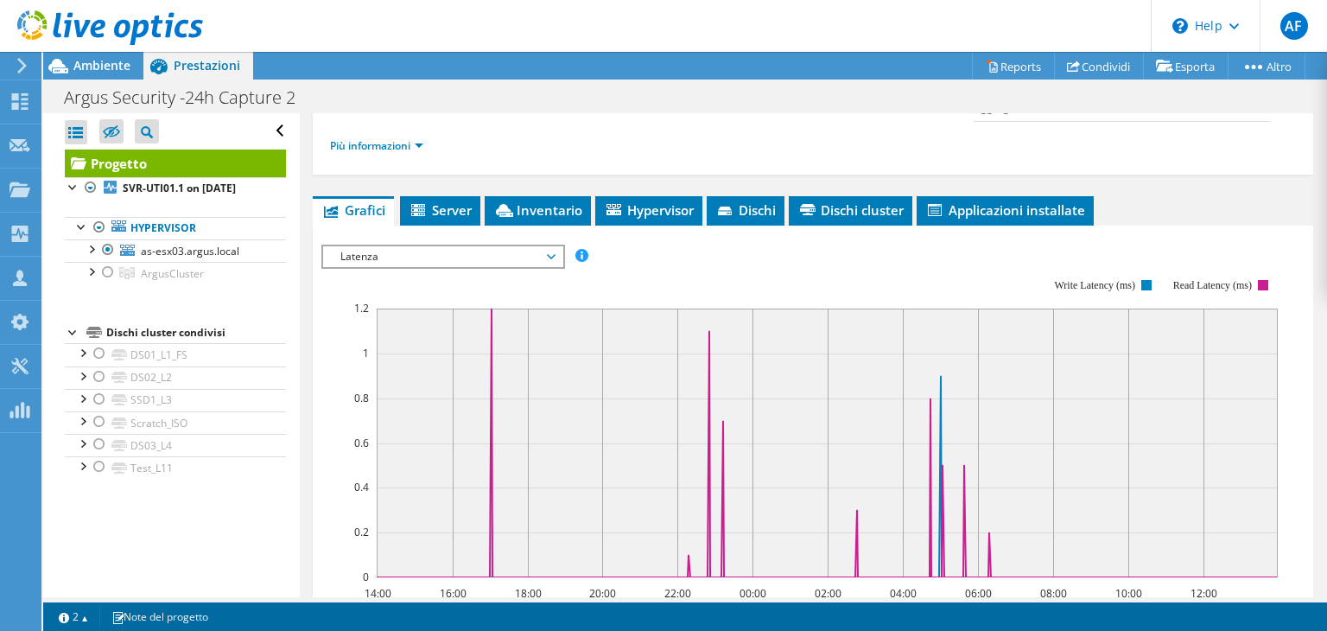
click at [548, 250] on span "Latenza" at bounding box center [443, 256] width 222 height 21
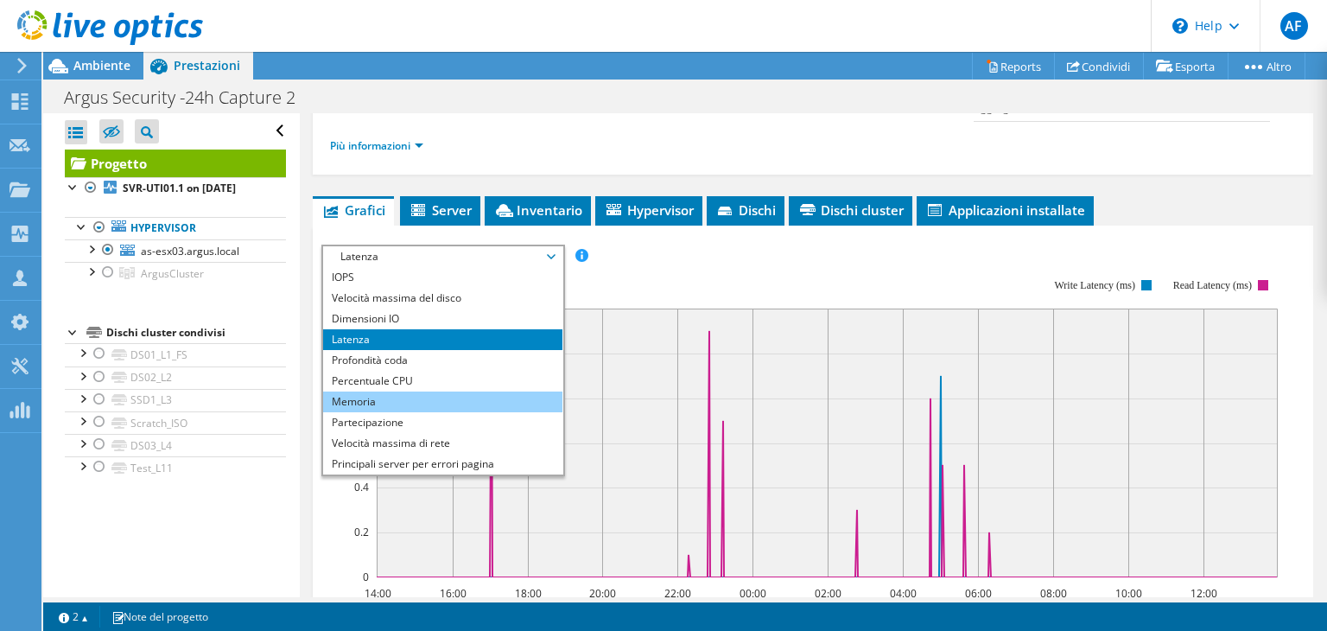
click at [441, 398] on li "Memoria" at bounding box center [442, 401] width 239 height 21
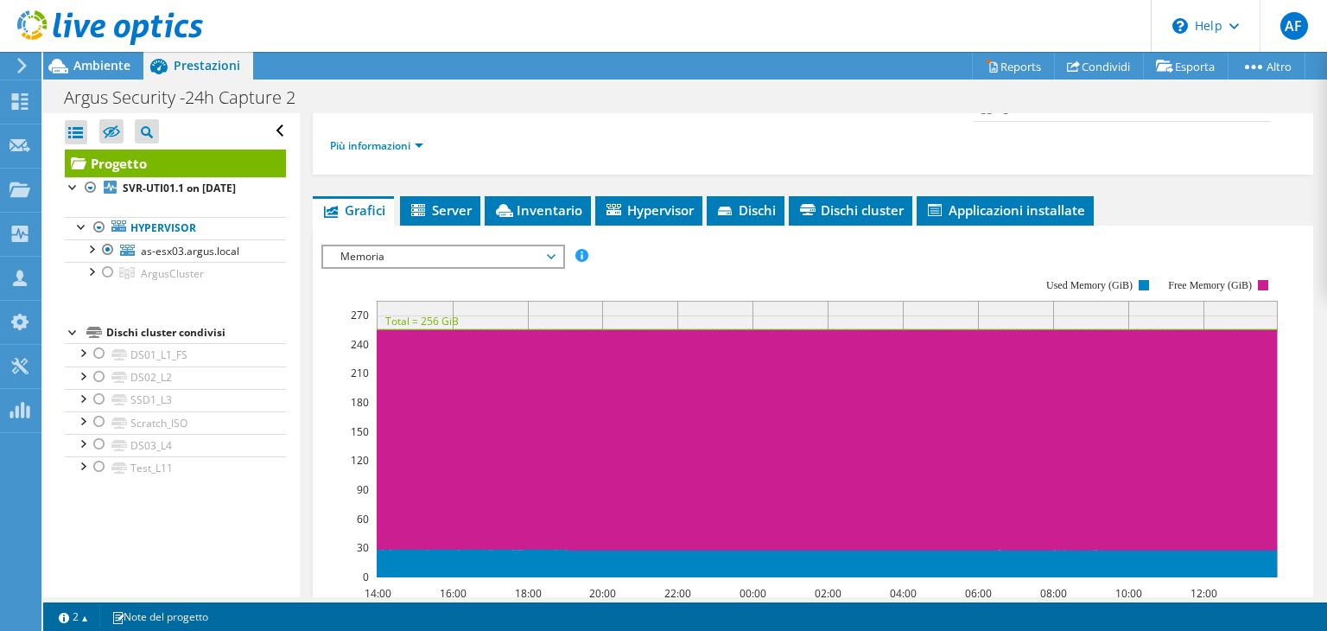
click at [548, 251] on span "Memoria" at bounding box center [443, 256] width 222 height 21
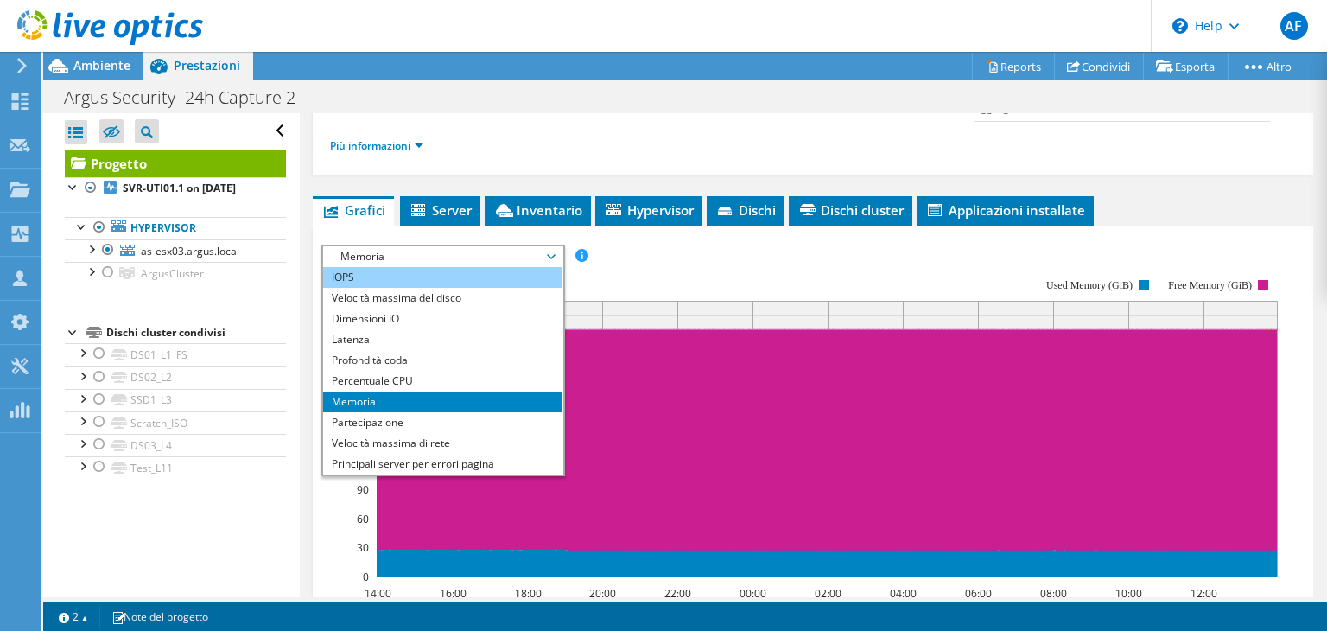
click at [372, 278] on li "IOPS" at bounding box center [442, 277] width 239 height 21
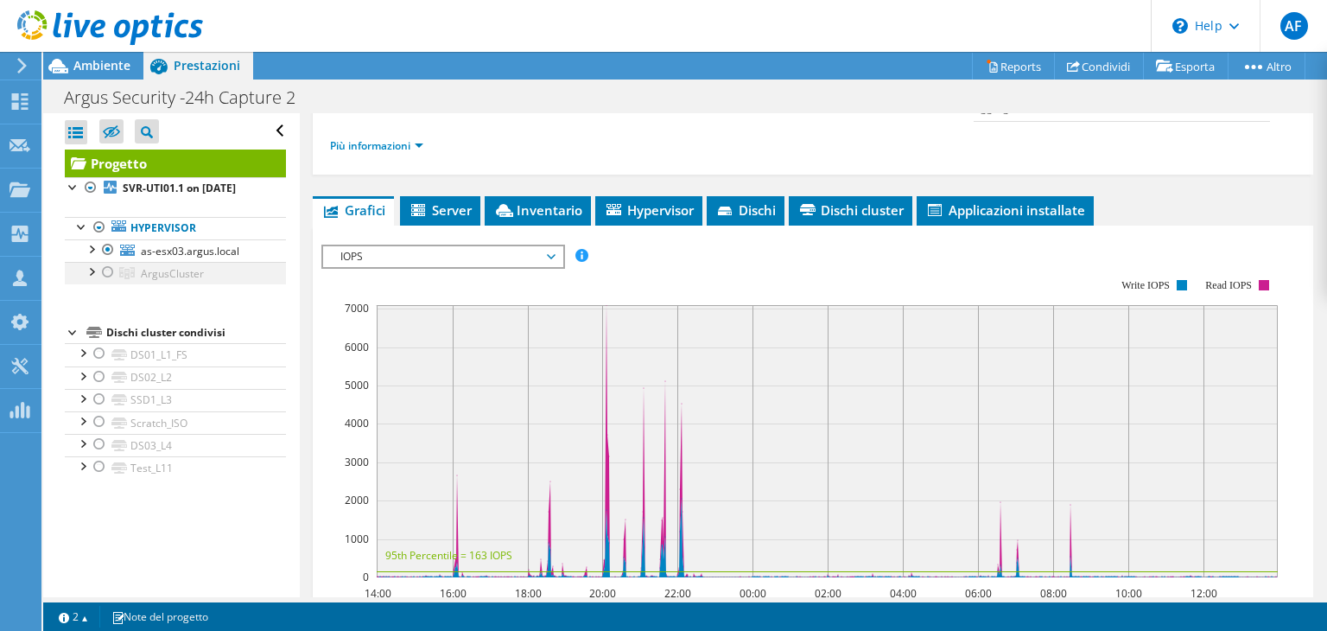
click at [108, 282] on div at bounding box center [107, 272] width 17 height 21
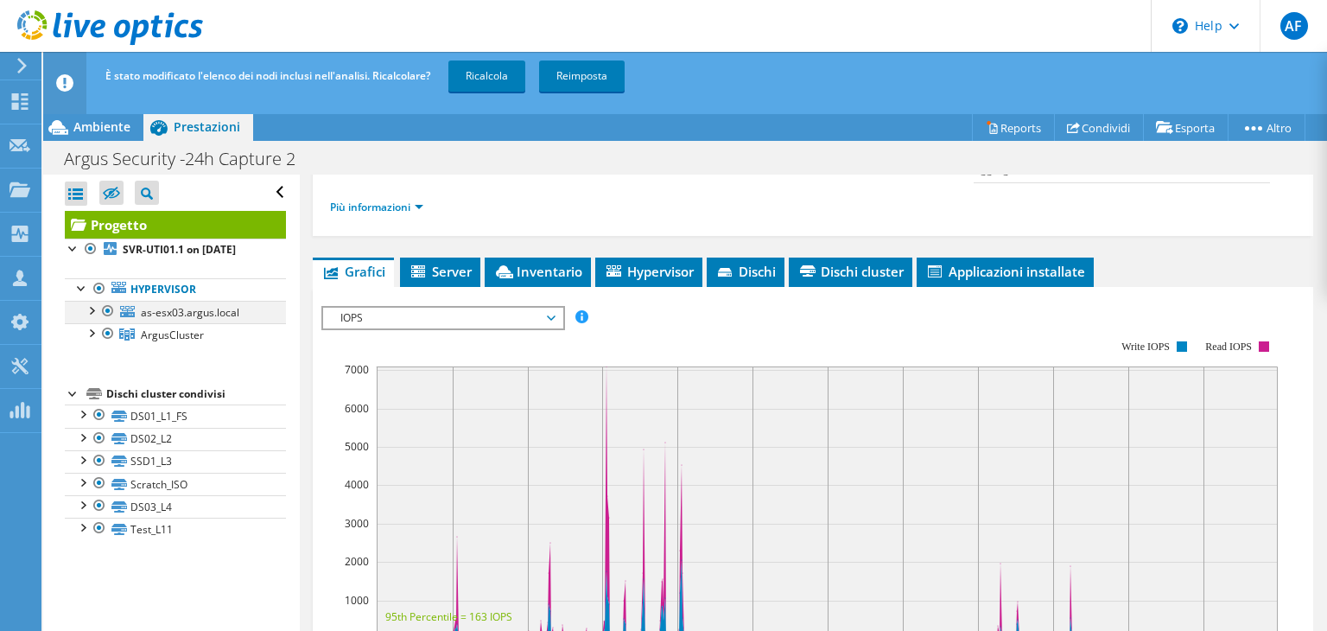
click at [108, 321] on div at bounding box center [107, 311] width 17 height 21
click at [501, 85] on link "Ricalcola" at bounding box center [486, 75] width 77 height 31
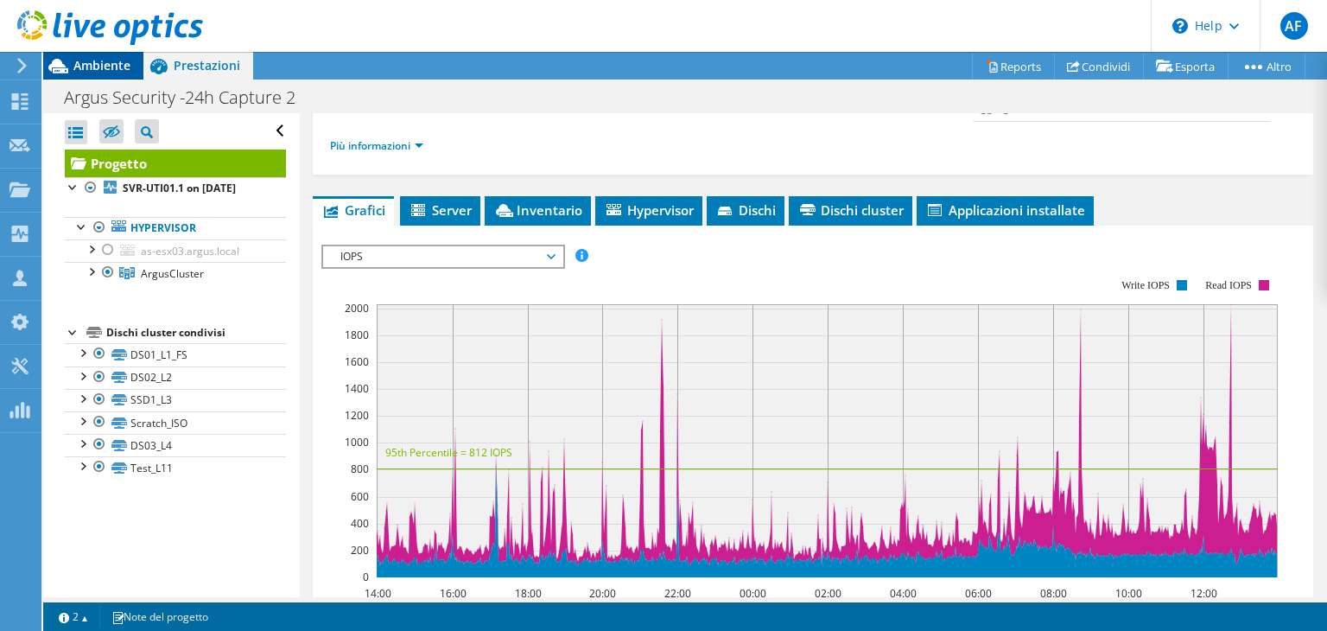
click at [90, 67] on span "Ambiente" at bounding box center [101, 65] width 57 height 16
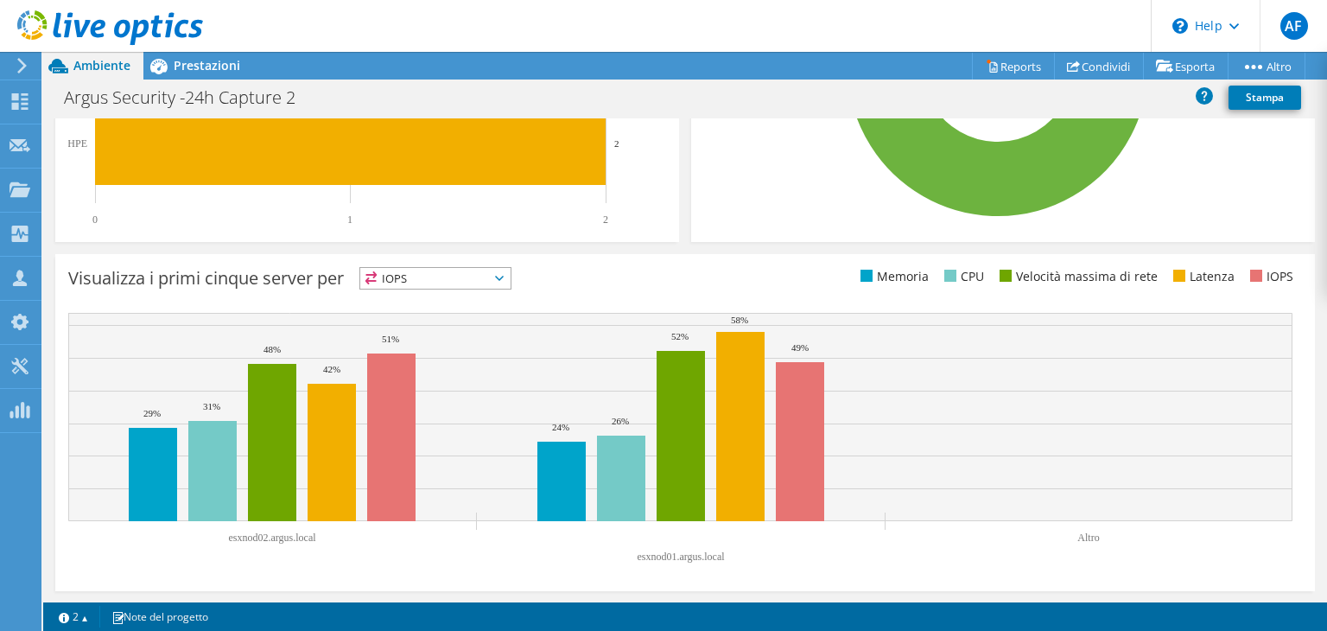
scroll to position [3, 0]
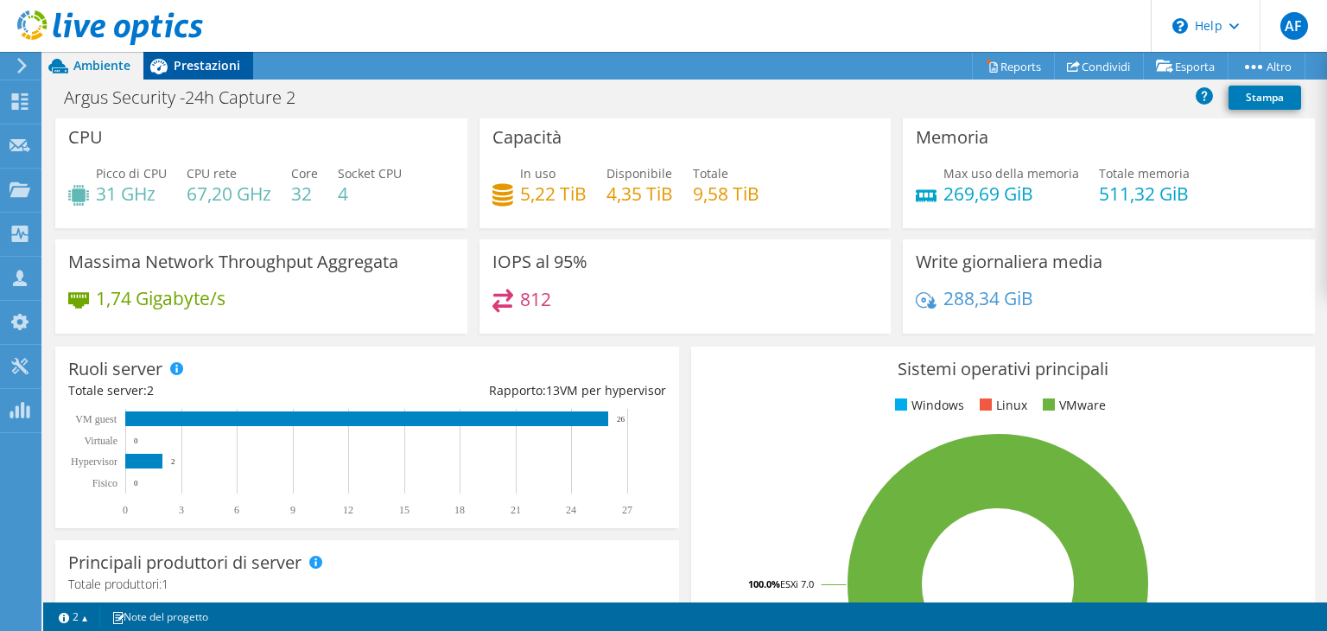
click at [162, 66] on icon at bounding box center [158, 67] width 17 height 16
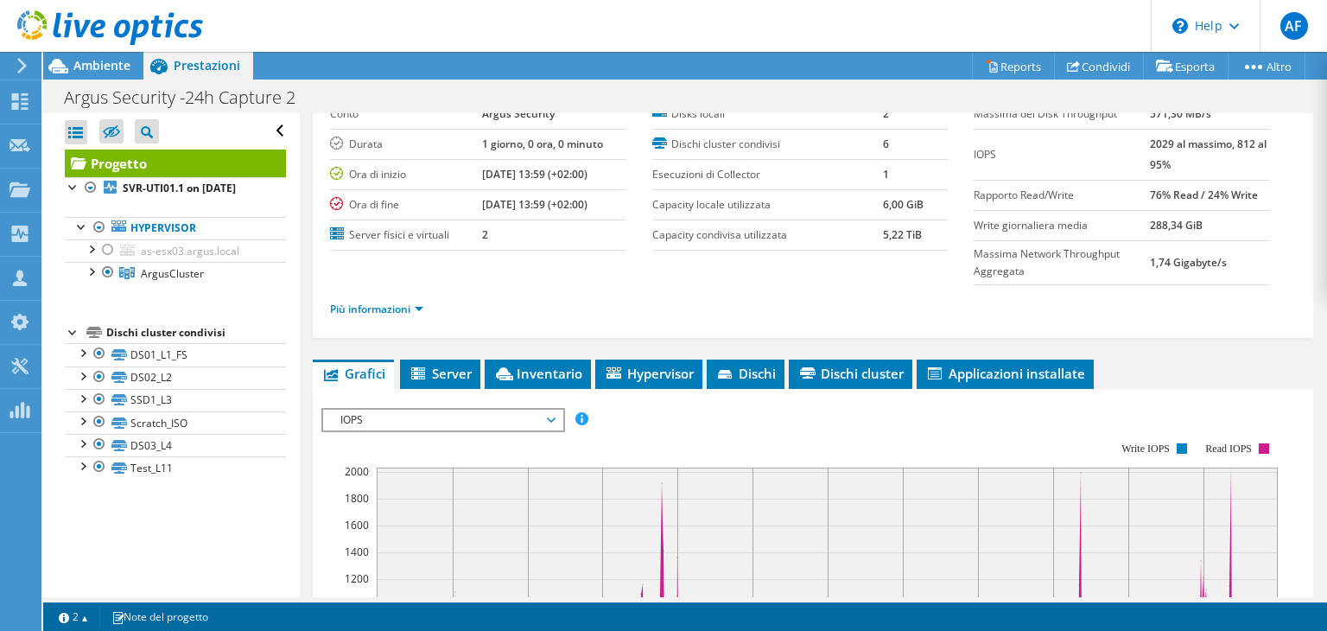
scroll to position [86, 0]
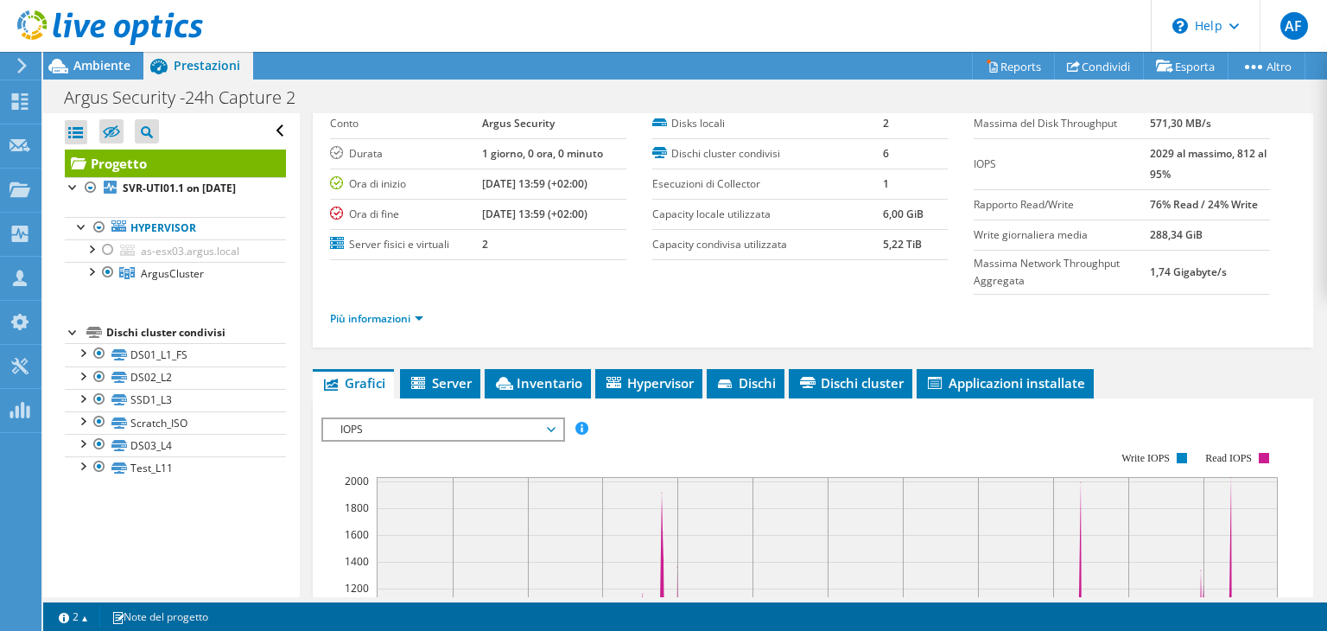
click at [739, 321] on ul "Più informazioni" at bounding box center [813, 316] width 966 height 23
